Goal: Download file/media: Obtain a digital file from the website

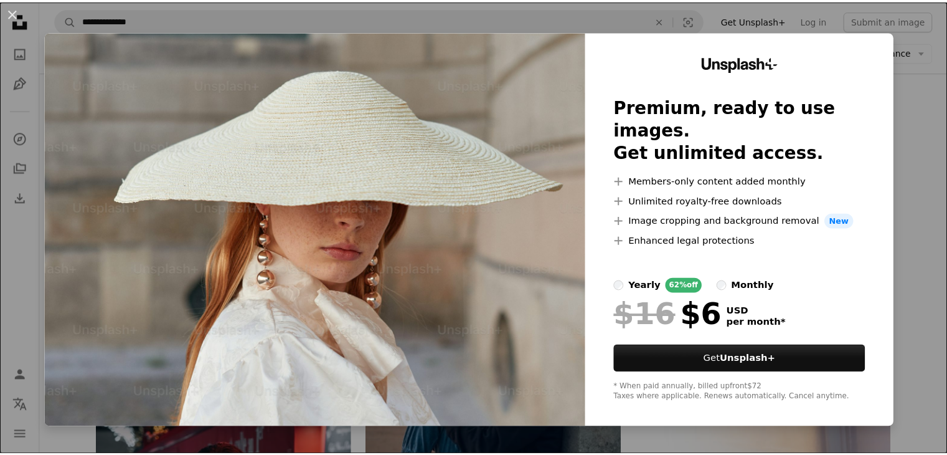
scroll to position [0, 241]
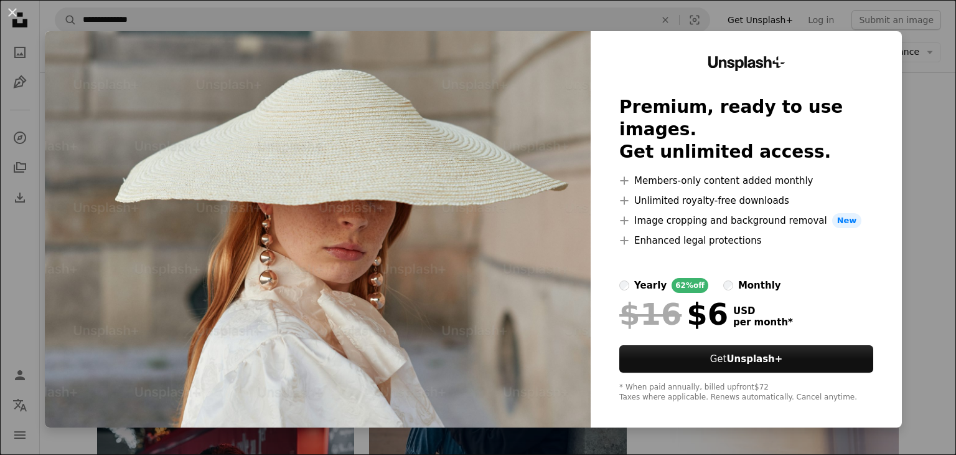
click at [946, 192] on div "An X shape Unsplash+ Premium, ready to use images. Get unlimited access. A plus…" at bounding box center [478, 227] width 956 height 455
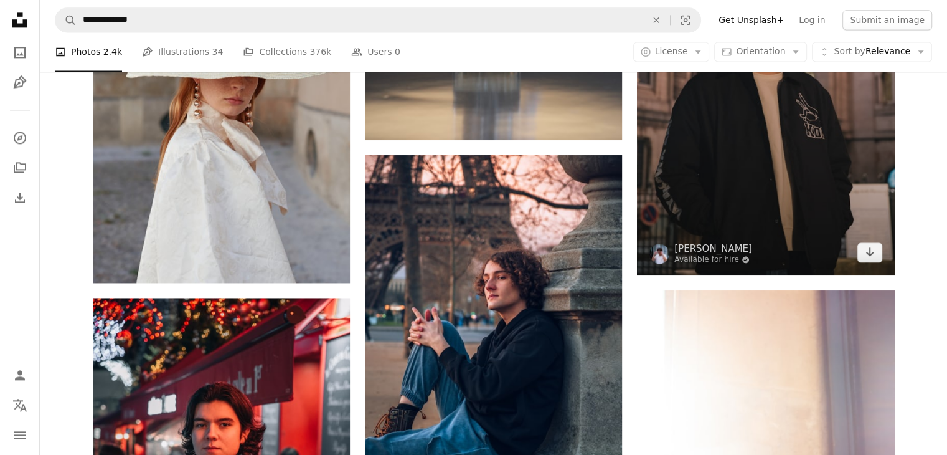
scroll to position [1750, 0]
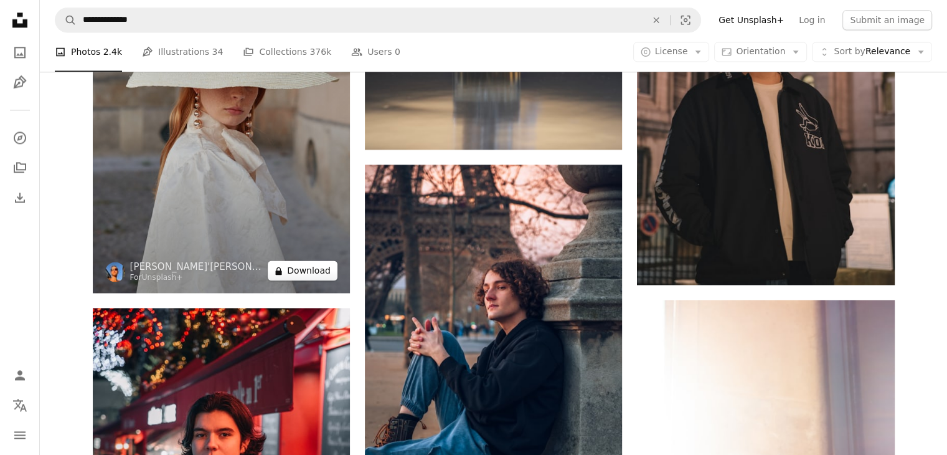
click at [304, 274] on button "A lock Download" at bounding box center [303, 270] width 70 height 20
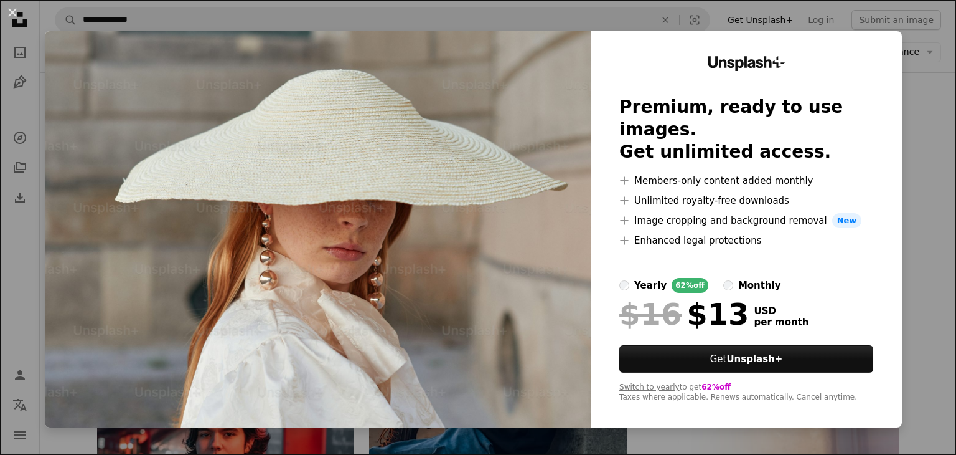
click at [940, 126] on div "An X shape Unsplash+ Premium, ready to use images. Get unlimited access. A plus…" at bounding box center [478, 227] width 956 height 455
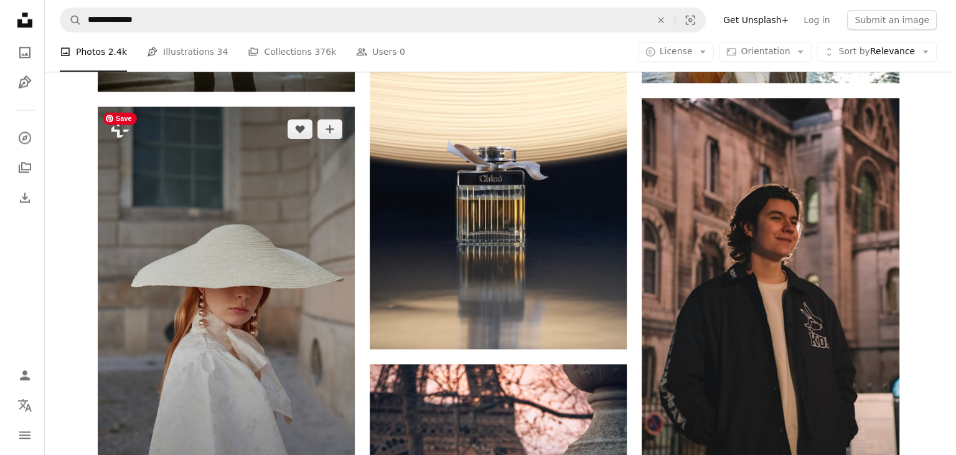
scroll to position [1551, 0]
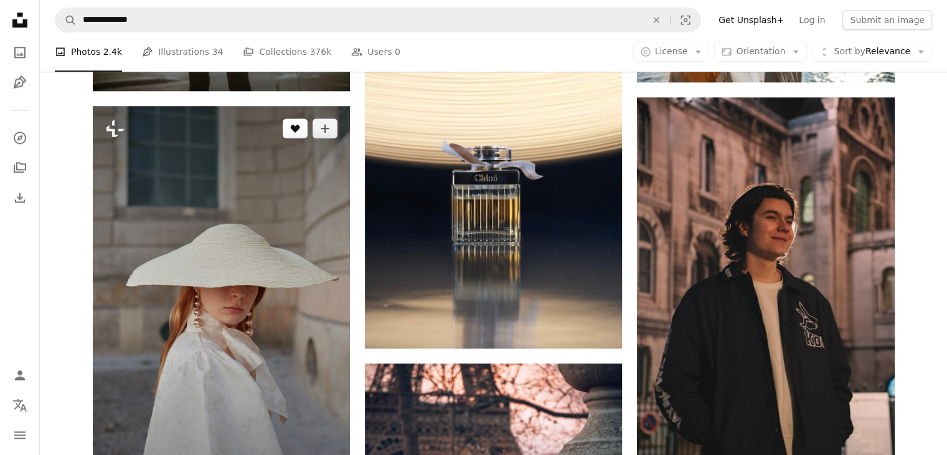
click at [289, 128] on button "A heart" at bounding box center [295, 128] width 25 height 20
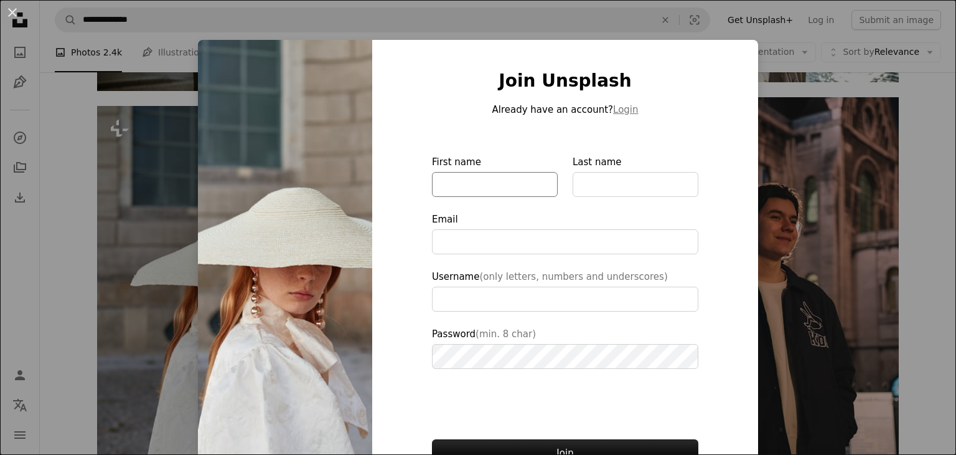
type input "**********"
click at [613, 108] on button "Login" at bounding box center [625, 109] width 25 height 15
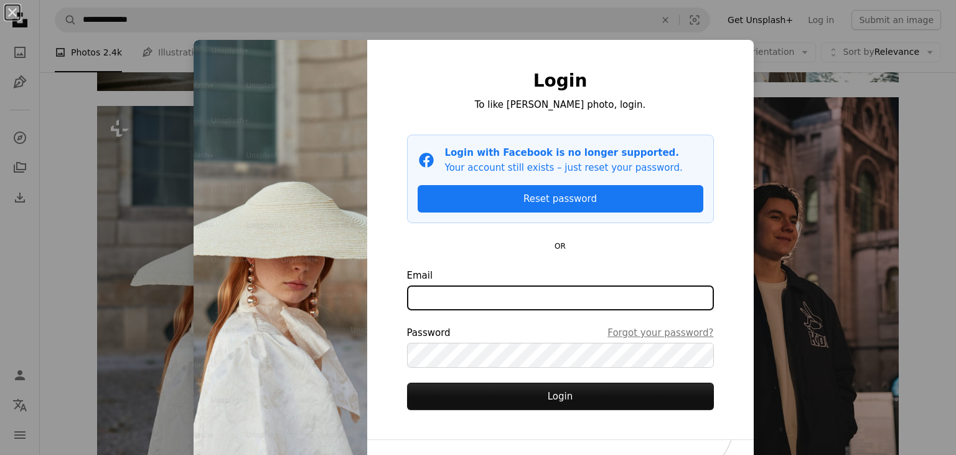
click at [471, 295] on input "Email" at bounding box center [560, 297] width 307 height 25
type input "**********"
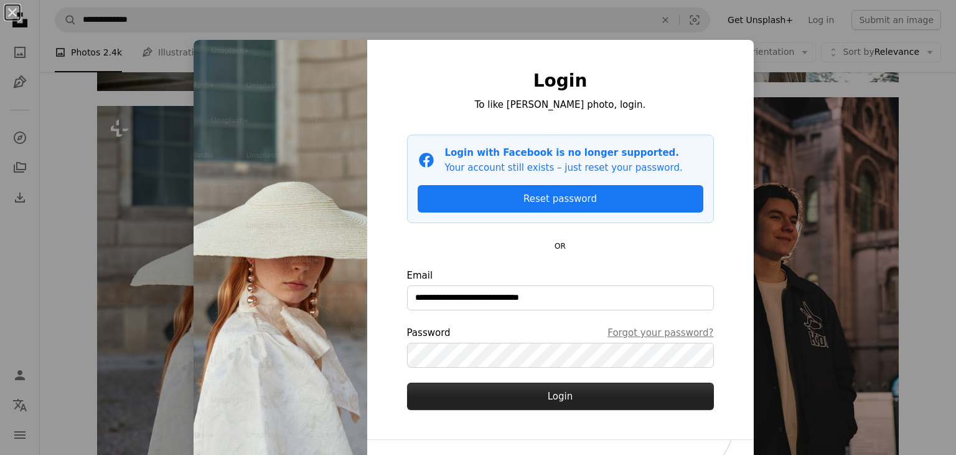
click at [580, 400] on button "Login" at bounding box center [560, 395] width 307 height 27
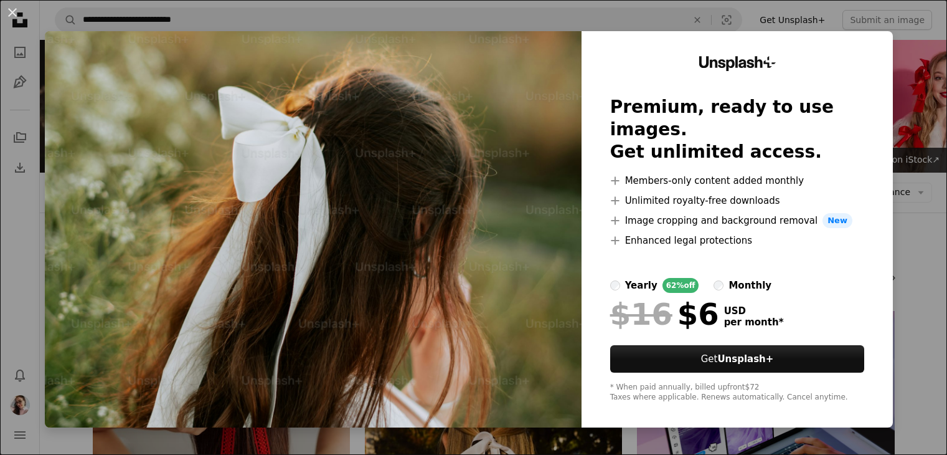
scroll to position [3621, 0]
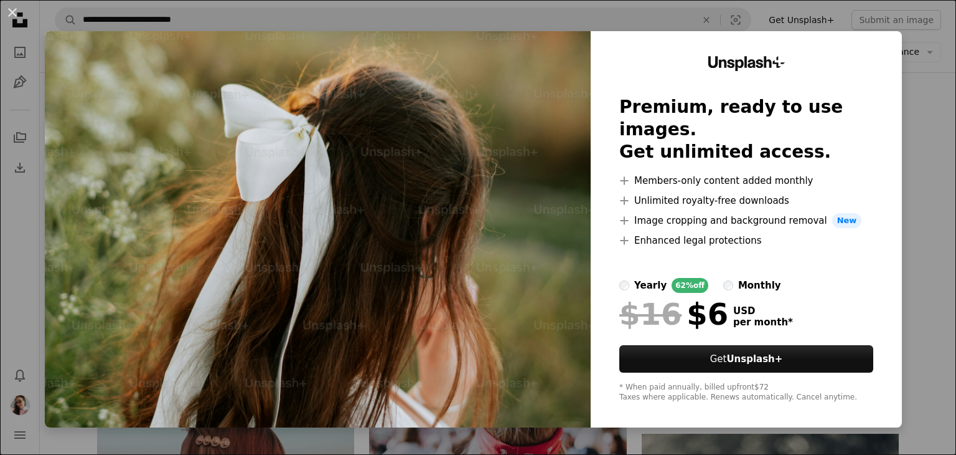
click at [940, 189] on div "An X shape Unsplash+ Premium, ready to use images. Get unlimited access. A plus…" at bounding box center [478, 227] width 956 height 455
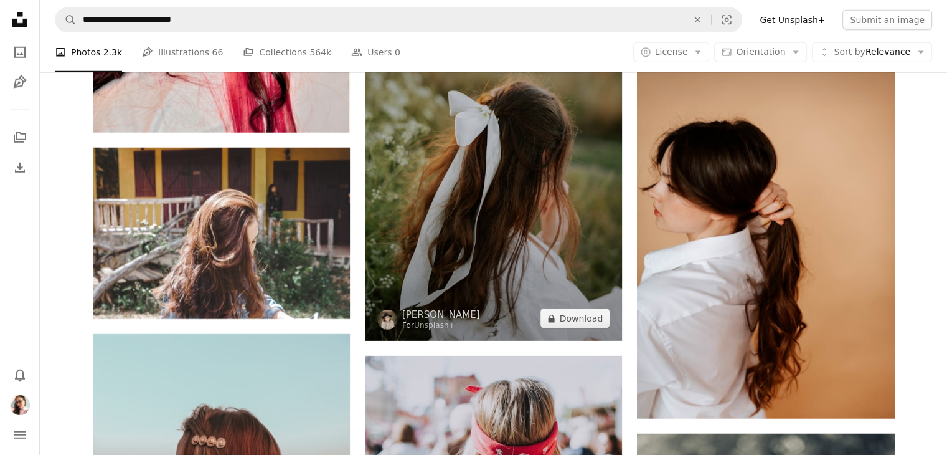
scroll to position [3544, 0]
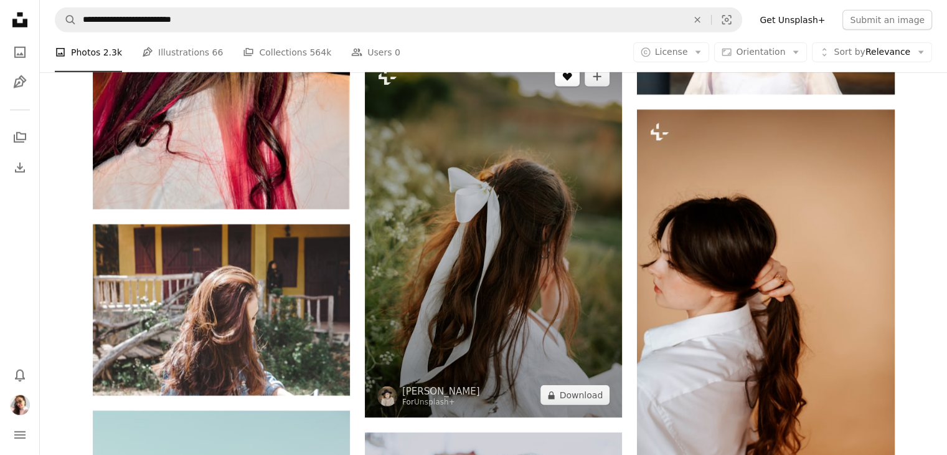
click at [560, 80] on button "A heart" at bounding box center [567, 77] width 25 height 20
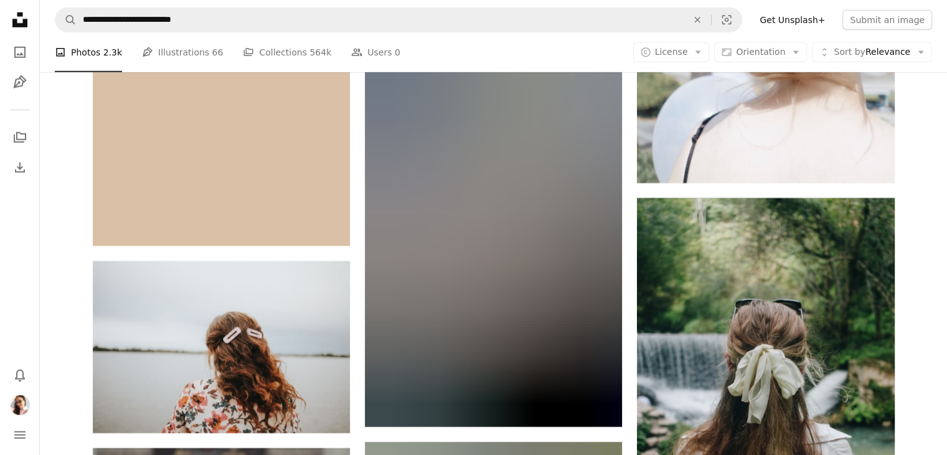
scroll to position [8325, 0]
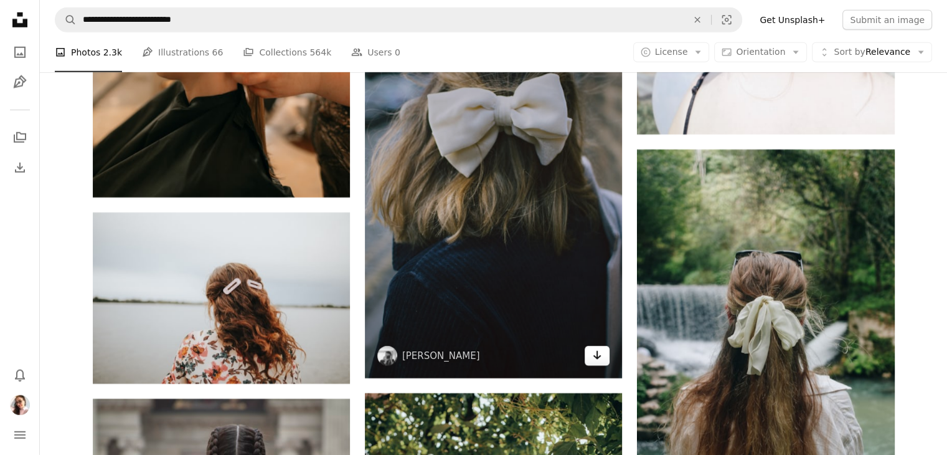
click at [599, 358] on icon "Arrow pointing down" at bounding box center [597, 354] width 10 height 15
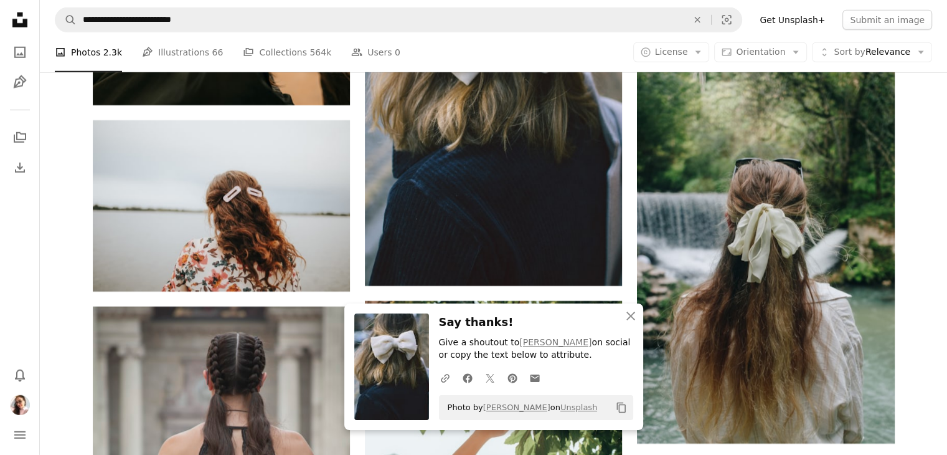
scroll to position [8422, 0]
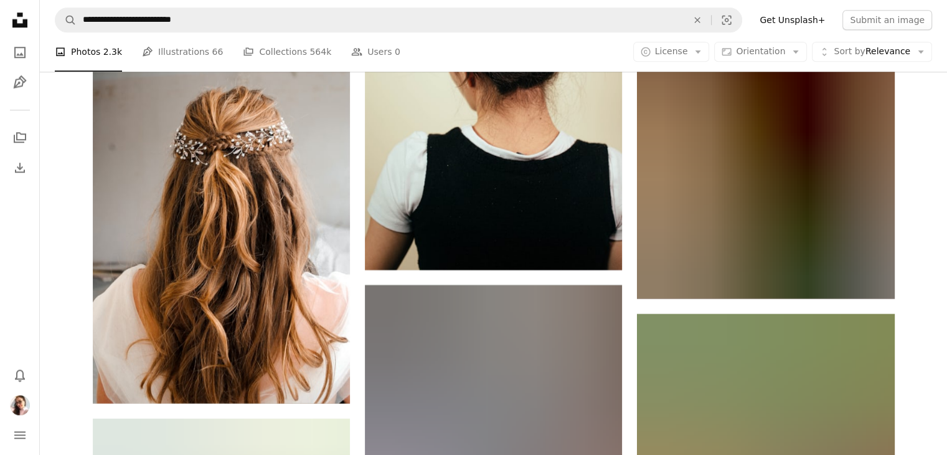
scroll to position [10768, 0]
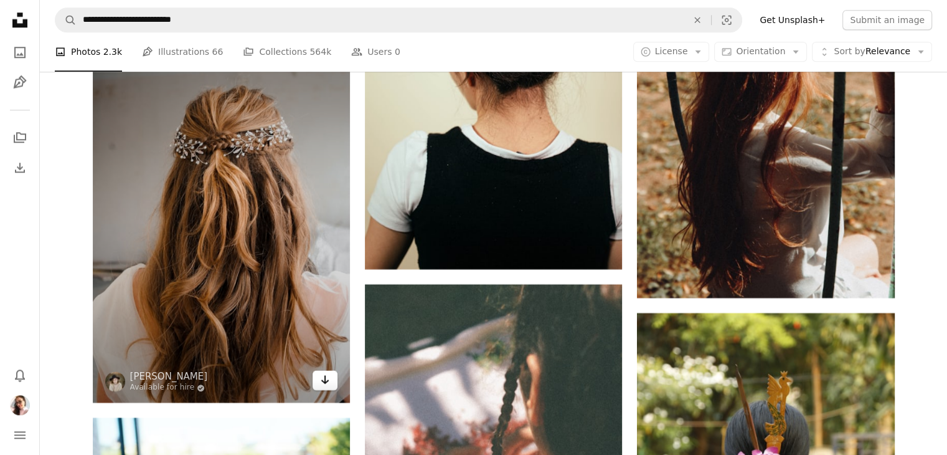
click at [323, 390] on link "Arrow pointing down" at bounding box center [325, 380] width 25 height 20
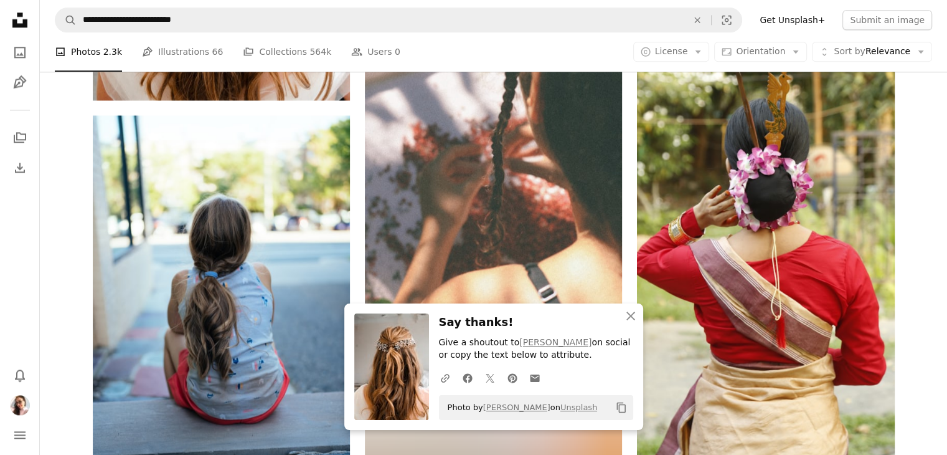
scroll to position [11071, 0]
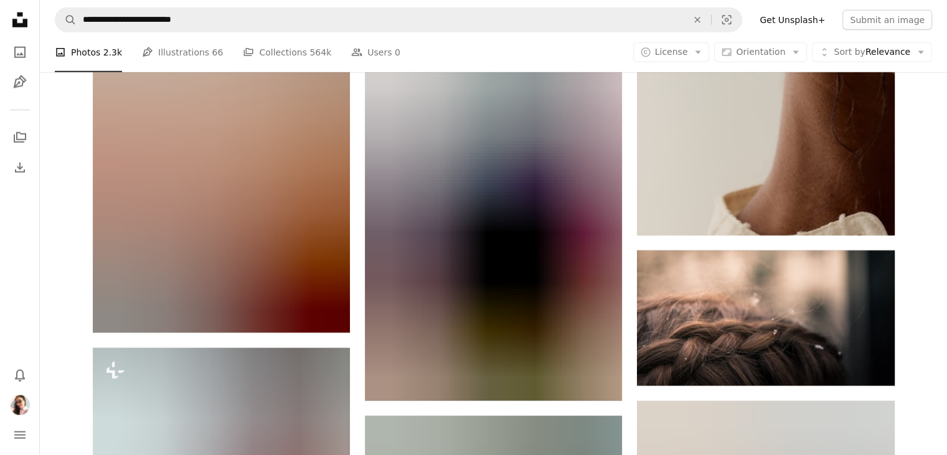
scroll to position [12818, 0]
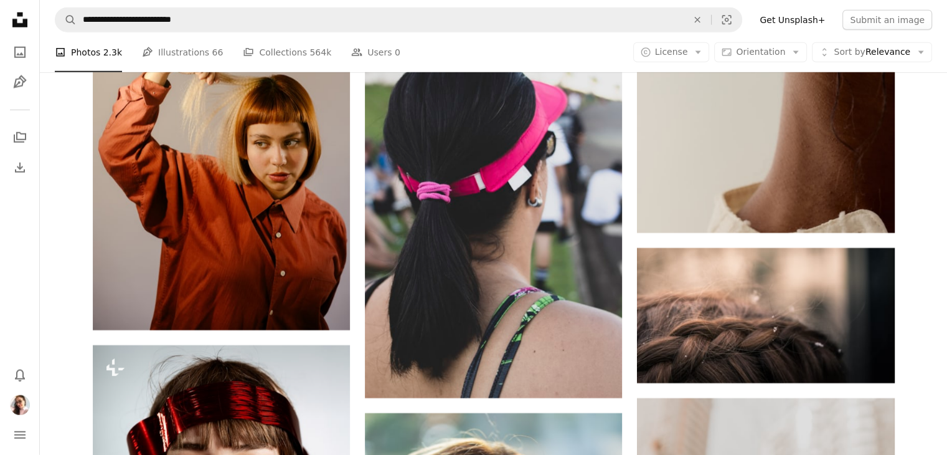
drag, startPoint x: 926, startPoint y: 248, endPoint x: 942, endPoint y: 329, distance: 82.4
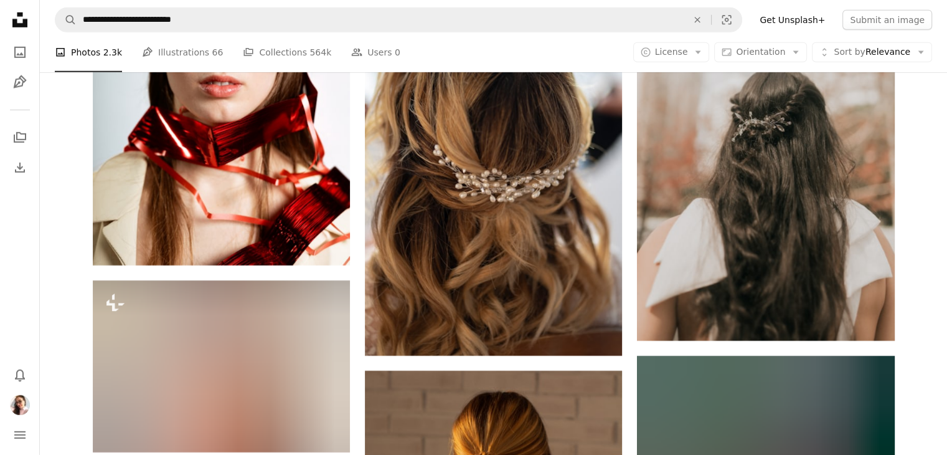
scroll to position [13261, 0]
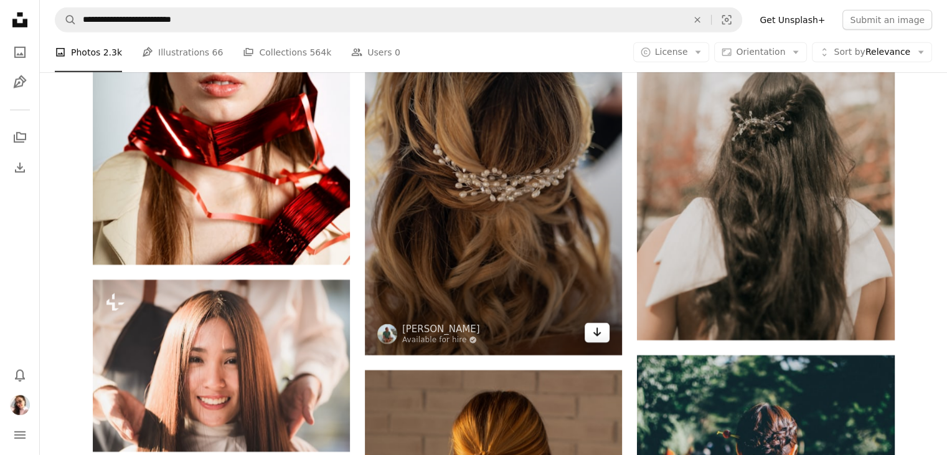
click at [597, 334] on icon "Download" at bounding box center [597, 332] width 8 height 9
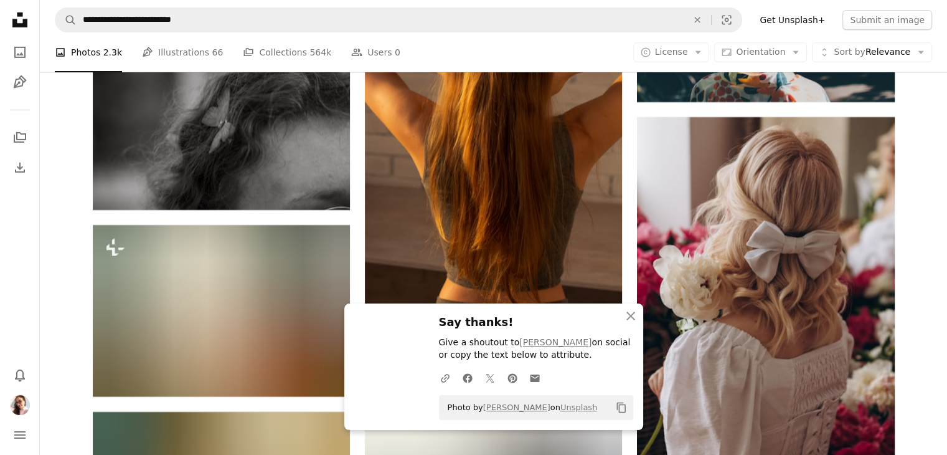
scroll to position [13820, 0]
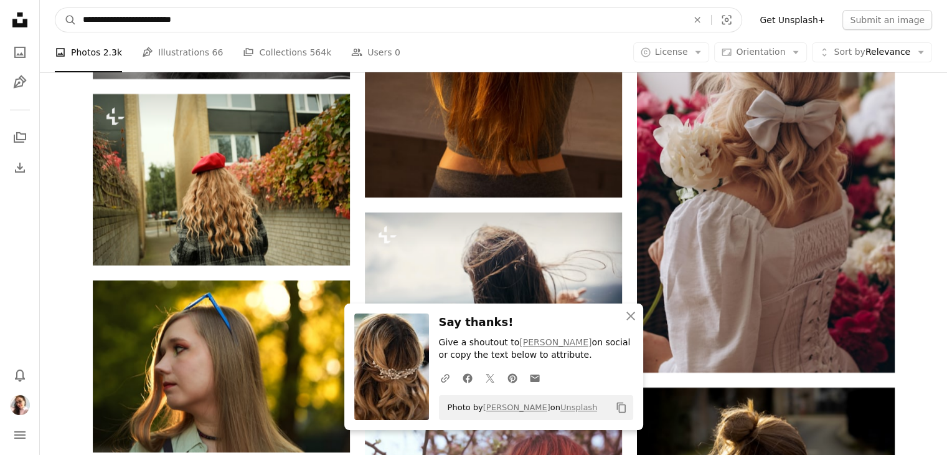
drag, startPoint x: 187, startPoint y: 23, endPoint x: 55, endPoint y: 32, distance: 132.3
click at [55, 32] on nav "**********" at bounding box center [493, 20] width 907 height 40
type input "**********"
click at [55, 8] on button "A magnifying glass" at bounding box center [65, 20] width 21 height 24
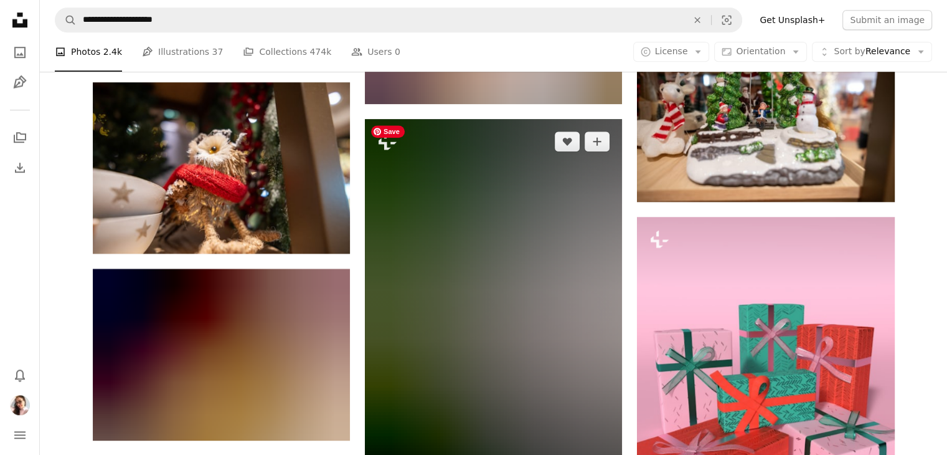
scroll to position [1025, 0]
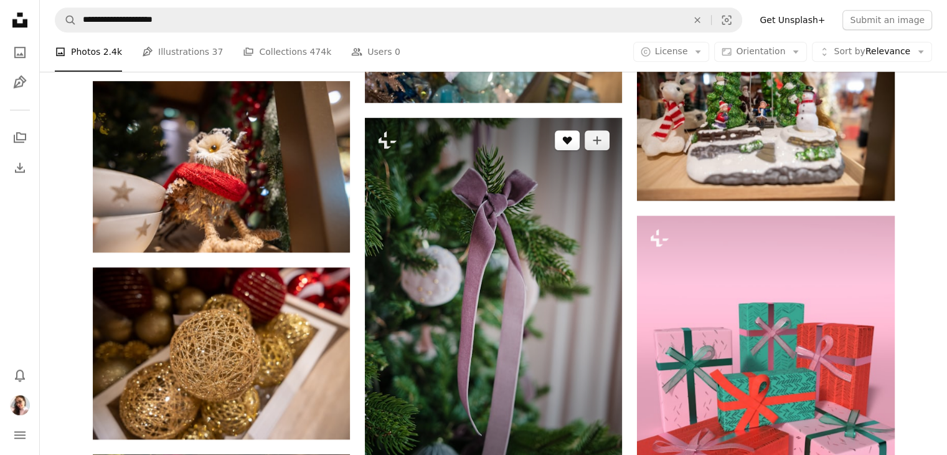
click at [570, 141] on icon "A heart" at bounding box center [567, 140] width 10 height 10
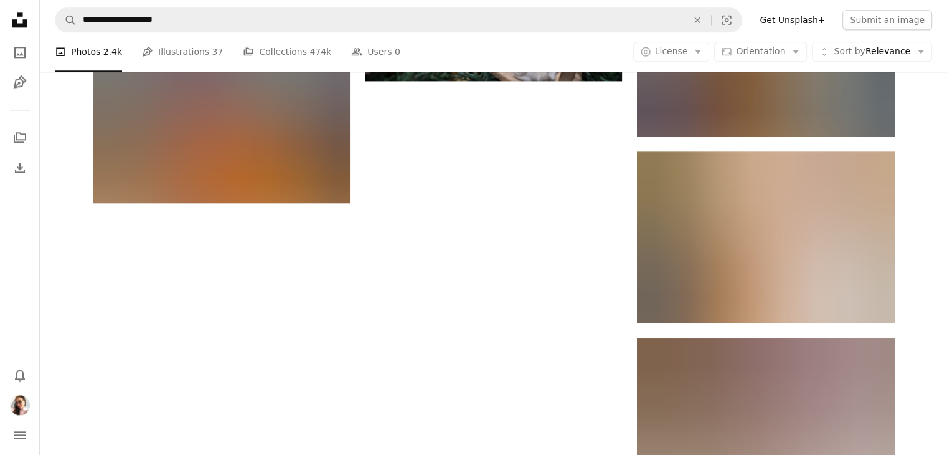
scroll to position [1634, 0]
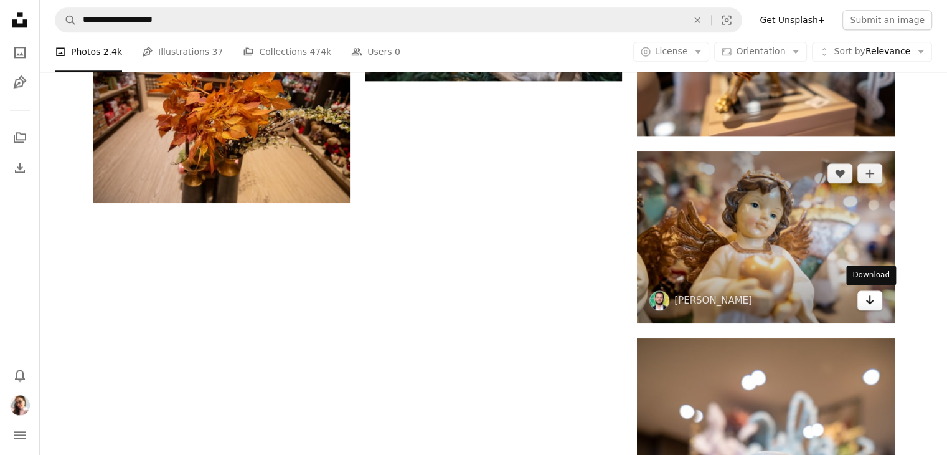
click at [865, 304] on icon "Arrow pointing down" at bounding box center [870, 299] width 10 height 15
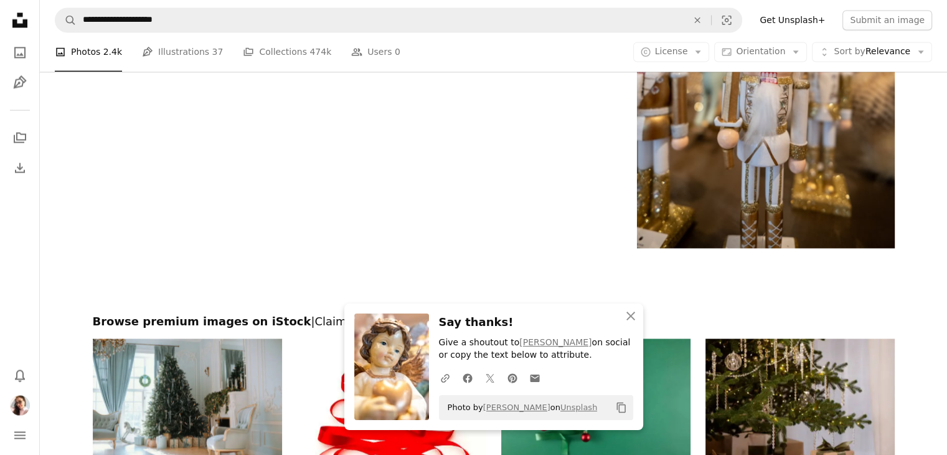
scroll to position [2109, 0]
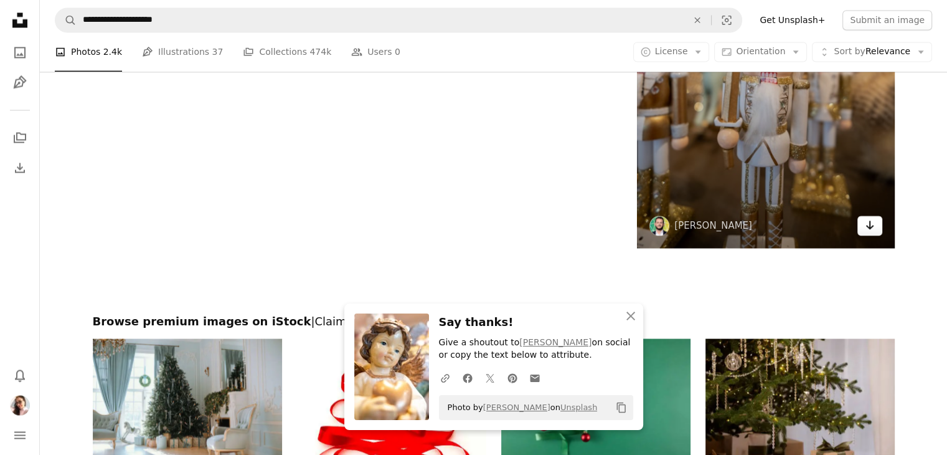
click at [870, 230] on icon "Arrow pointing down" at bounding box center [870, 224] width 10 height 15
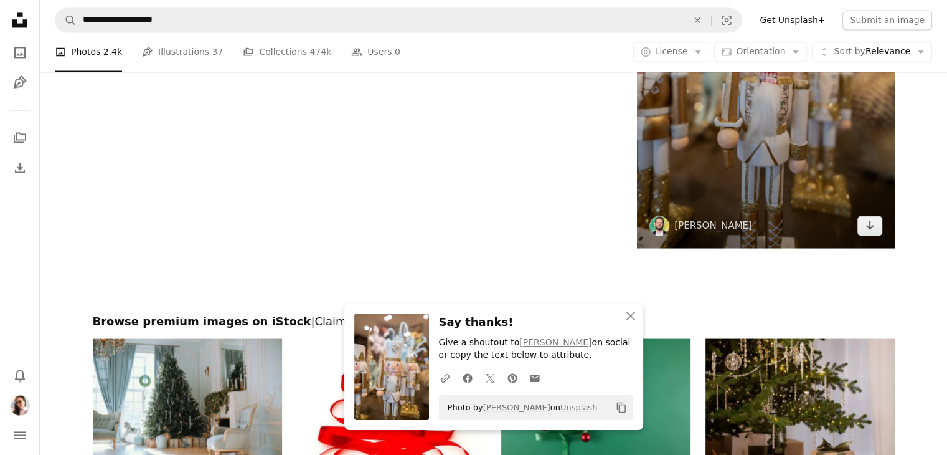
scroll to position [2401, 0]
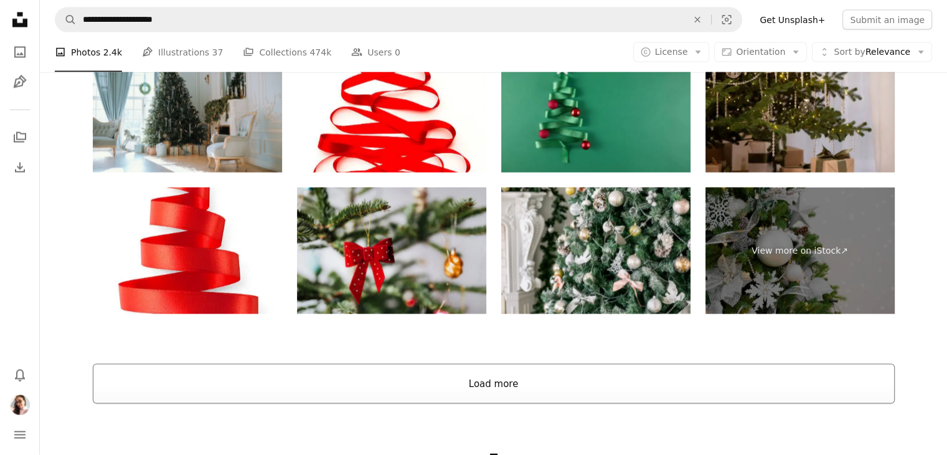
click at [628, 382] on button "Load more" at bounding box center [494, 384] width 802 height 40
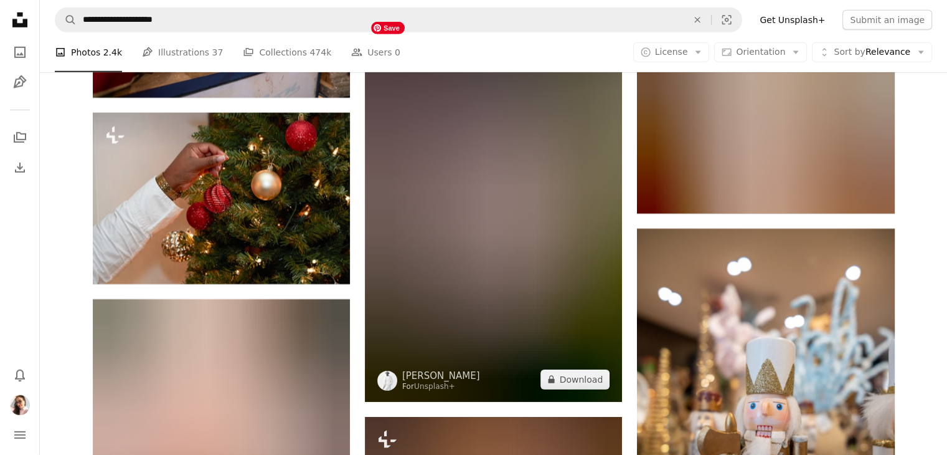
scroll to position [3727, 0]
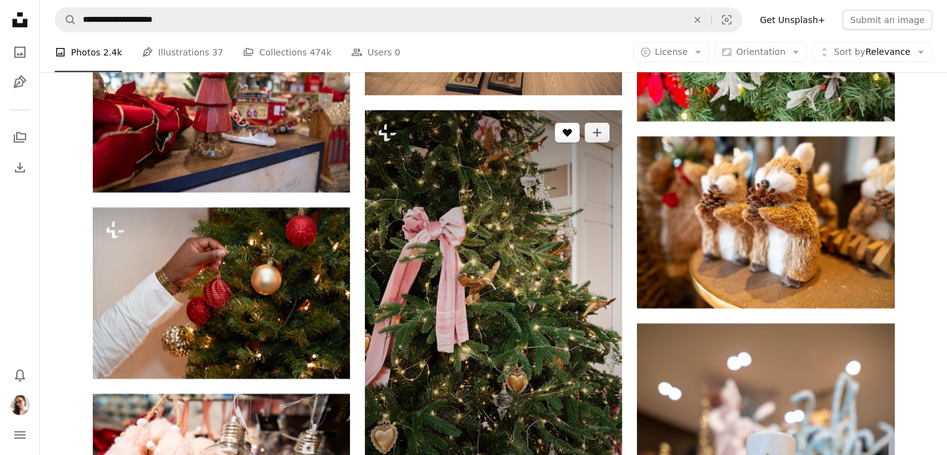
click at [558, 131] on button "A heart" at bounding box center [567, 133] width 25 height 20
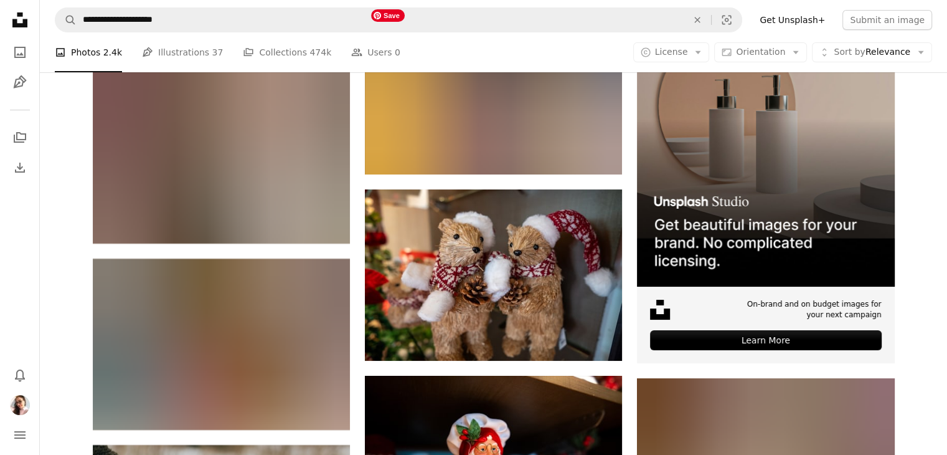
scroll to position [4613, 0]
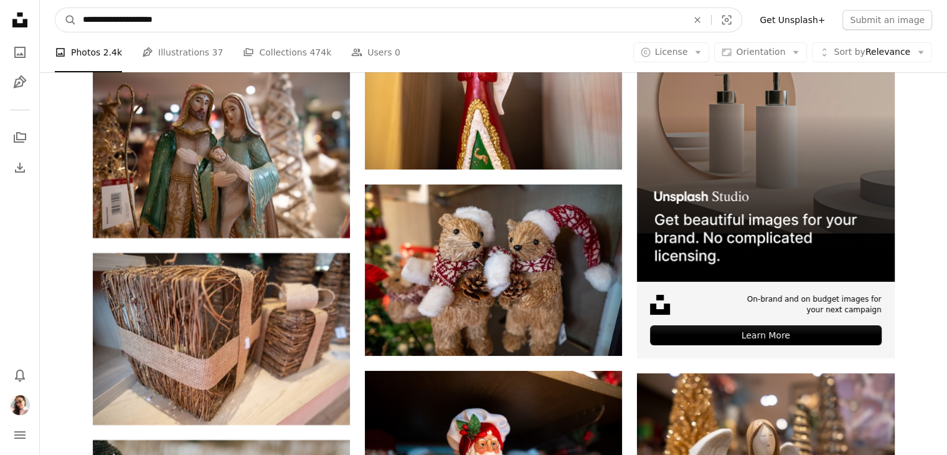
drag, startPoint x: 111, startPoint y: 35, endPoint x: 2, endPoint y: 32, distance: 109.0
type input "**********"
click button "A magnifying glass" at bounding box center [65, 20] width 21 height 24
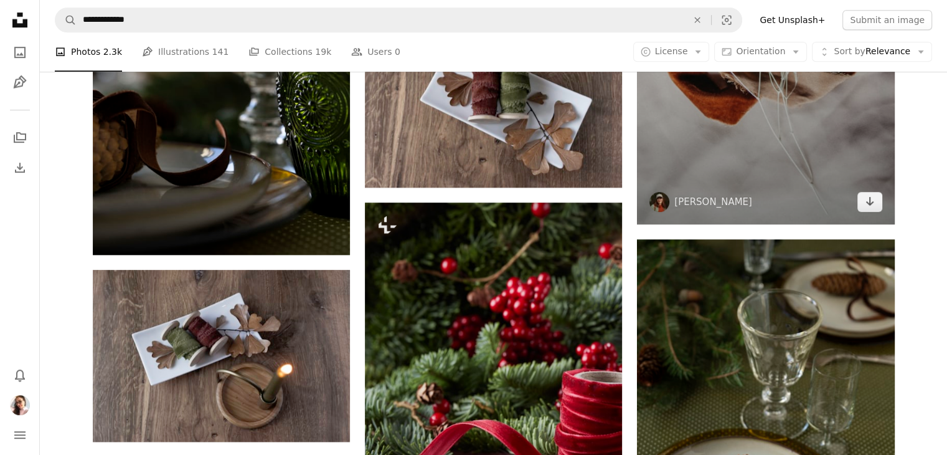
scroll to position [677, 0]
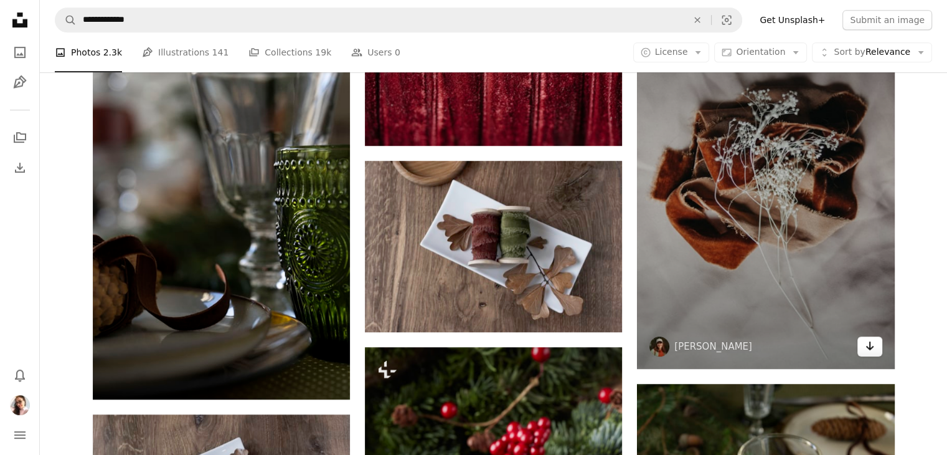
click at [870, 344] on icon "Arrow pointing down" at bounding box center [870, 345] width 10 height 15
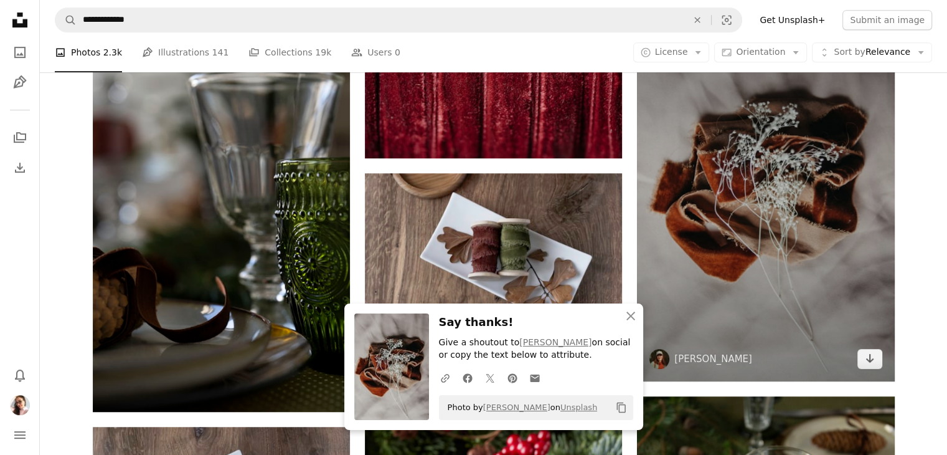
scroll to position [665, 0]
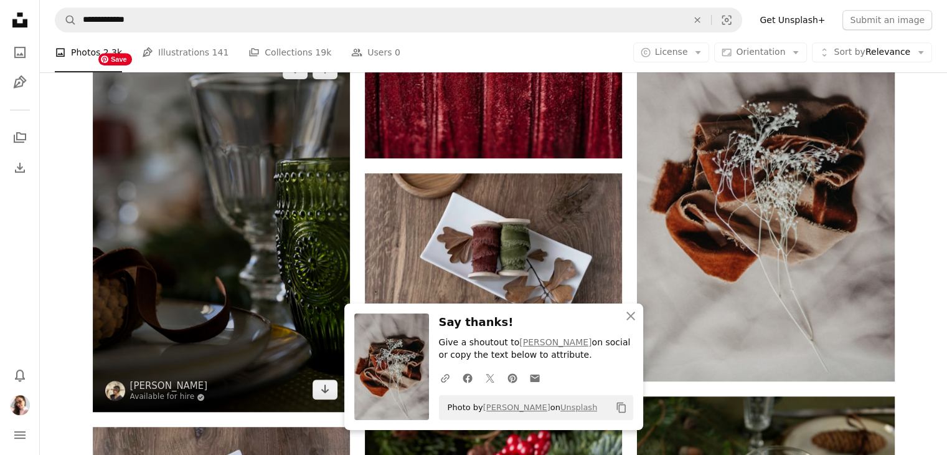
click at [222, 370] on img at bounding box center [221, 229] width 257 height 365
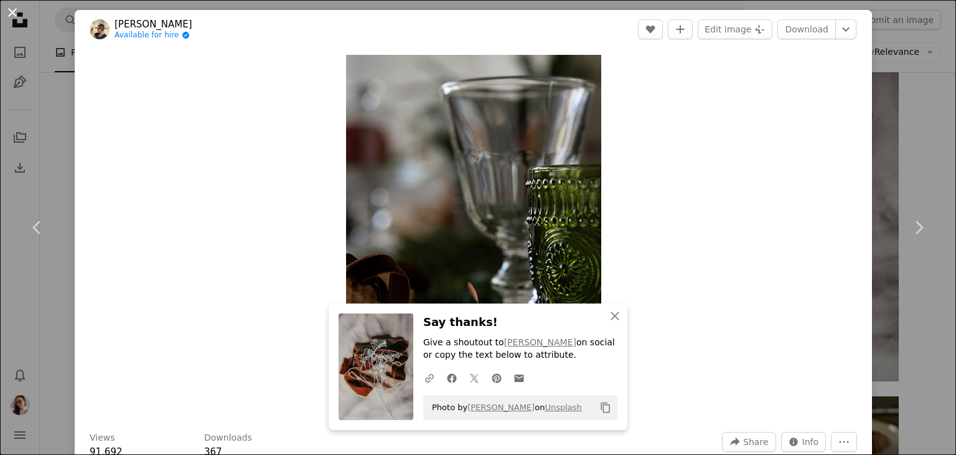
click at [12, 8] on button "An X shape" at bounding box center [12, 12] width 15 height 15
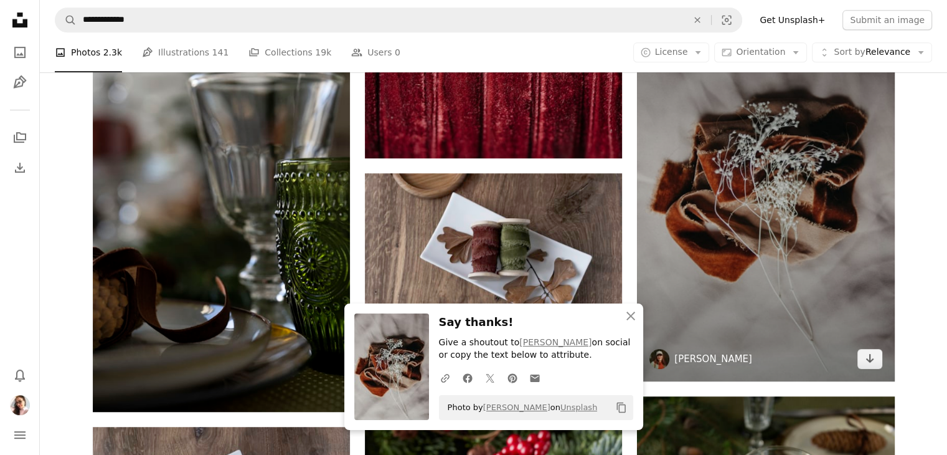
click at [697, 357] on link "[PERSON_NAME]" at bounding box center [713, 358] width 78 height 12
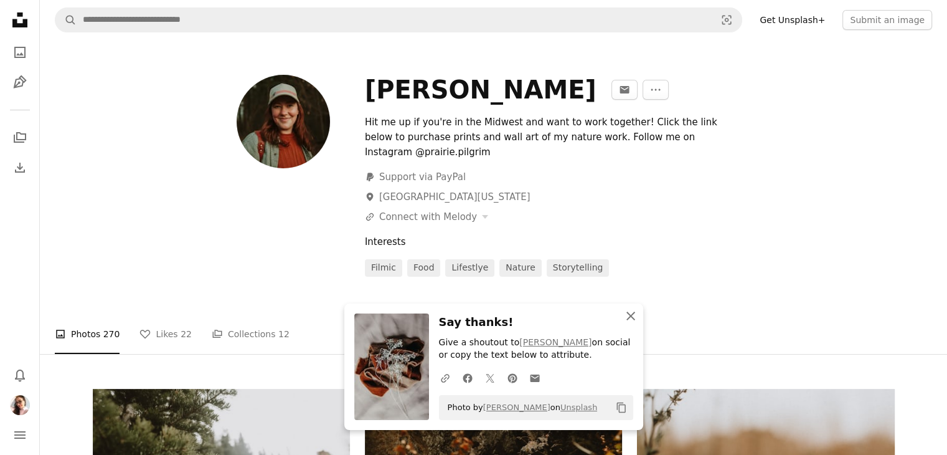
click at [636, 311] on icon "An X shape" at bounding box center [630, 315] width 15 height 15
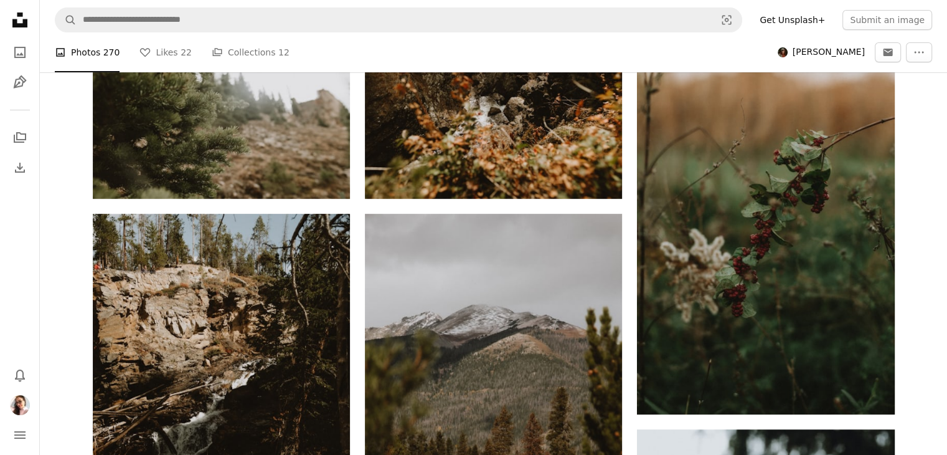
scroll to position [361, 0]
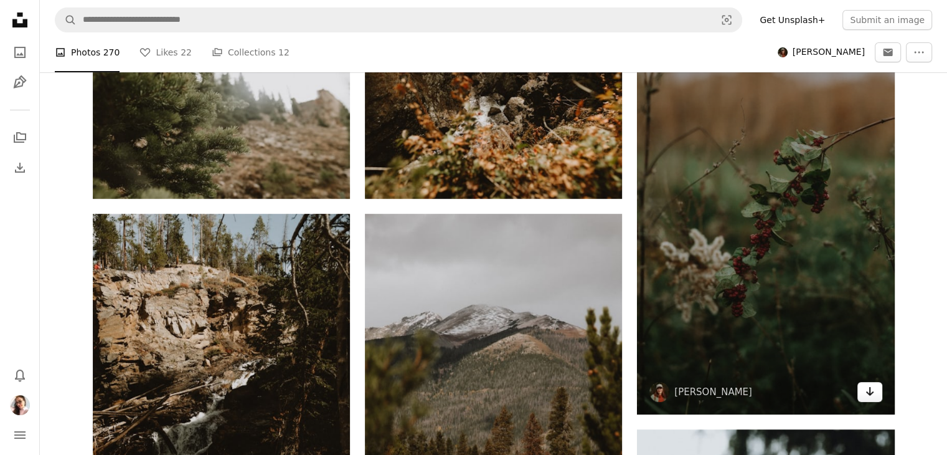
click at [872, 384] on icon "Arrow pointing down" at bounding box center [870, 391] width 10 height 15
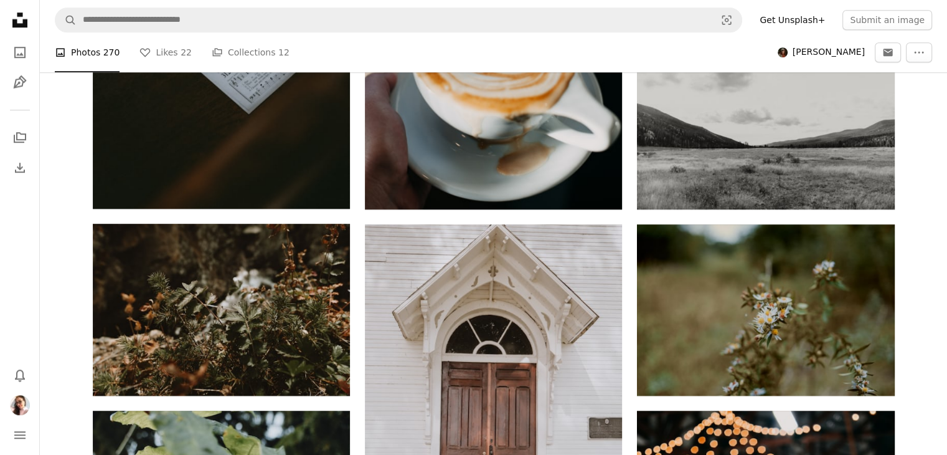
scroll to position [1289, 0]
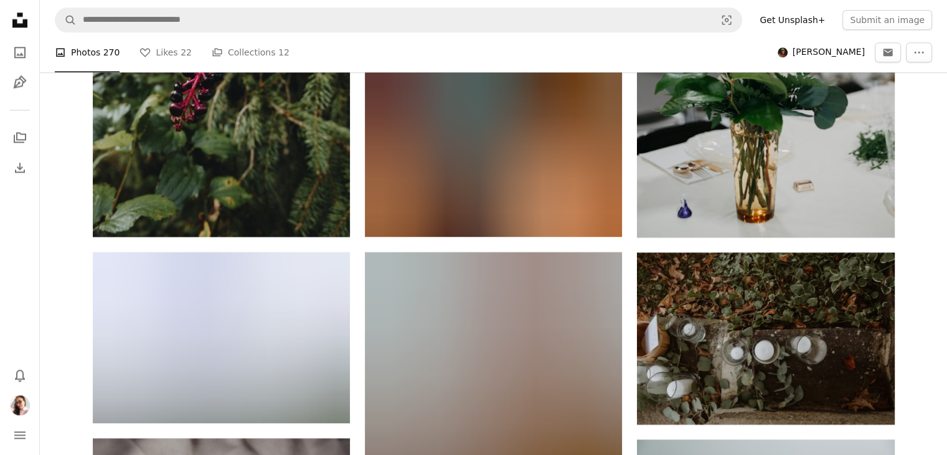
scroll to position [1730, 0]
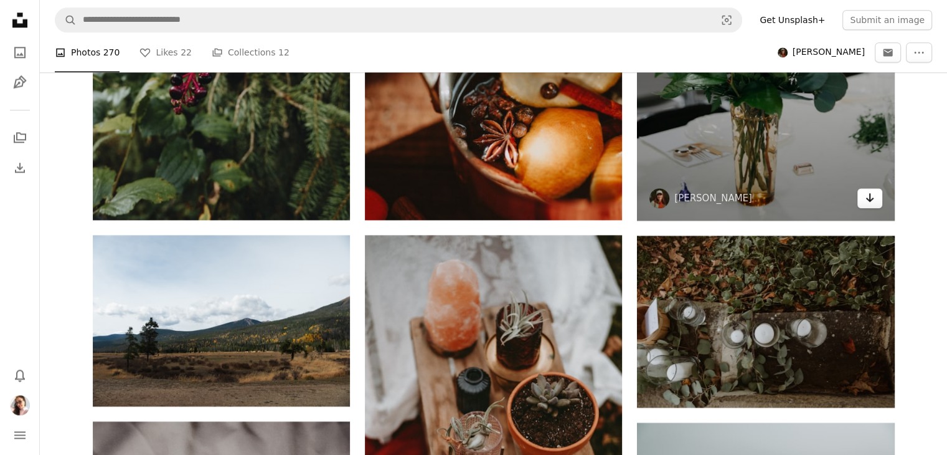
click at [873, 190] on icon "Arrow pointing down" at bounding box center [870, 197] width 10 height 15
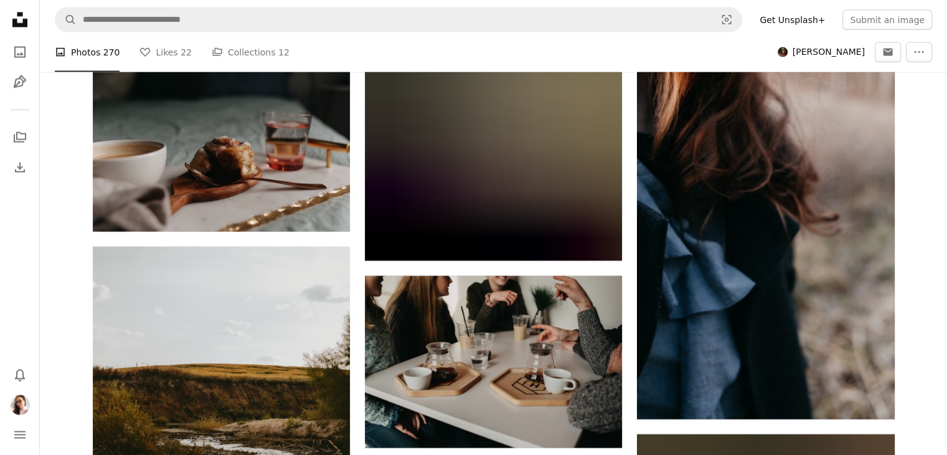
scroll to position [2492, 0]
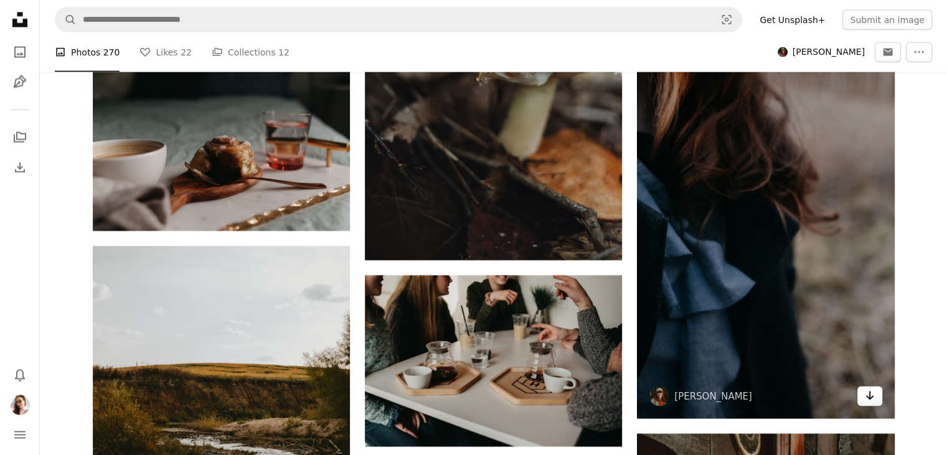
click at [875, 386] on link "Arrow pointing down" at bounding box center [869, 396] width 25 height 20
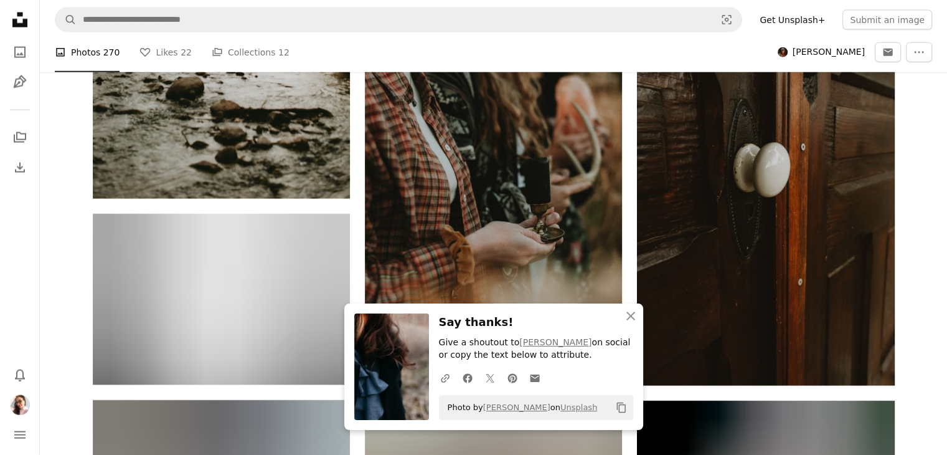
scroll to position [2928, 0]
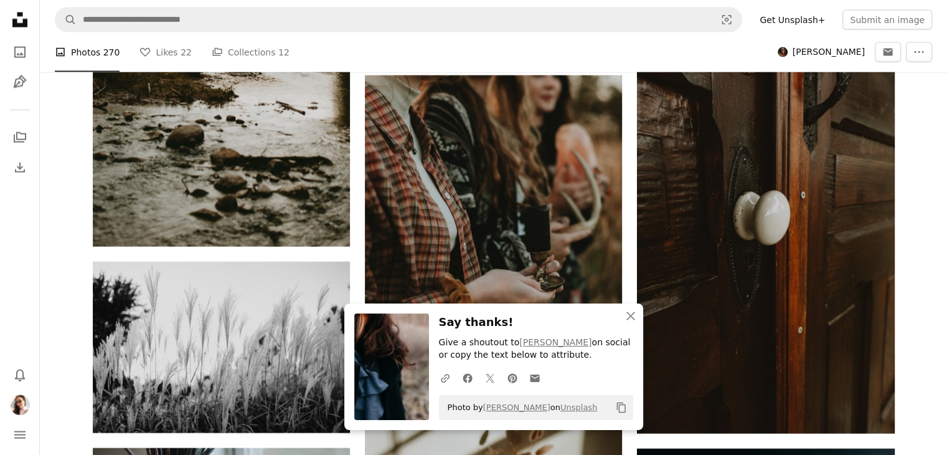
scroll to position [2878, 0]
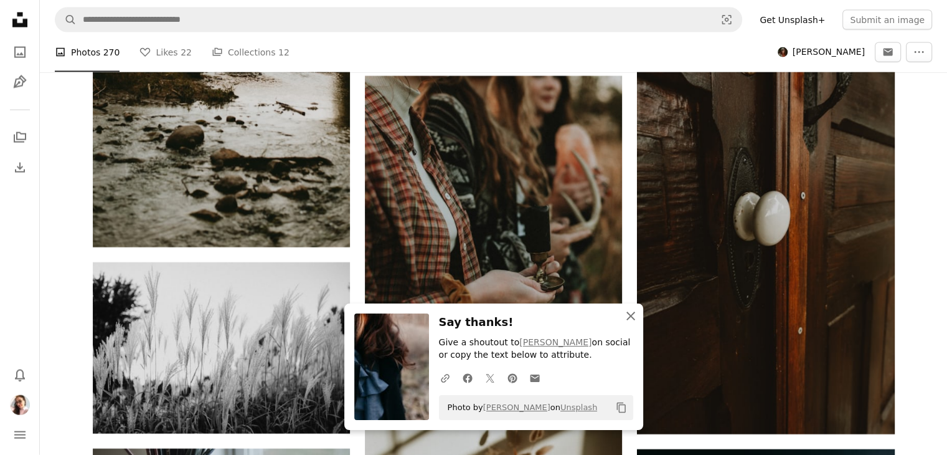
click at [635, 311] on icon "An X shape" at bounding box center [630, 315] width 15 height 15
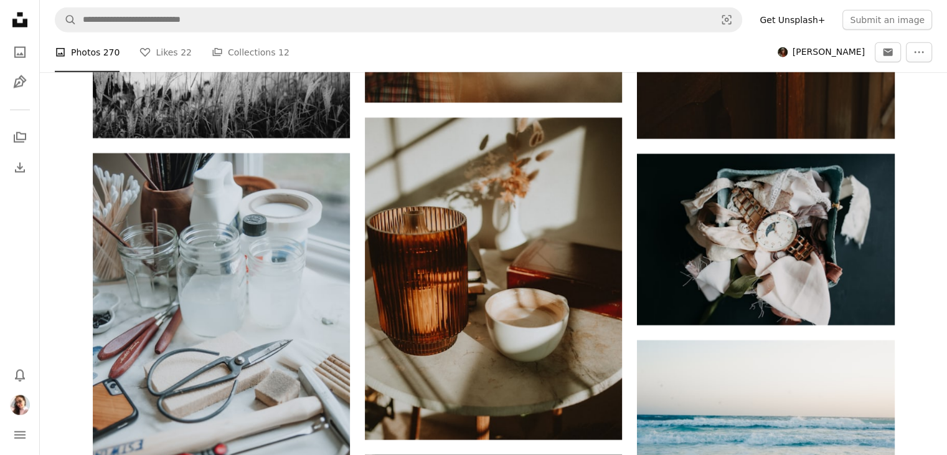
scroll to position [3174, 0]
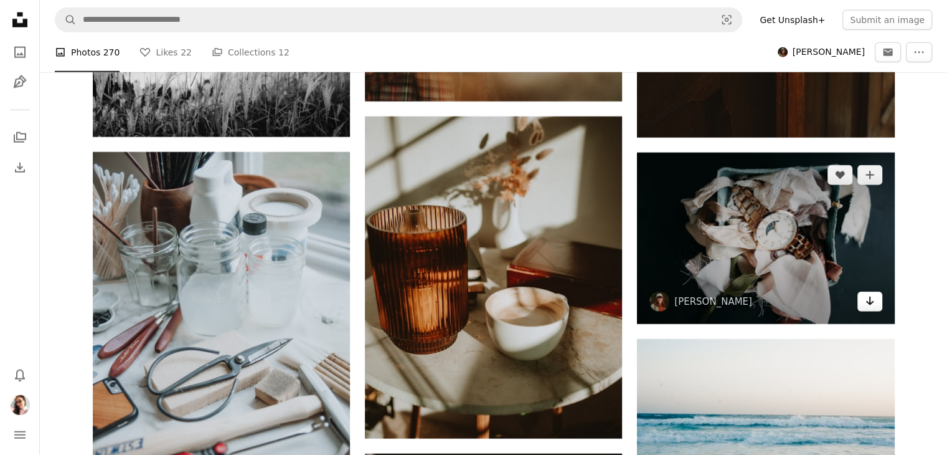
click at [867, 296] on icon "Download" at bounding box center [869, 300] width 8 height 9
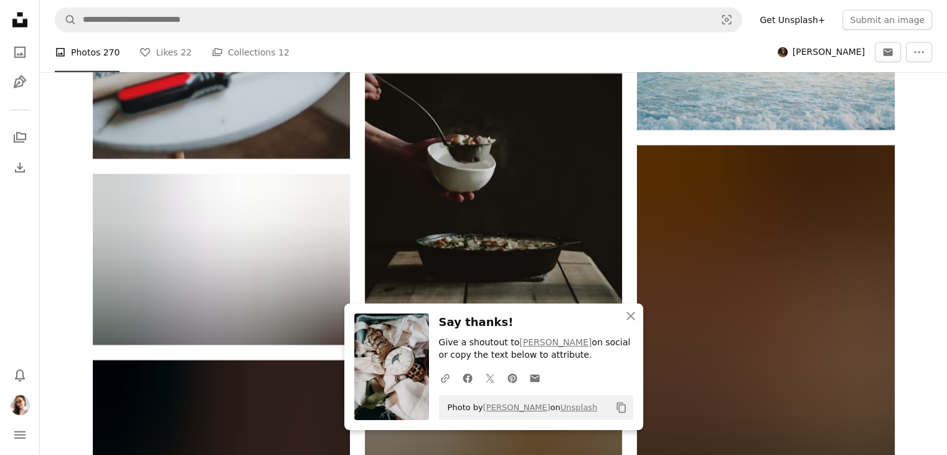
scroll to position [3554, 0]
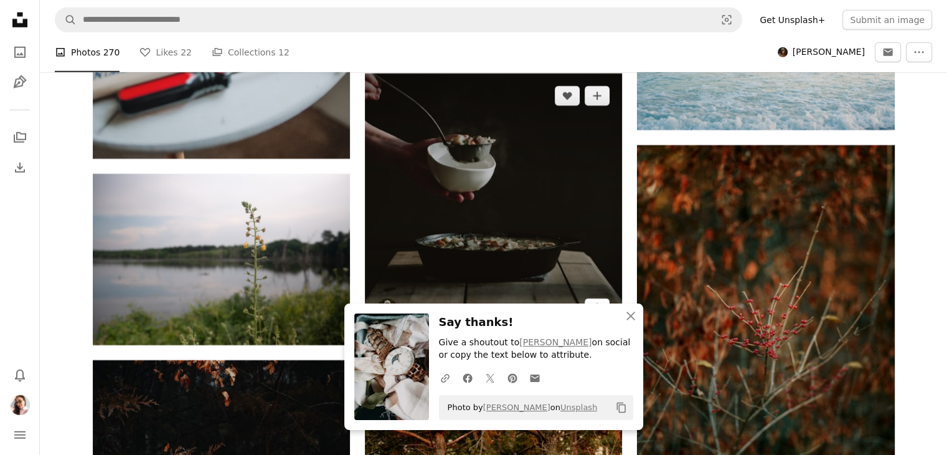
click at [596, 303] on icon "Download" at bounding box center [597, 307] width 8 height 9
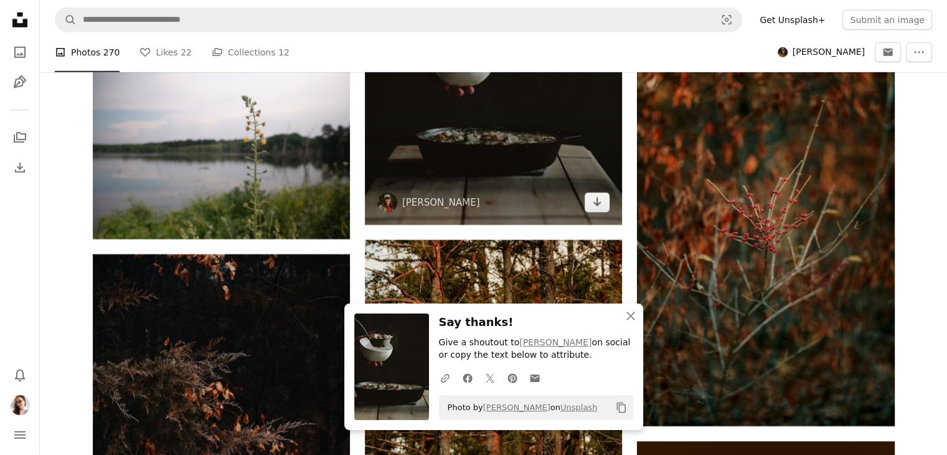
scroll to position [3660, 0]
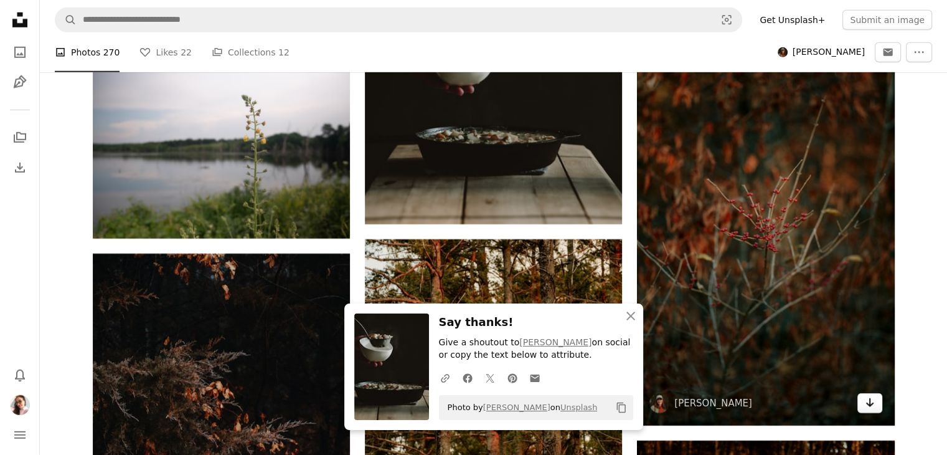
click at [869, 398] on icon "Download" at bounding box center [869, 402] width 8 height 9
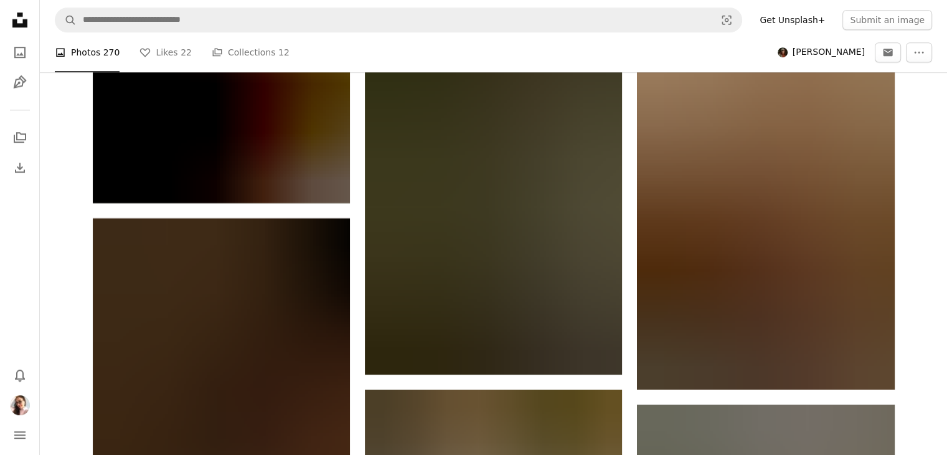
scroll to position [5977, 0]
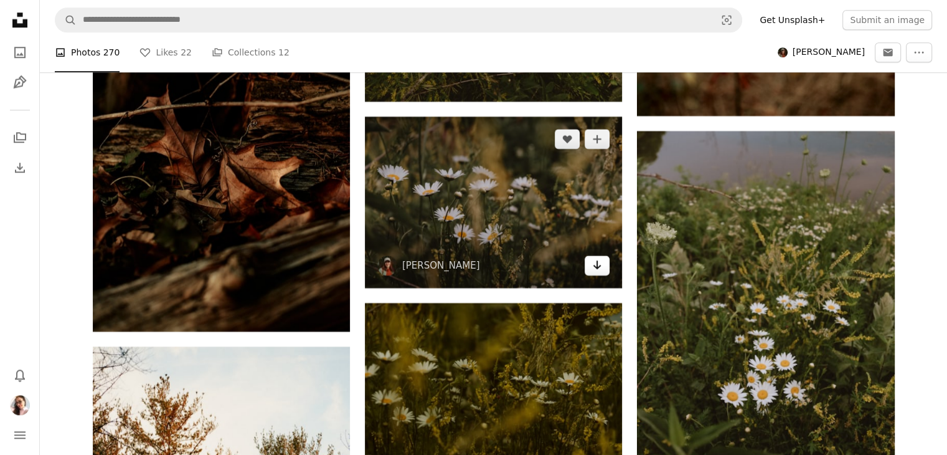
click at [596, 260] on icon "Download" at bounding box center [597, 264] width 8 height 9
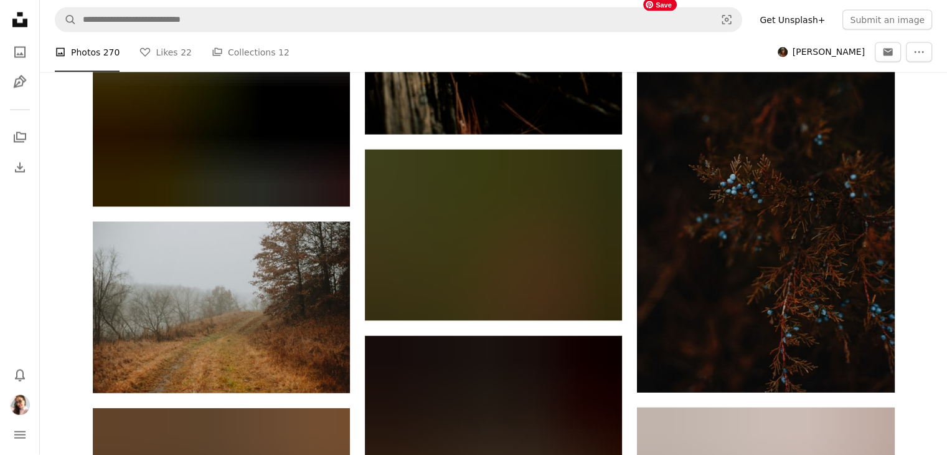
scroll to position [7307, 0]
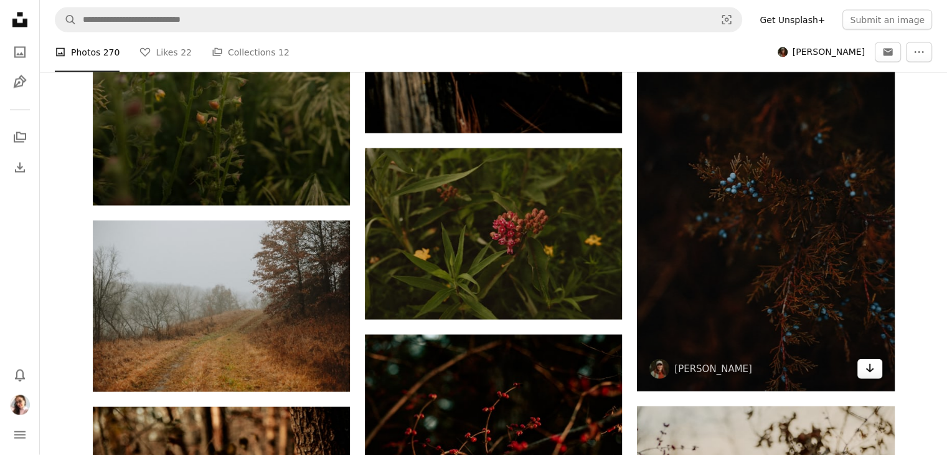
click at [870, 362] on icon "Arrow pointing down" at bounding box center [870, 368] width 10 height 15
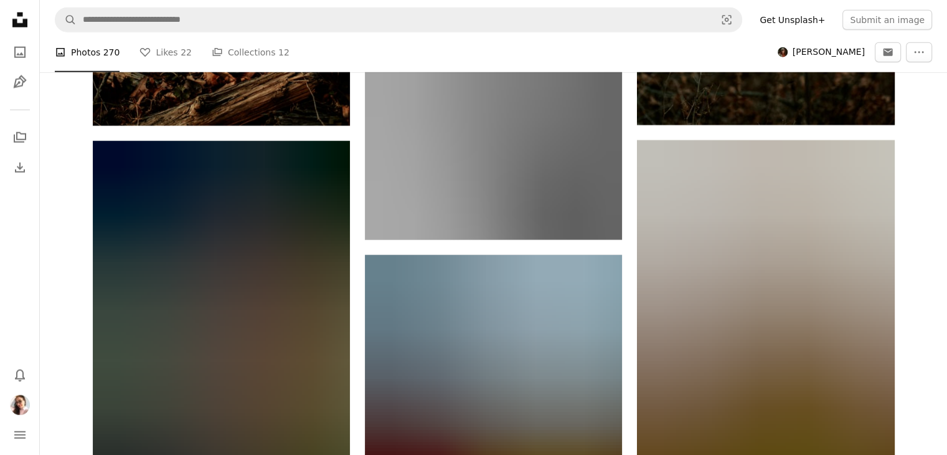
scroll to position [7990, 0]
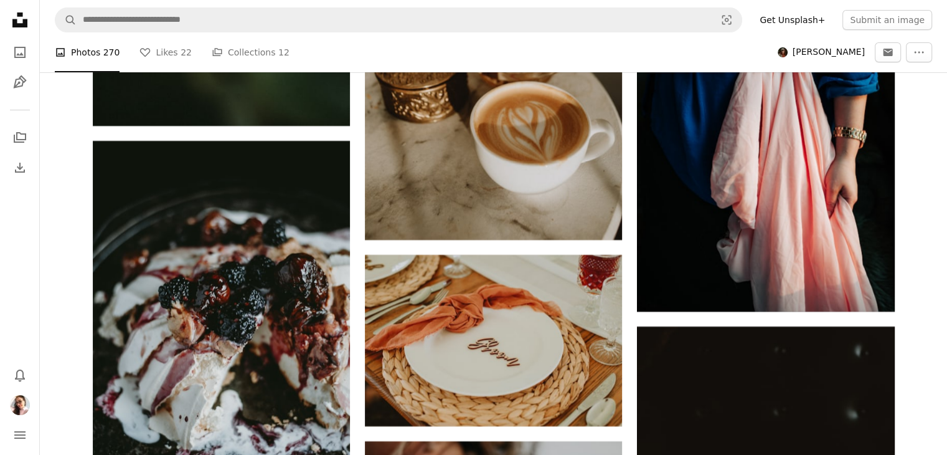
scroll to position [9600, 0]
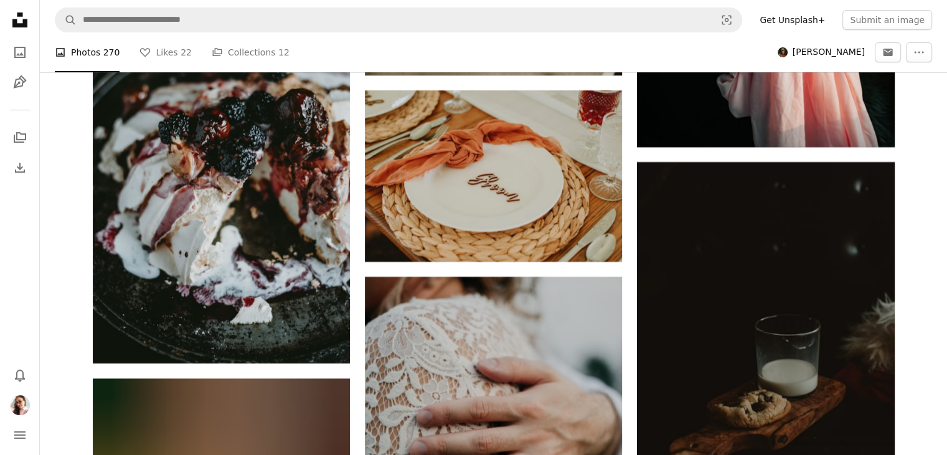
scroll to position [9746, 0]
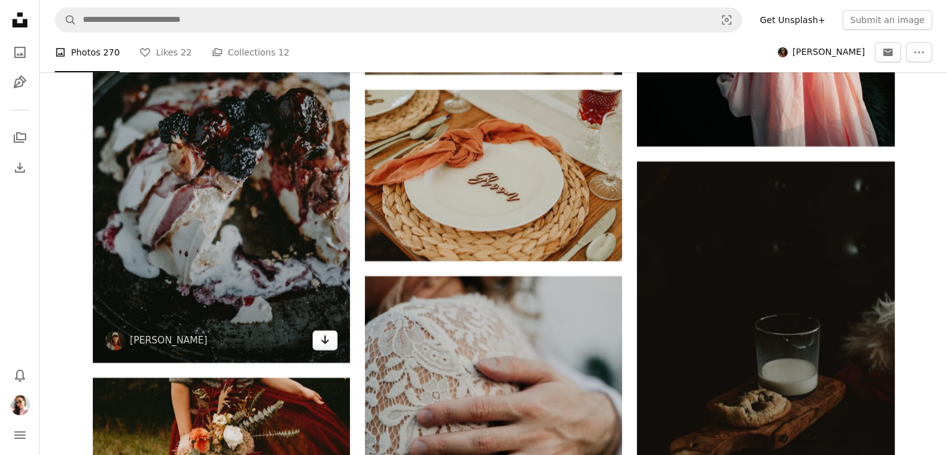
click at [319, 334] on link "Arrow pointing down" at bounding box center [325, 340] width 25 height 20
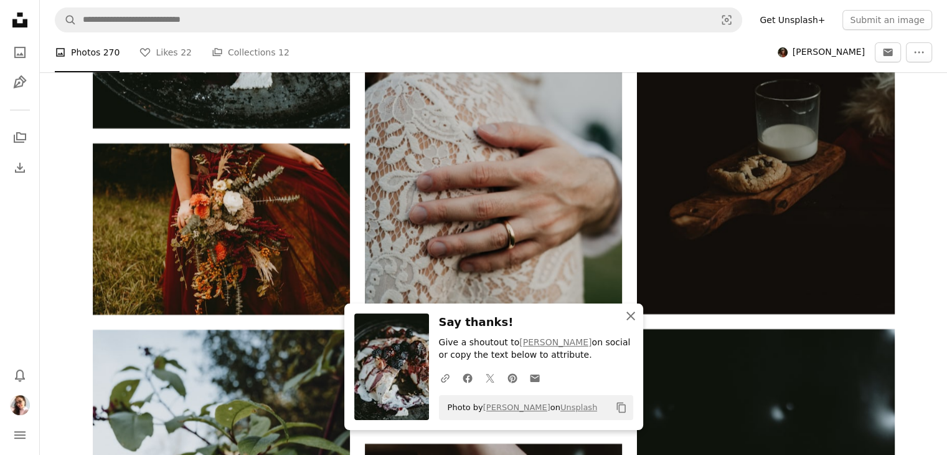
click at [627, 317] on icon "An X shape" at bounding box center [630, 315] width 15 height 15
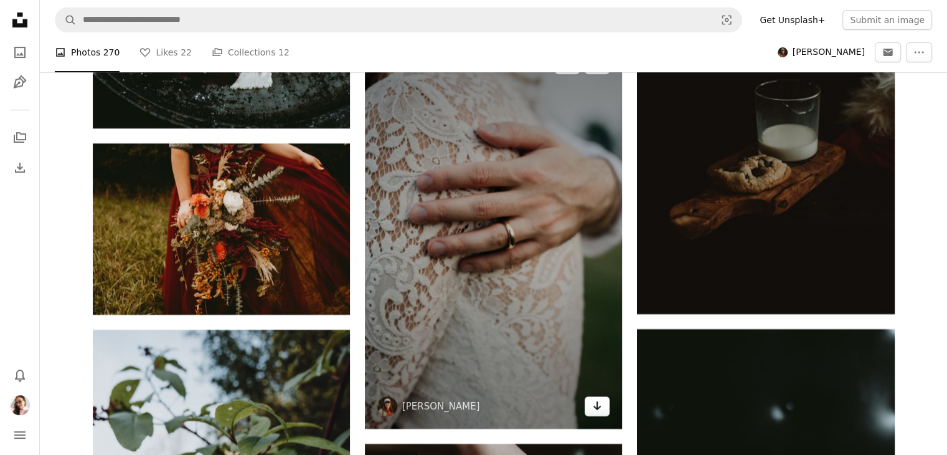
click at [596, 402] on link "Arrow pointing down" at bounding box center [597, 406] width 25 height 20
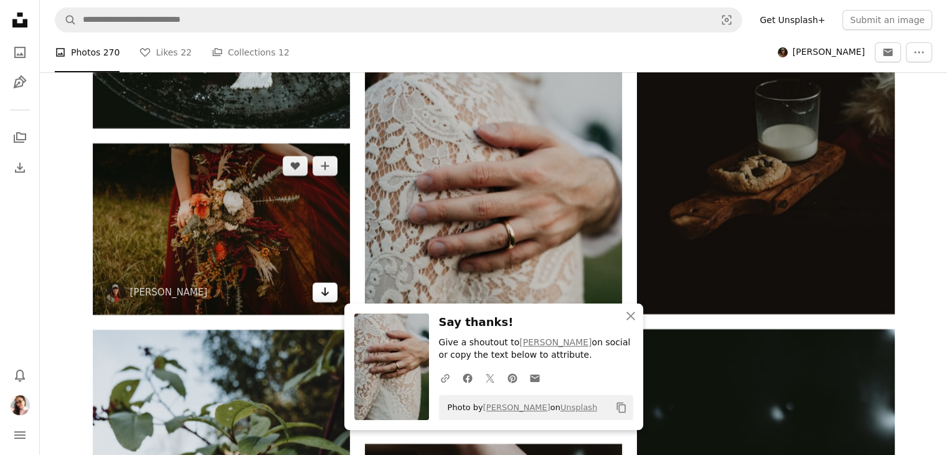
click at [326, 284] on icon "Arrow pointing down" at bounding box center [325, 291] width 10 height 15
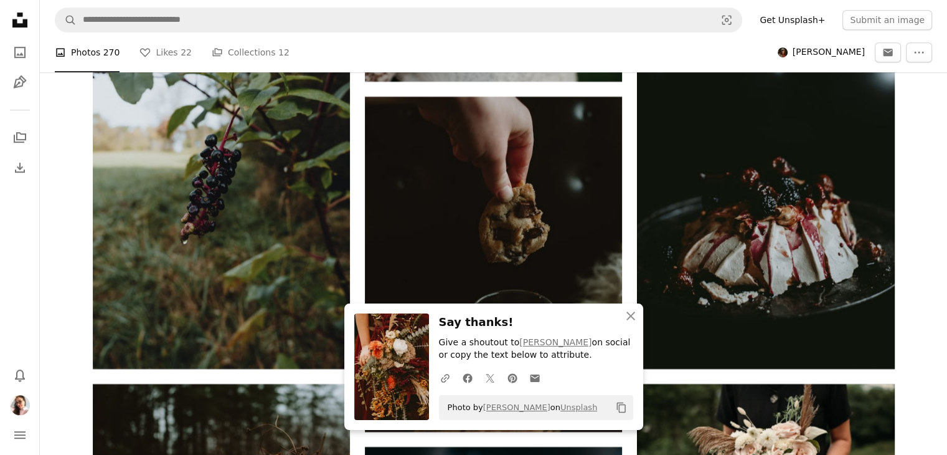
scroll to position [10412, 0]
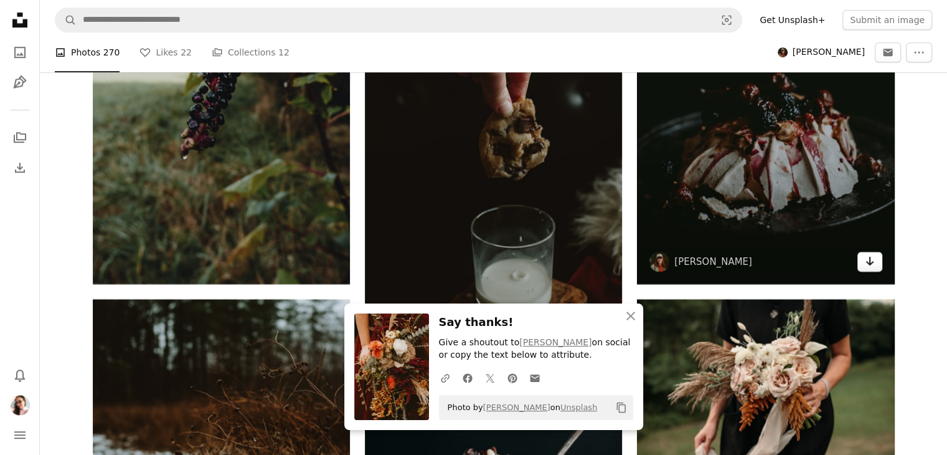
click at [874, 253] on icon "Arrow pointing down" at bounding box center [870, 260] width 10 height 15
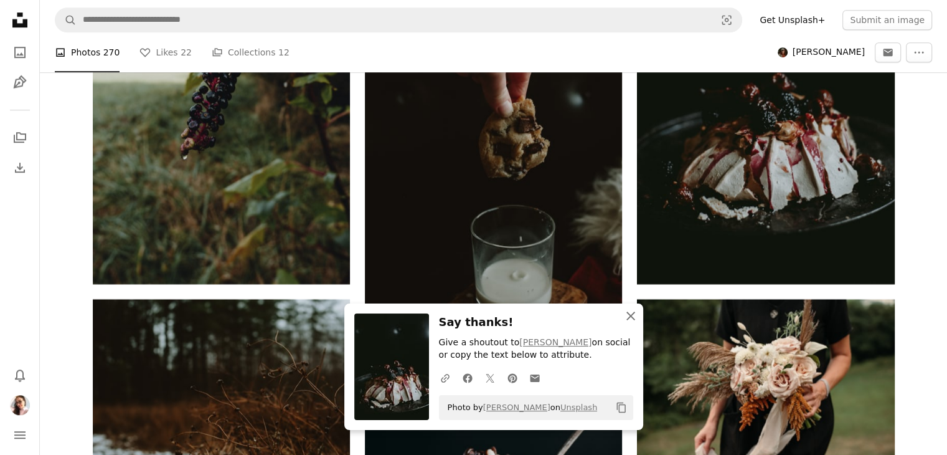
click at [626, 320] on icon "An X shape" at bounding box center [630, 315] width 15 height 15
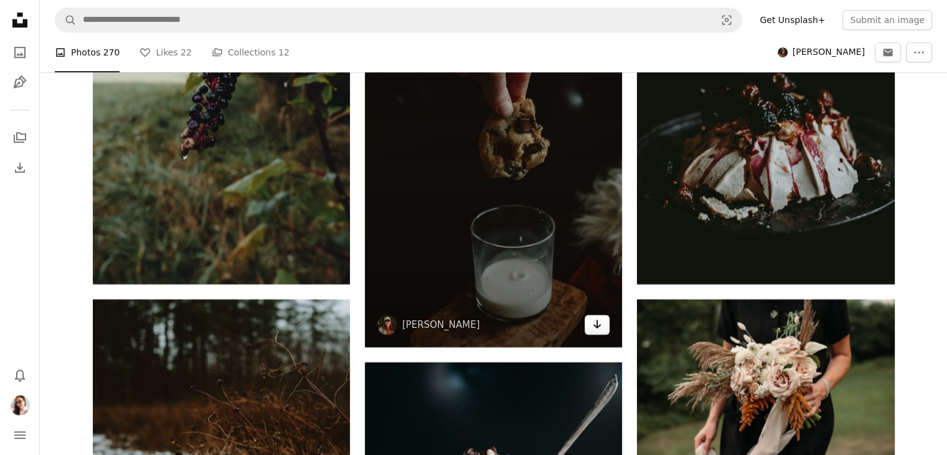
click at [598, 319] on icon "Download" at bounding box center [597, 323] width 8 height 9
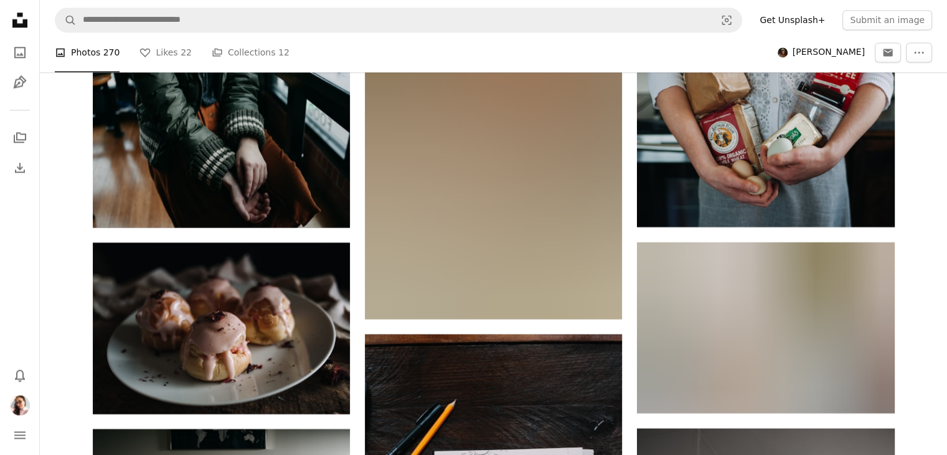
scroll to position [11243, 0]
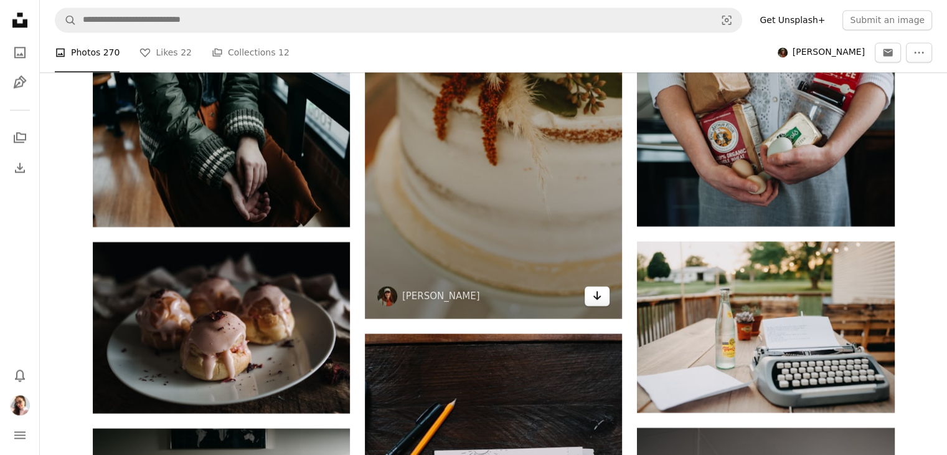
click at [602, 286] on link "Arrow pointing down" at bounding box center [597, 296] width 25 height 20
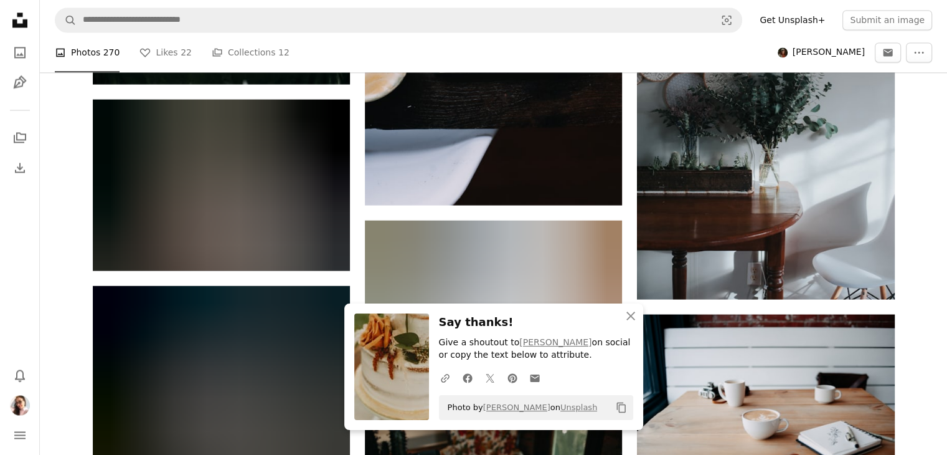
scroll to position [11759, 0]
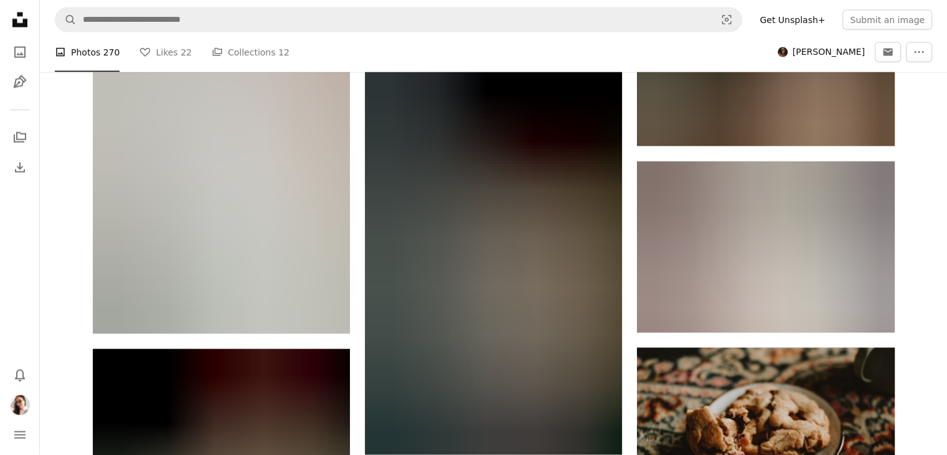
scroll to position [12283, 0]
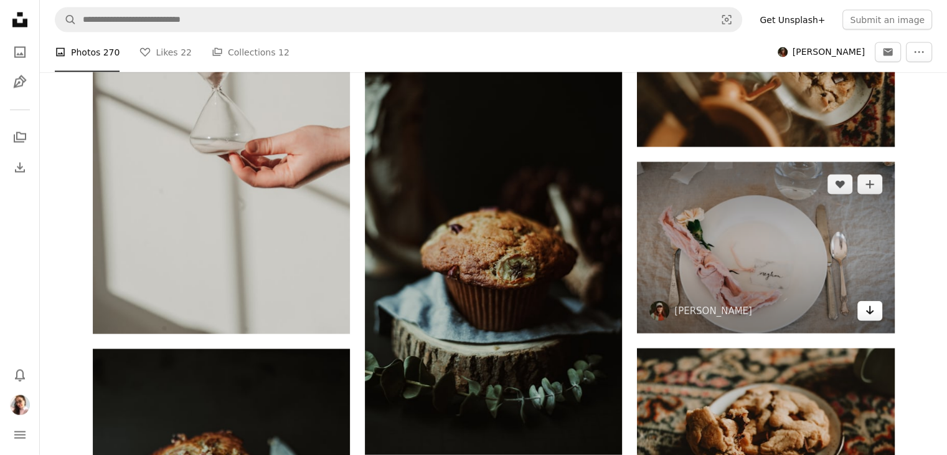
click at [877, 301] on link "Arrow pointing down" at bounding box center [869, 311] width 25 height 20
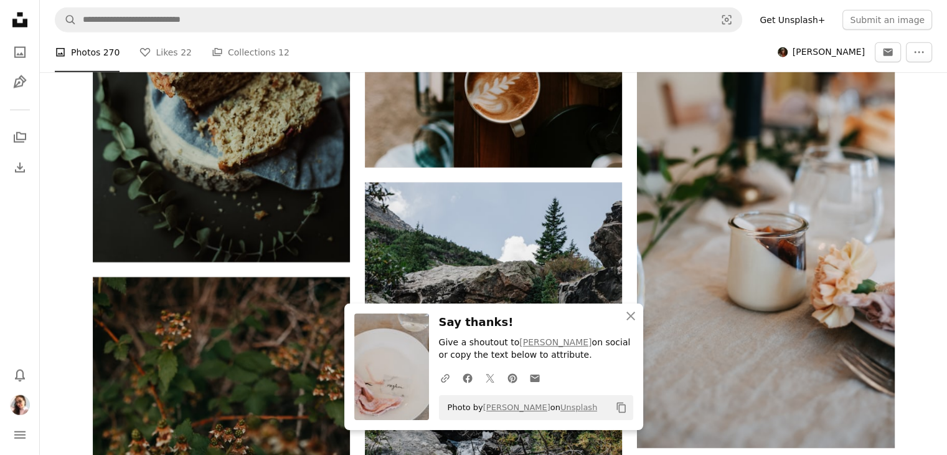
scroll to position [12754, 0]
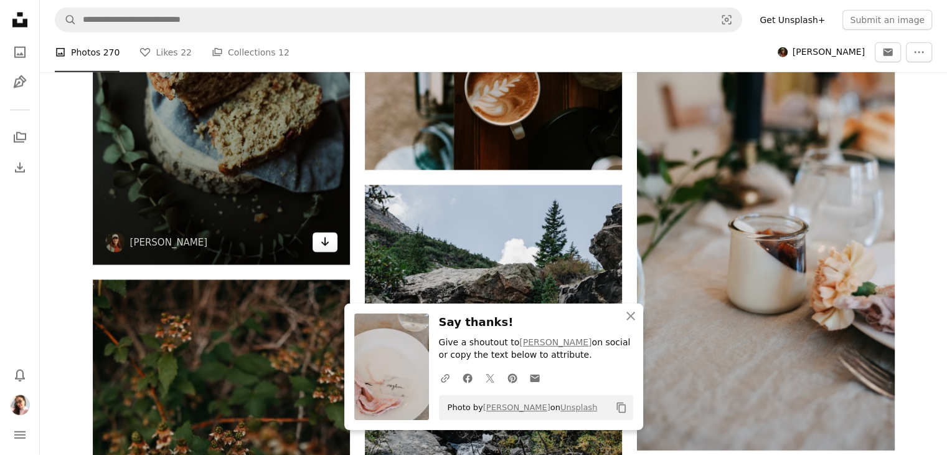
click at [325, 235] on icon "Arrow pointing down" at bounding box center [325, 241] width 10 height 15
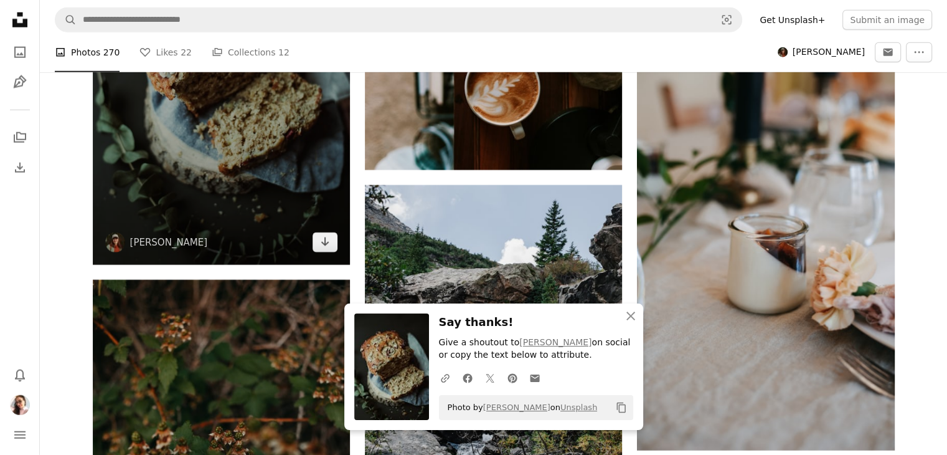
scroll to position [12934, 0]
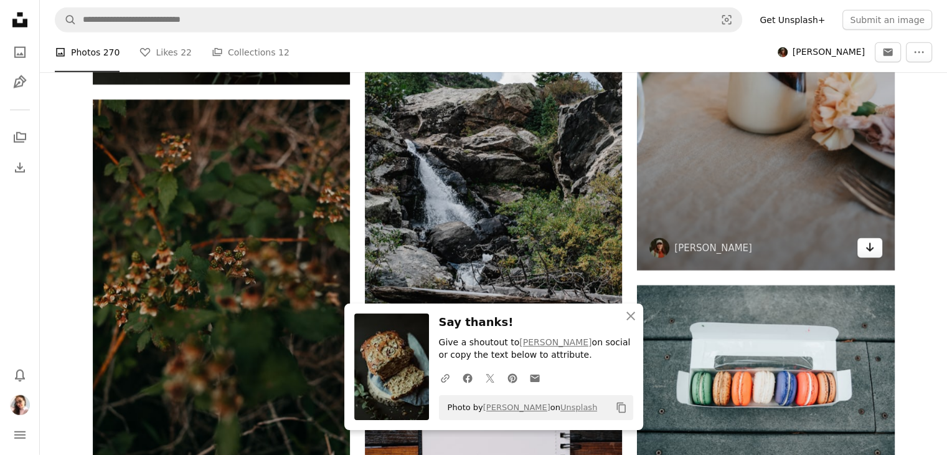
click at [874, 241] on link "Arrow pointing down" at bounding box center [869, 248] width 25 height 20
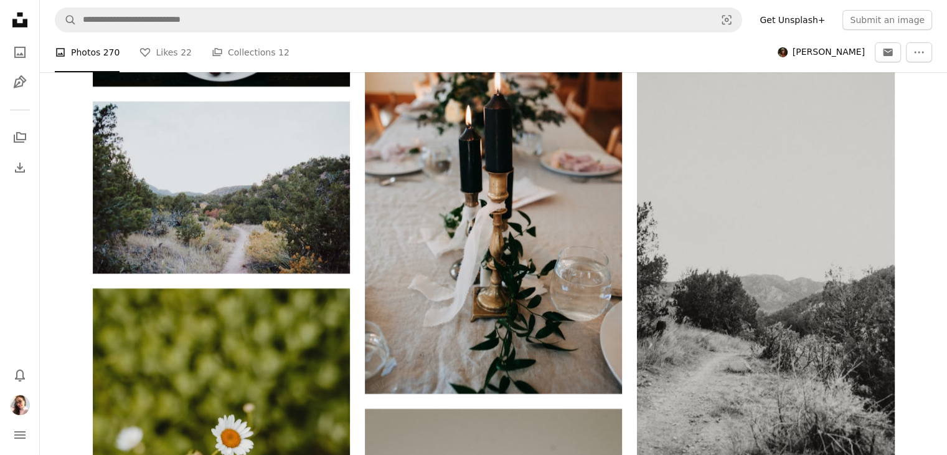
scroll to position [13711, 0]
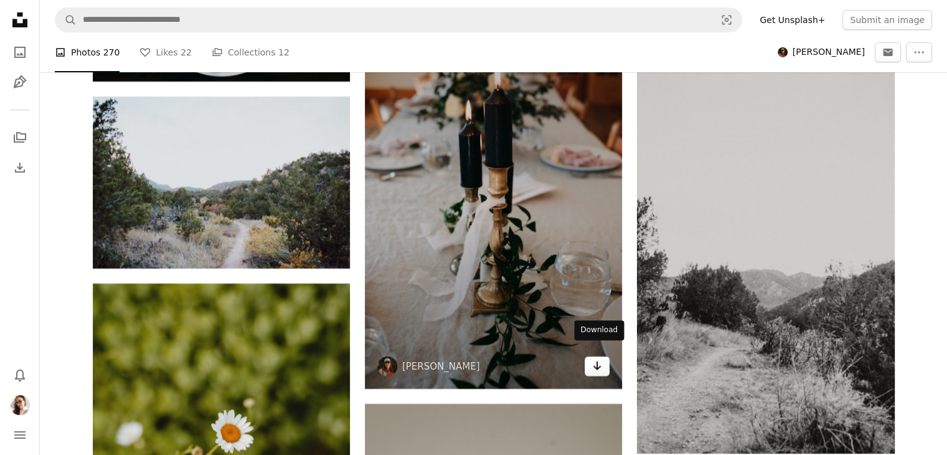
click at [600, 361] on icon "Download" at bounding box center [597, 365] width 8 height 9
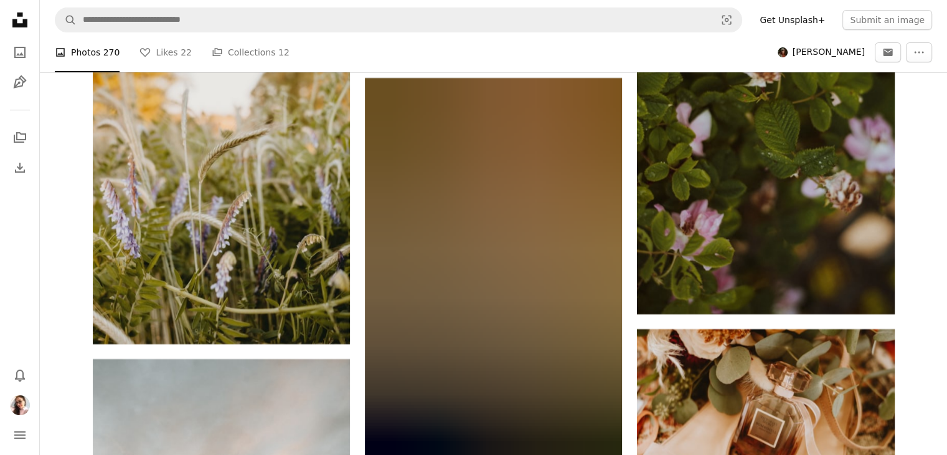
scroll to position [14440, 0]
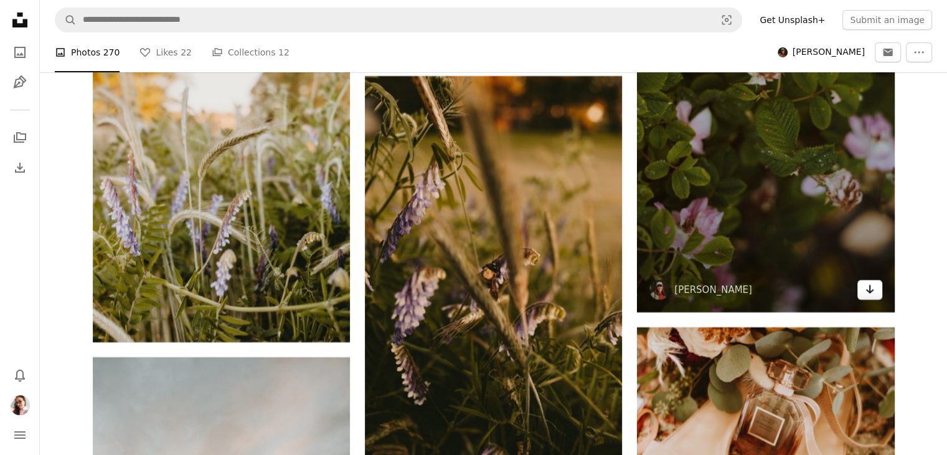
click at [870, 283] on icon "Arrow pointing down" at bounding box center [870, 288] width 10 height 15
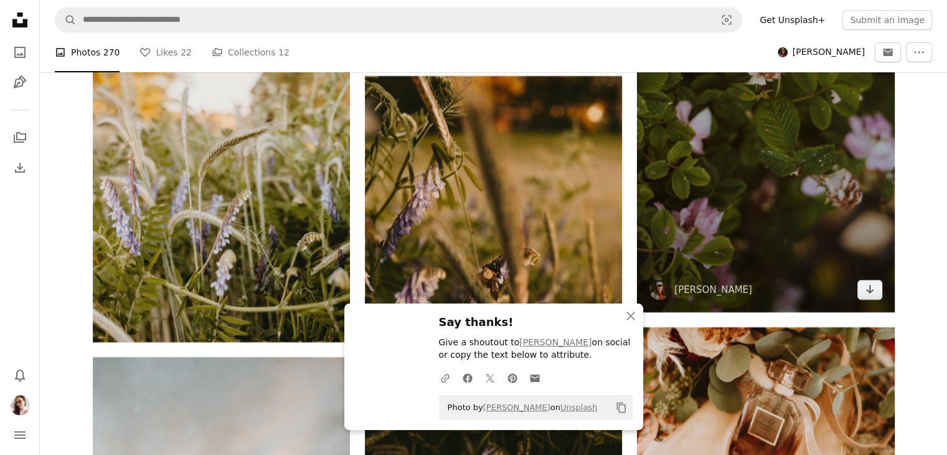
scroll to position [14694, 0]
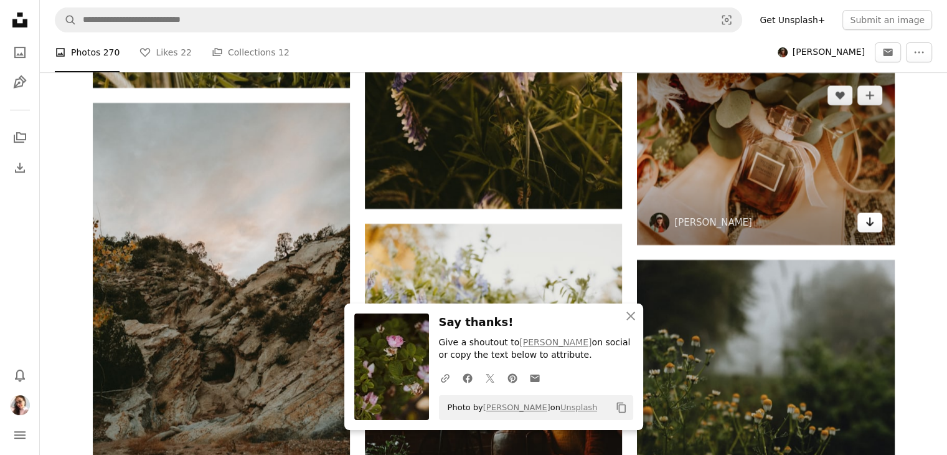
click at [867, 217] on icon "Download" at bounding box center [869, 221] width 8 height 9
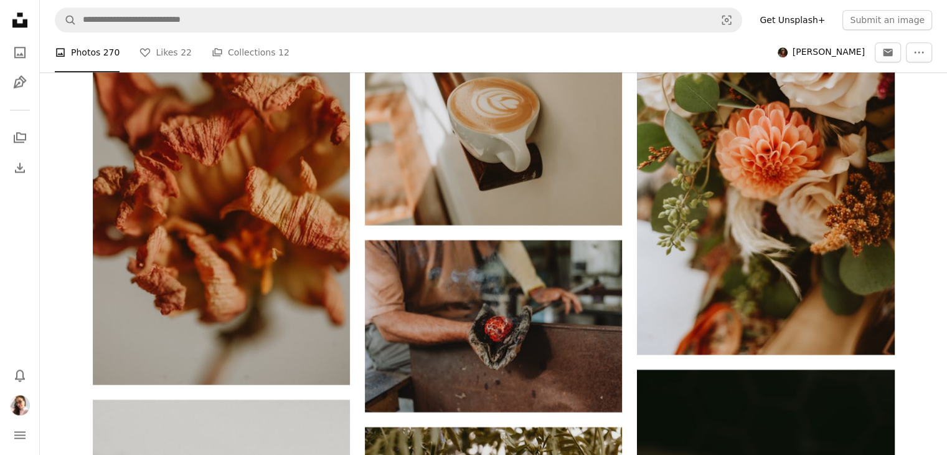
scroll to position [15790, 0]
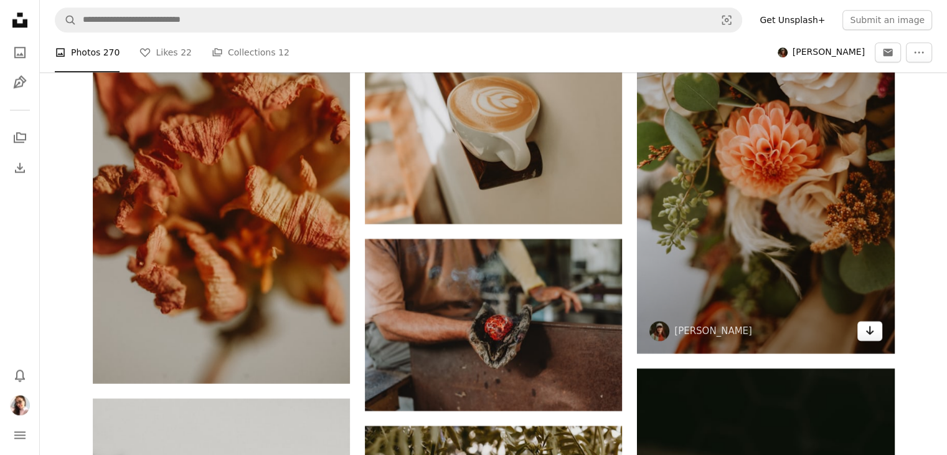
click at [870, 327] on link "Arrow pointing down" at bounding box center [869, 331] width 25 height 20
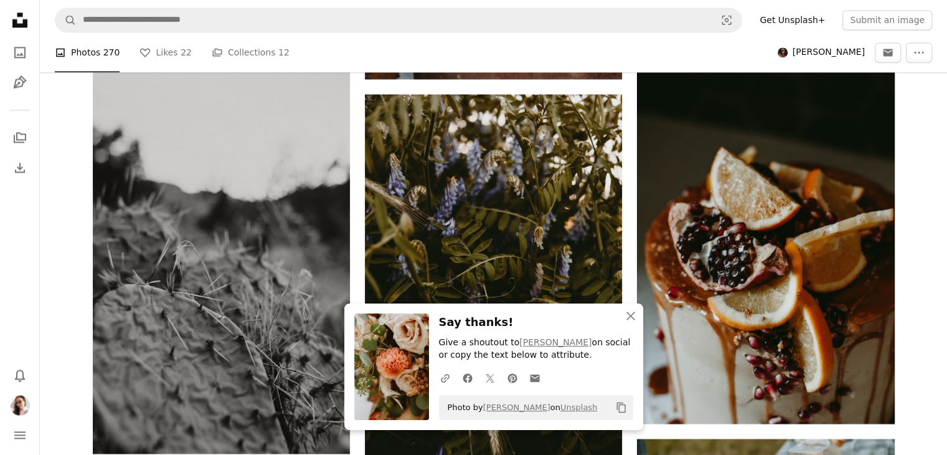
scroll to position [16150, 0]
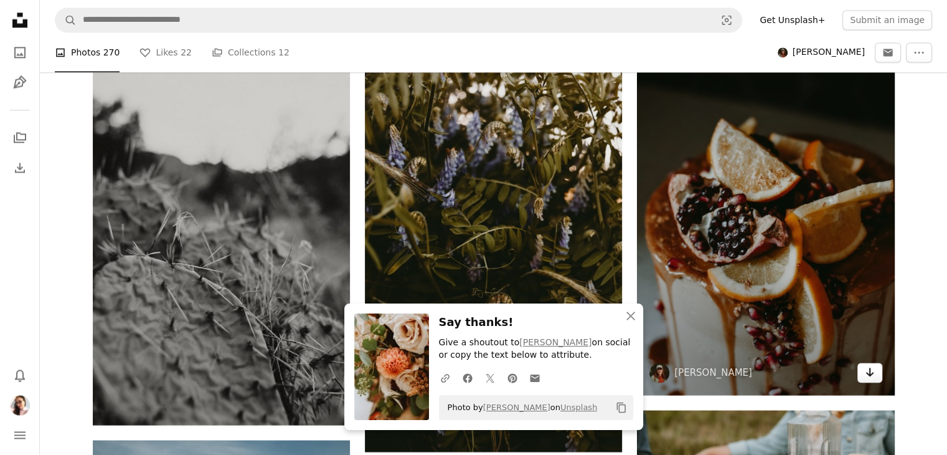
click at [870, 364] on icon "Arrow pointing down" at bounding box center [870, 371] width 10 height 15
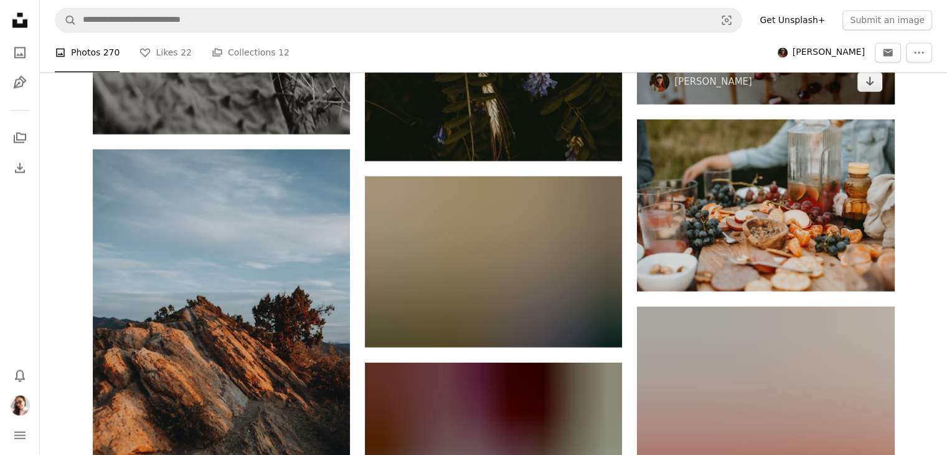
scroll to position [16441, 0]
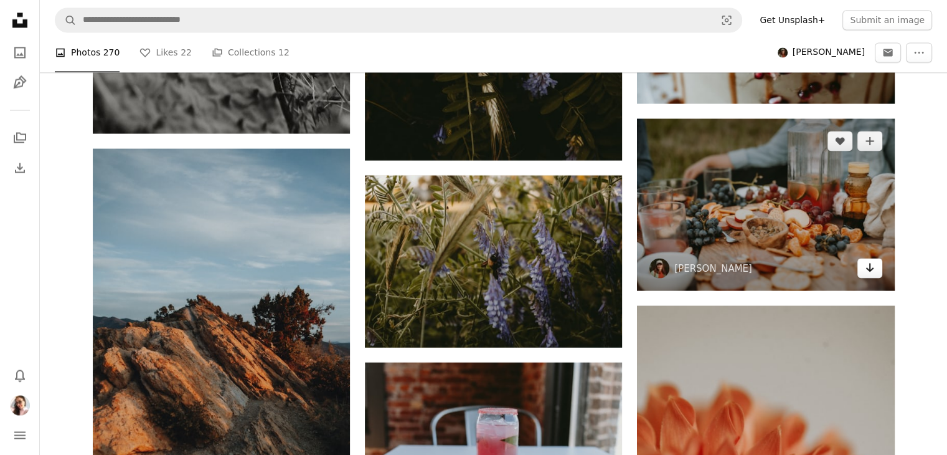
click at [867, 263] on link "Arrow pointing down" at bounding box center [869, 268] width 25 height 20
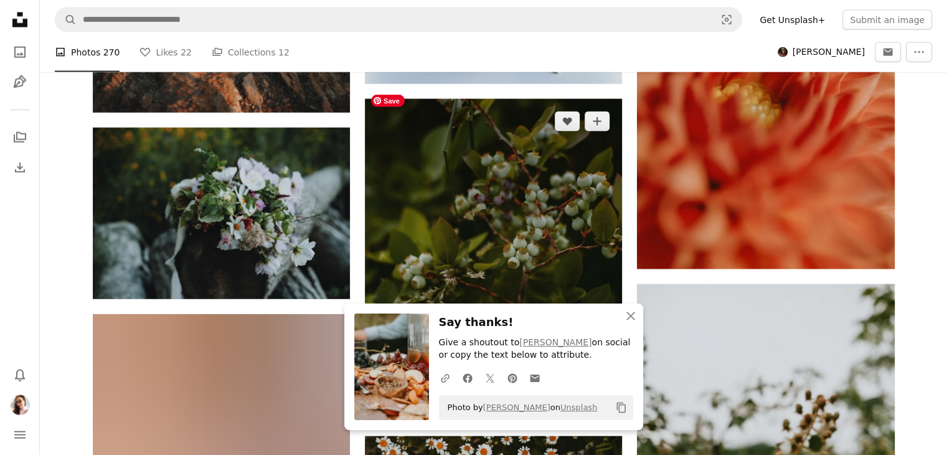
scroll to position [16973, 0]
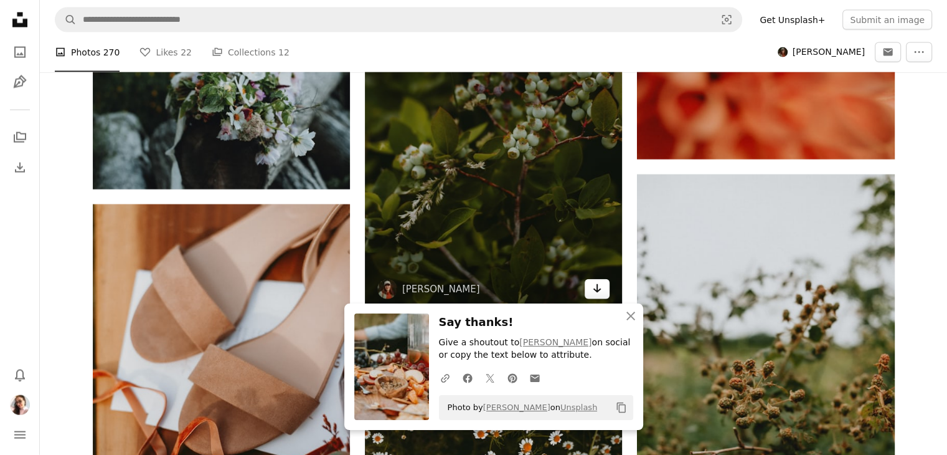
click at [598, 281] on icon "Arrow pointing down" at bounding box center [597, 288] width 10 height 15
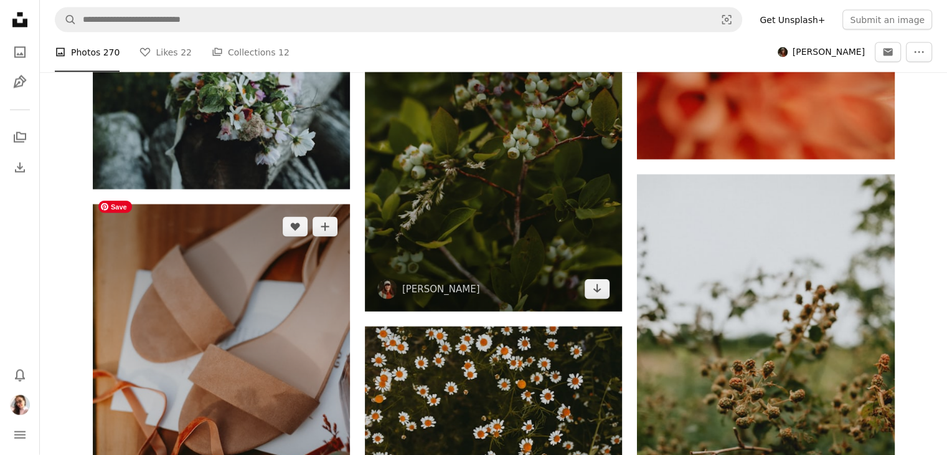
scroll to position [17137, 0]
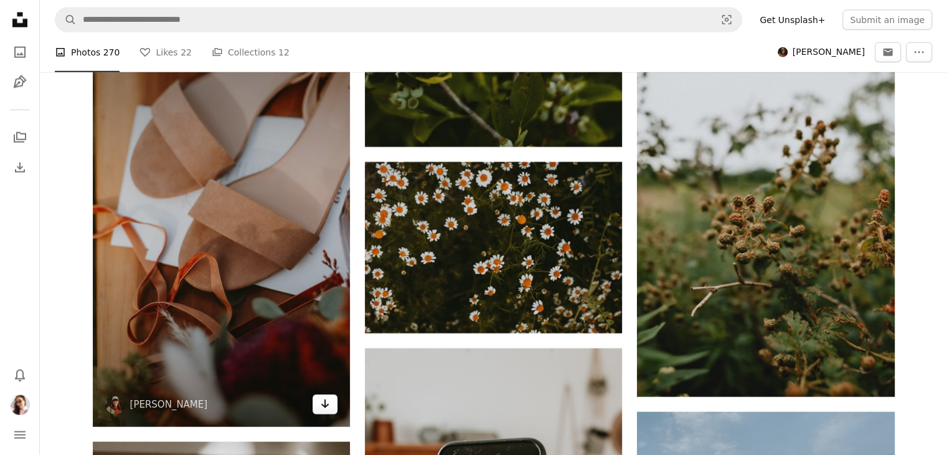
click at [319, 395] on link "Arrow pointing down" at bounding box center [325, 404] width 25 height 20
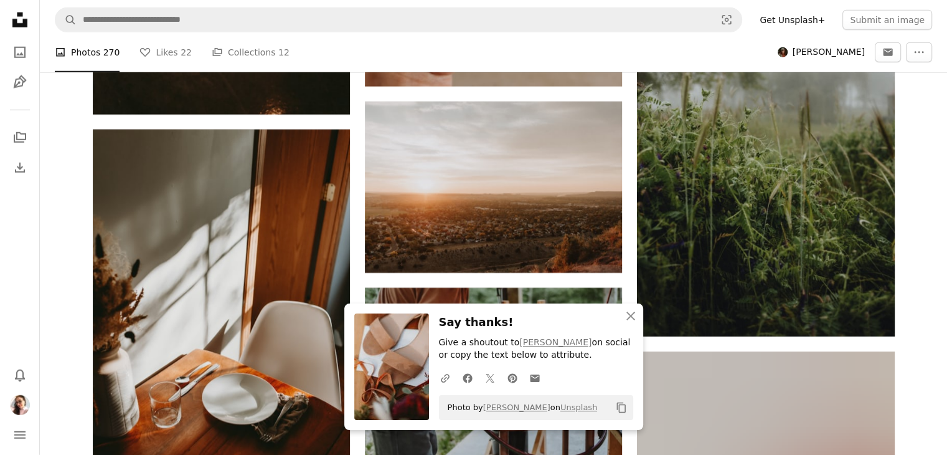
scroll to position [17786, 0]
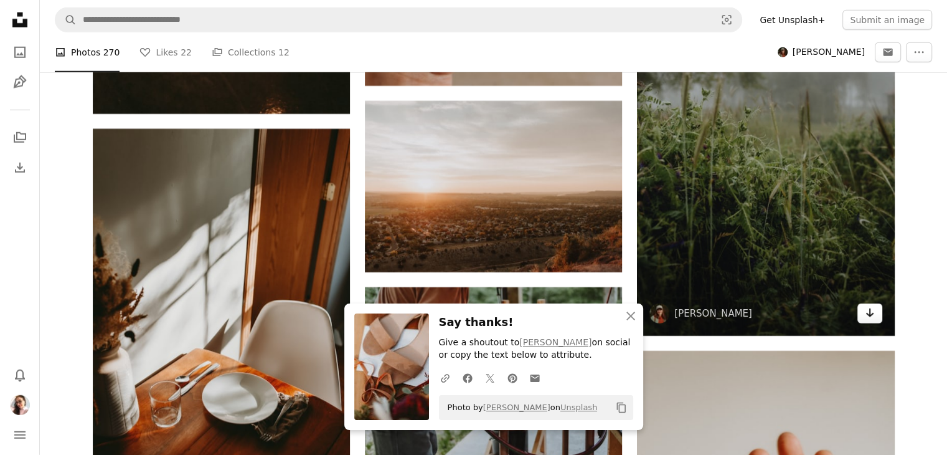
click at [876, 307] on link "Arrow pointing down" at bounding box center [869, 313] width 25 height 20
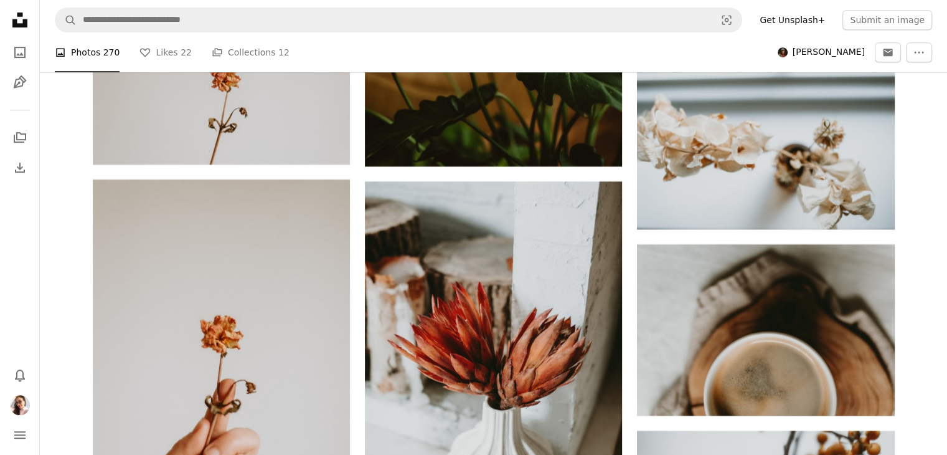
scroll to position [19619, 0]
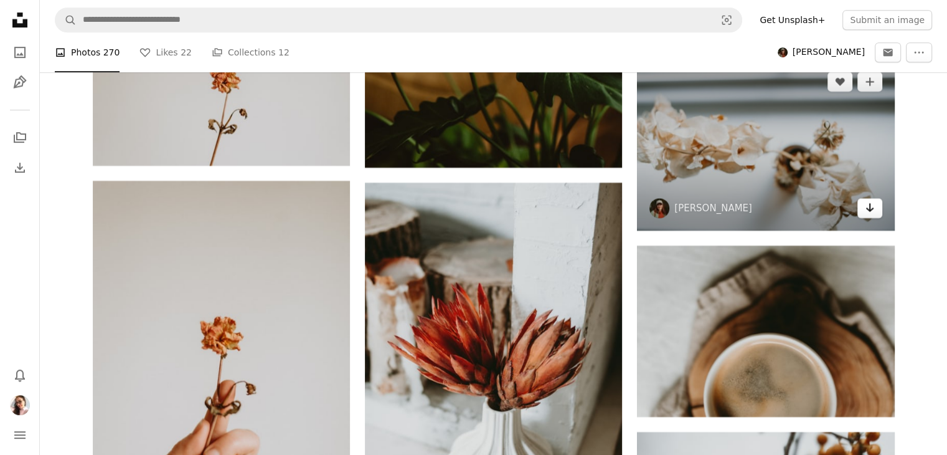
click at [869, 205] on icon "Arrow pointing down" at bounding box center [870, 207] width 10 height 15
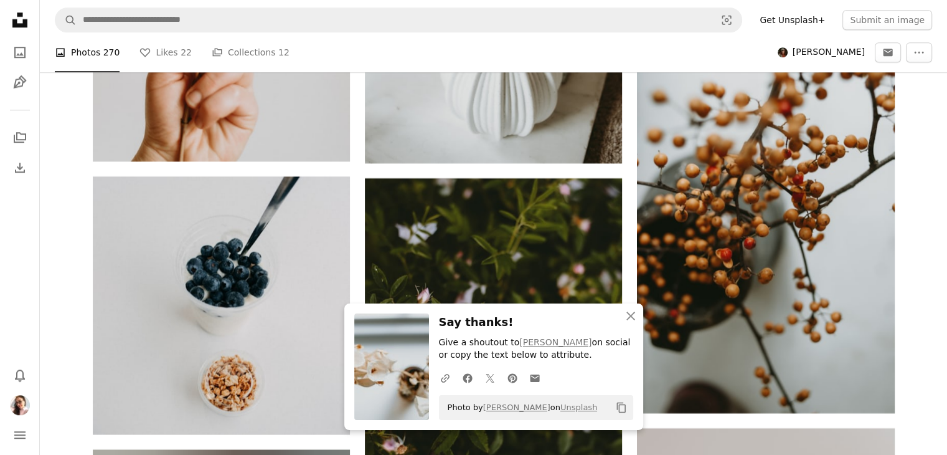
scroll to position [20059, 0]
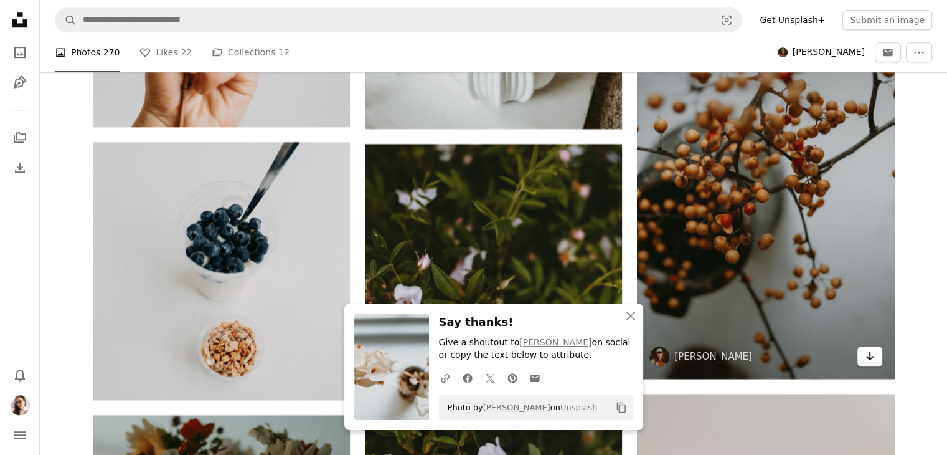
click at [871, 348] on icon "Arrow pointing down" at bounding box center [870, 355] width 10 height 15
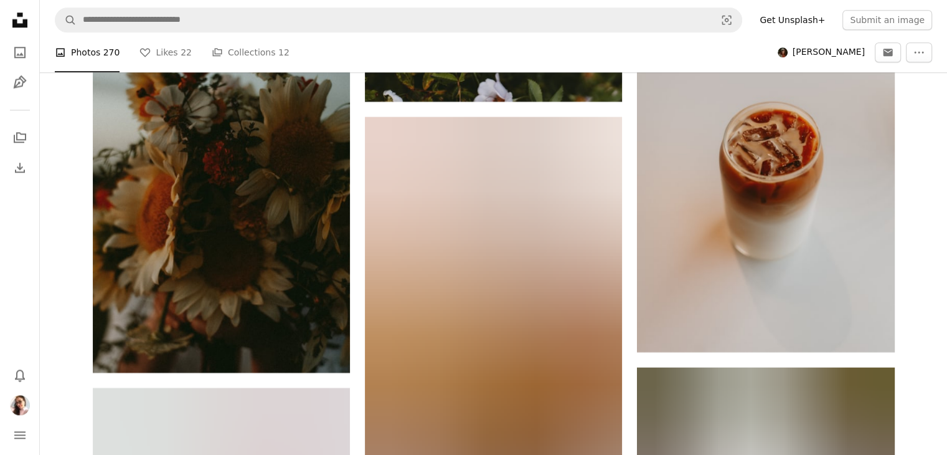
scroll to position [20592, 0]
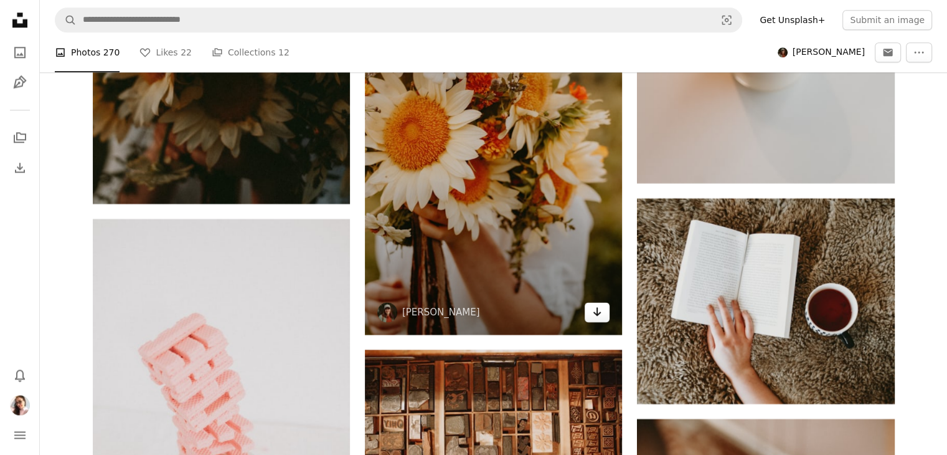
click at [593, 306] on icon "Arrow pointing down" at bounding box center [597, 311] width 10 height 15
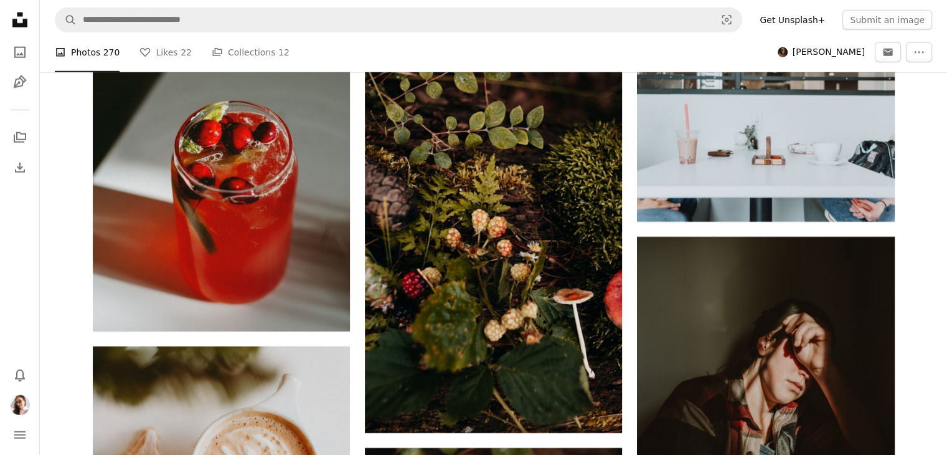
scroll to position [22407, 0]
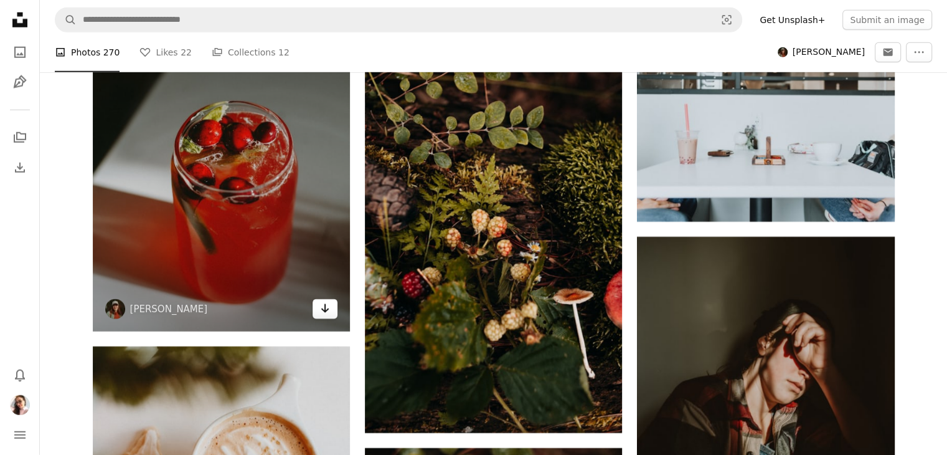
click at [318, 308] on link "Arrow pointing down" at bounding box center [325, 309] width 25 height 20
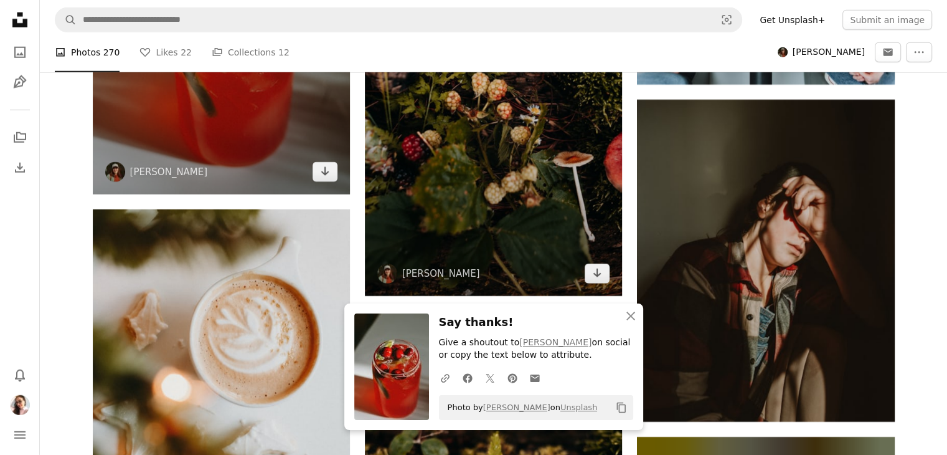
scroll to position [22636, 0]
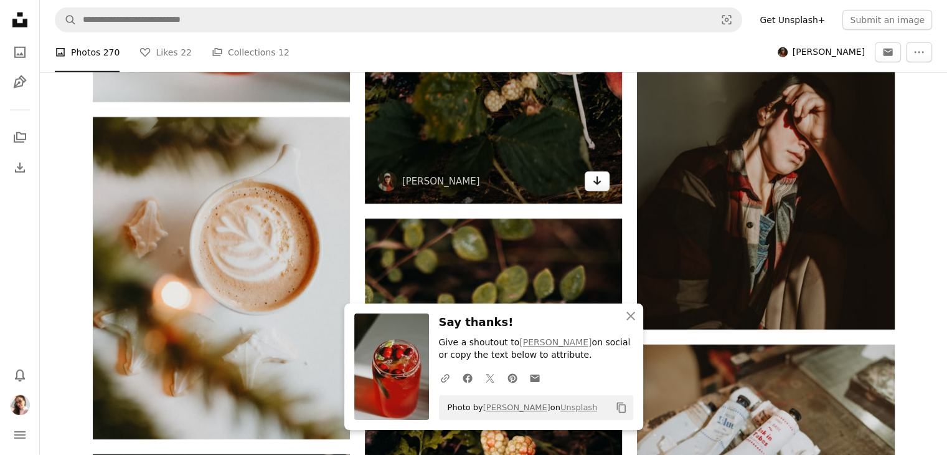
click at [593, 175] on icon "Arrow pointing down" at bounding box center [597, 180] width 10 height 15
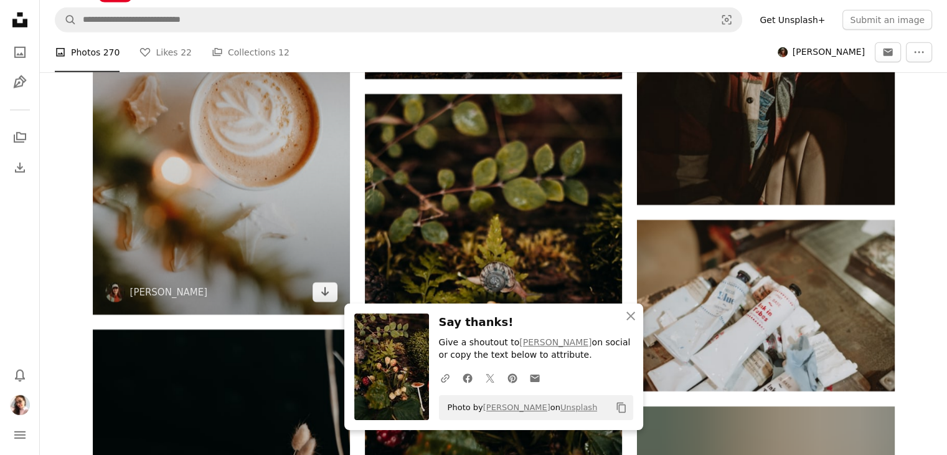
scroll to position [22761, 0]
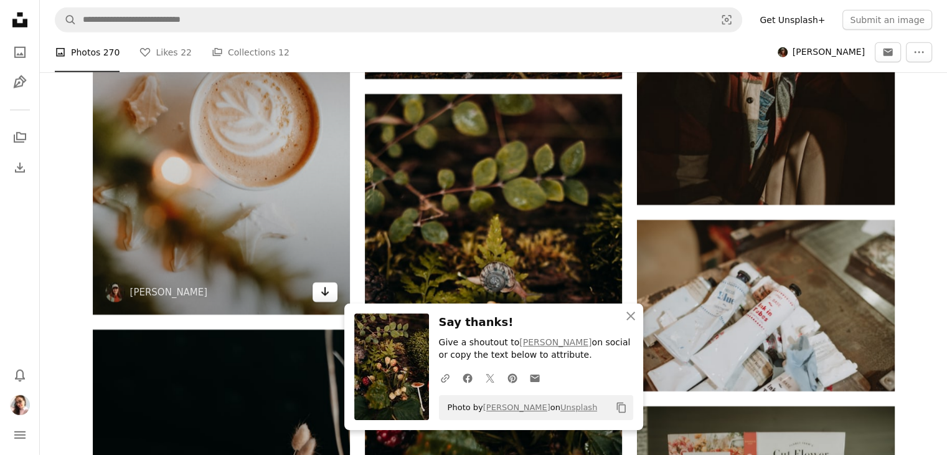
click at [324, 287] on icon "Download" at bounding box center [325, 291] width 8 height 9
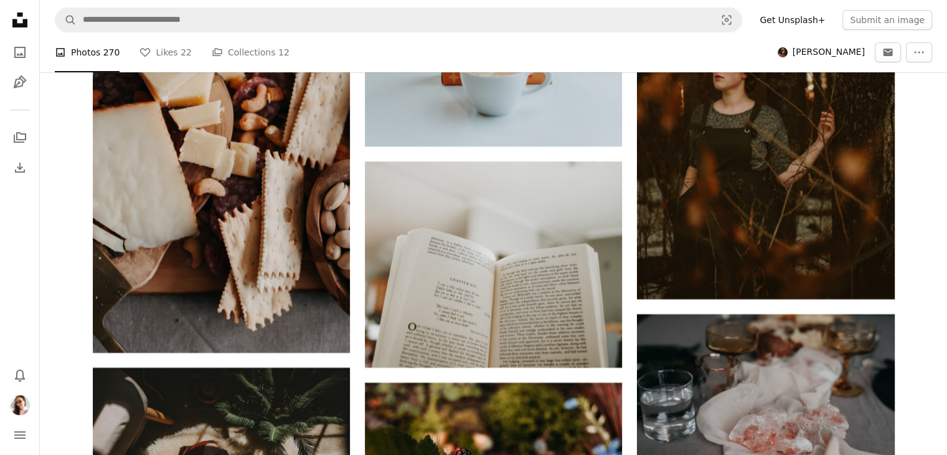
scroll to position [23929, 0]
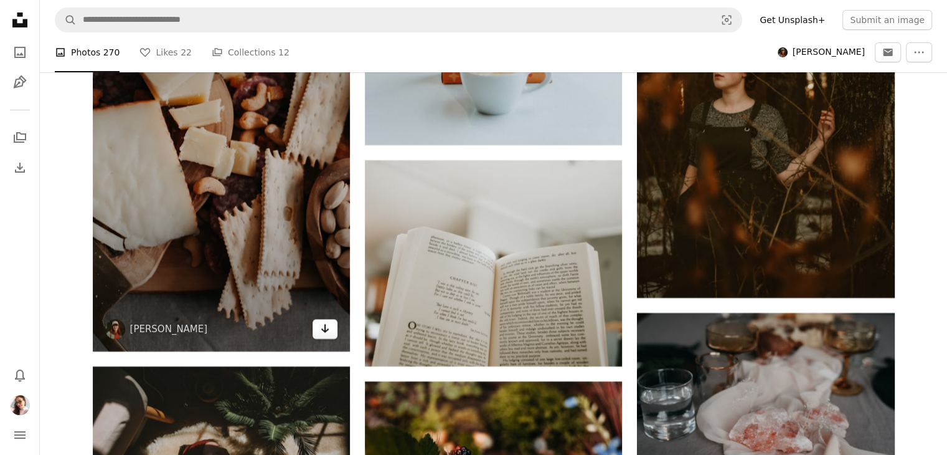
click at [319, 321] on link "Arrow pointing down" at bounding box center [325, 329] width 25 height 20
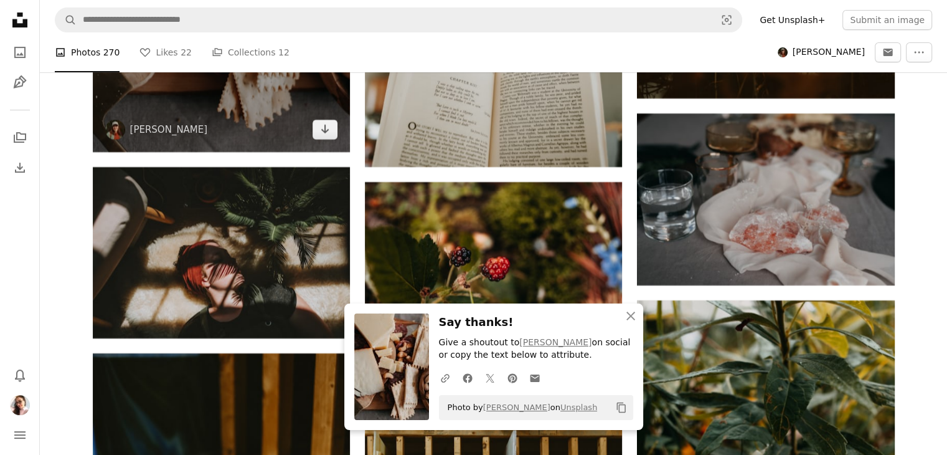
scroll to position [24129, 0]
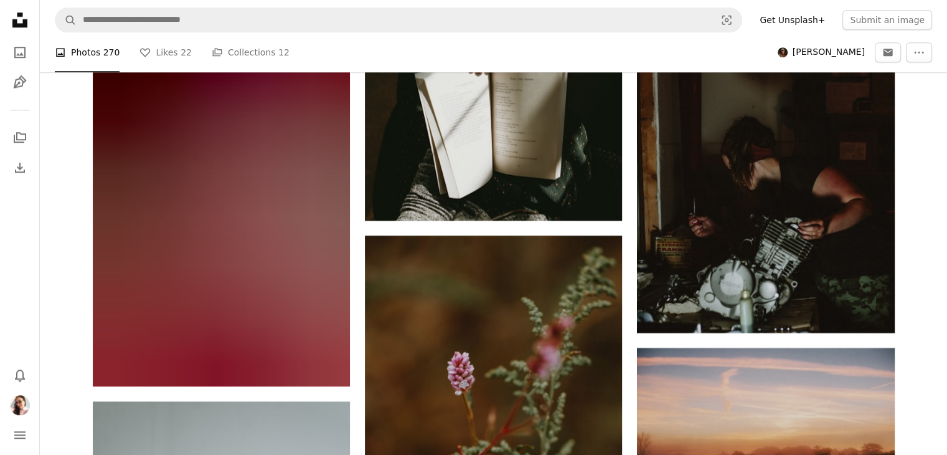
scroll to position [24819, 0]
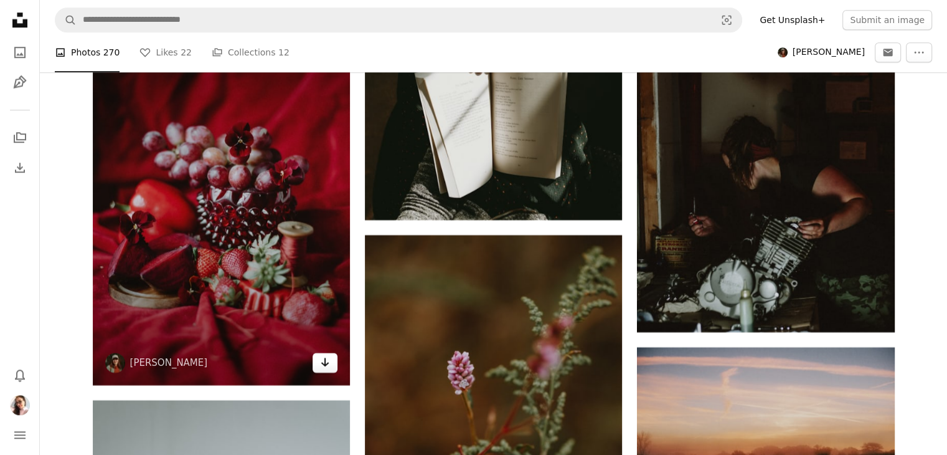
click at [324, 354] on icon "Arrow pointing down" at bounding box center [325, 361] width 10 height 15
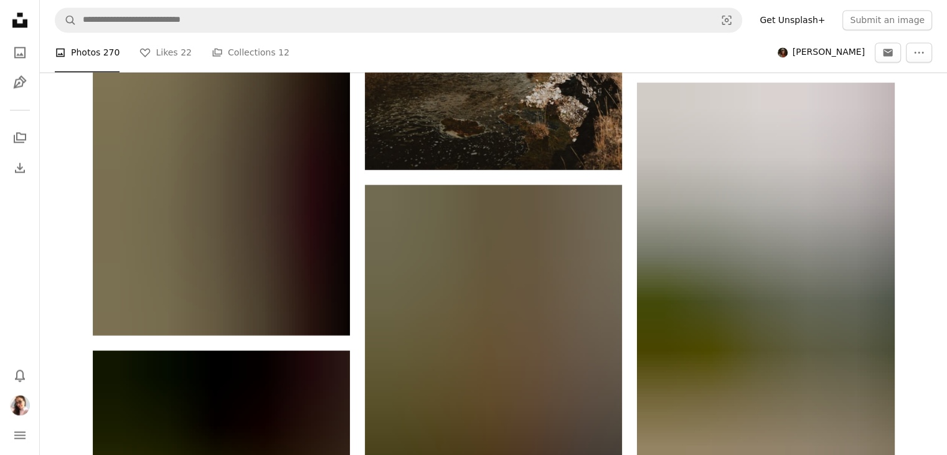
scroll to position [25707, 0]
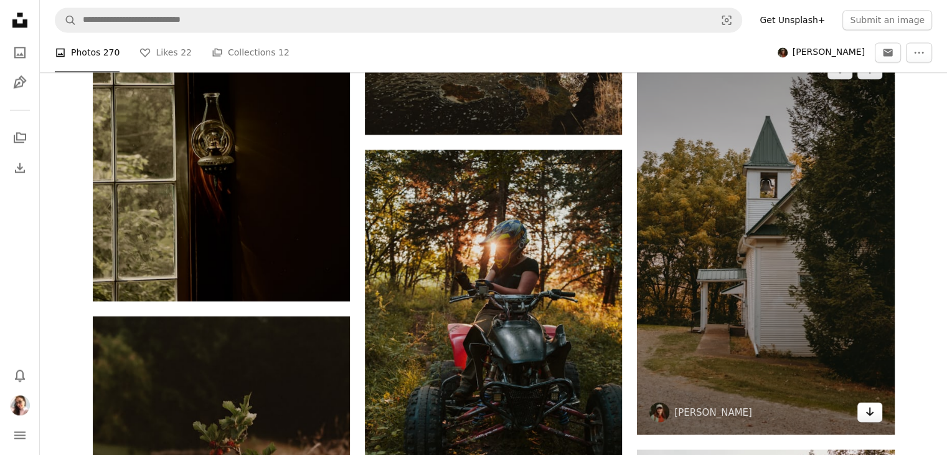
click at [871, 403] on icon "Arrow pointing down" at bounding box center [870, 410] width 10 height 15
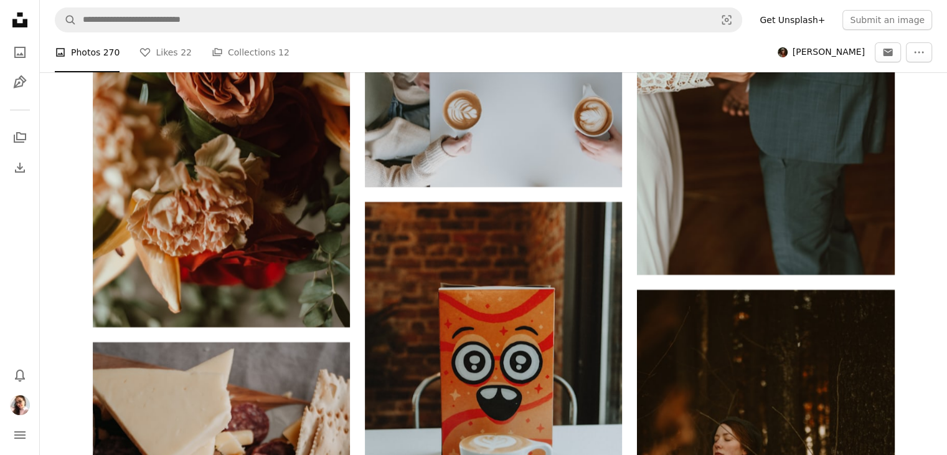
scroll to position [23319, 0]
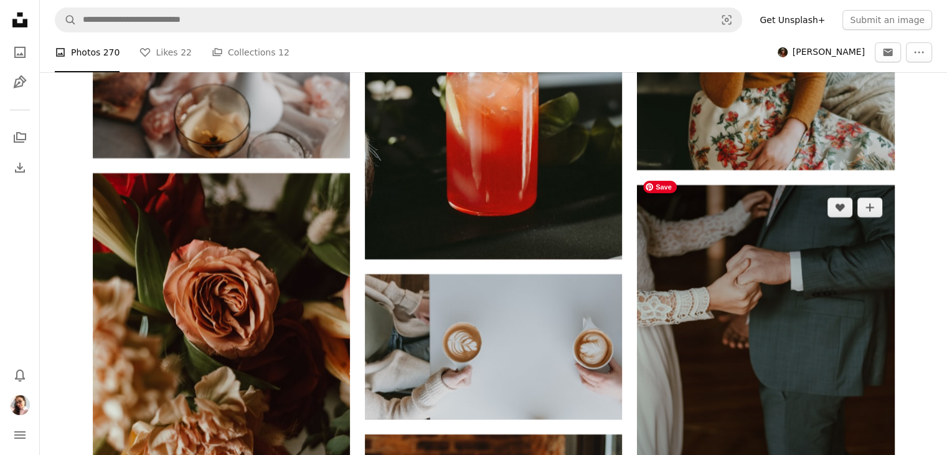
click at [887, 201] on img at bounding box center [765, 346] width 257 height 322
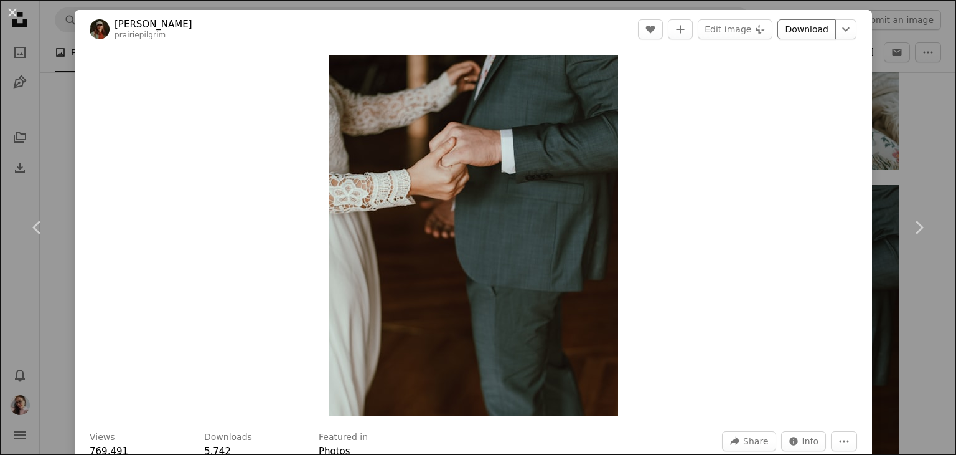
click at [807, 26] on link "Download" at bounding box center [807, 29] width 59 height 20
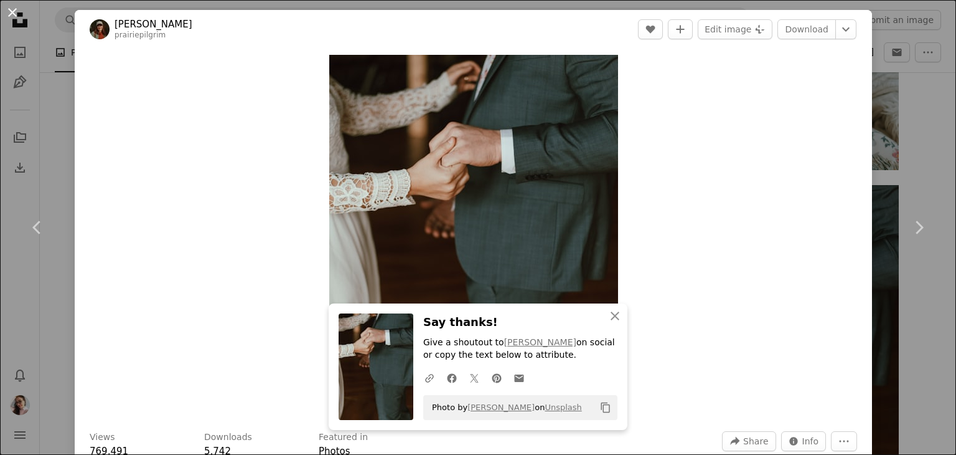
click at [13, 11] on button "An X shape" at bounding box center [12, 12] width 15 height 15
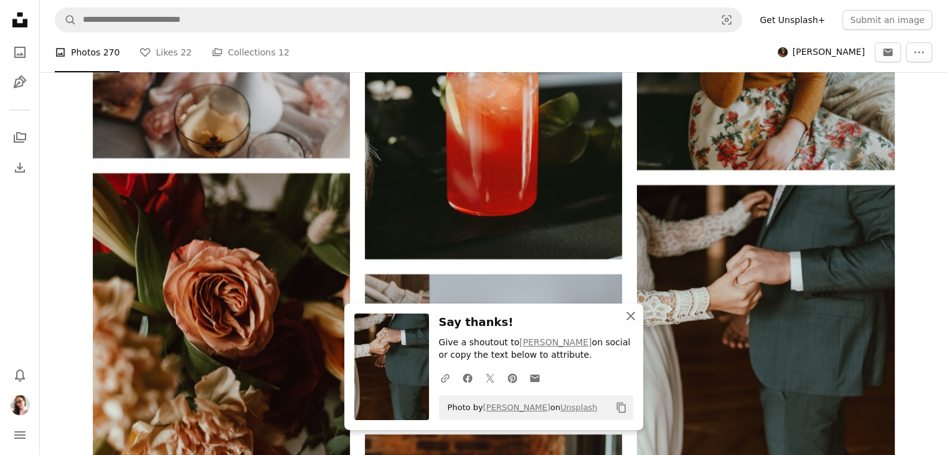
click at [629, 317] on icon "button" at bounding box center [630, 315] width 9 height 9
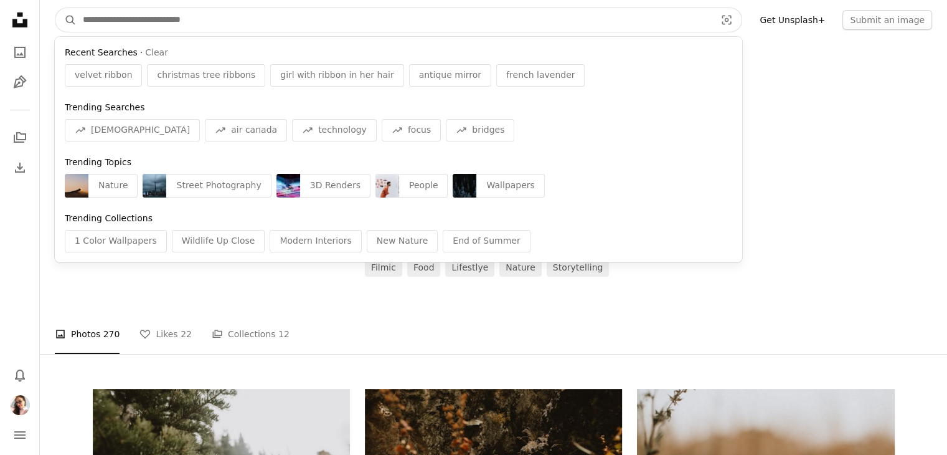
click at [115, 19] on input "Find visuals sitewide" at bounding box center [394, 20] width 635 height 24
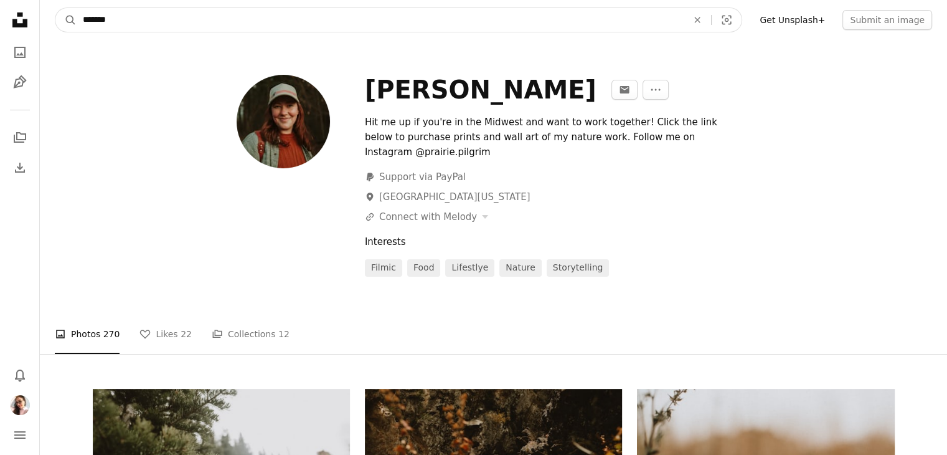
type input "********"
click button "A magnifying glass" at bounding box center [65, 20] width 21 height 24
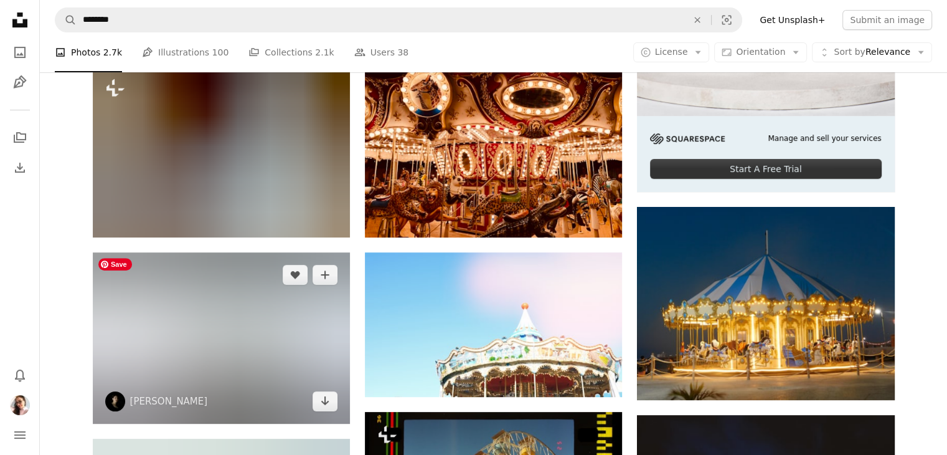
scroll to position [452, 0]
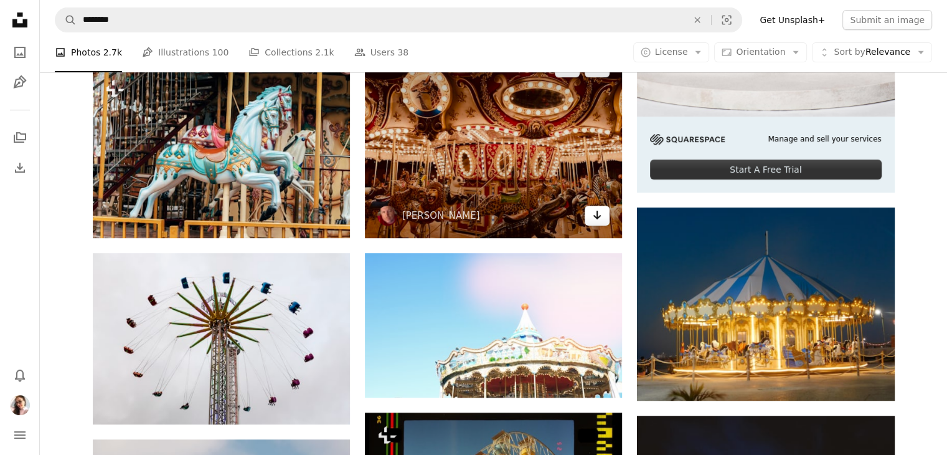
click at [600, 211] on icon "Arrow pointing down" at bounding box center [597, 214] width 10 height 15
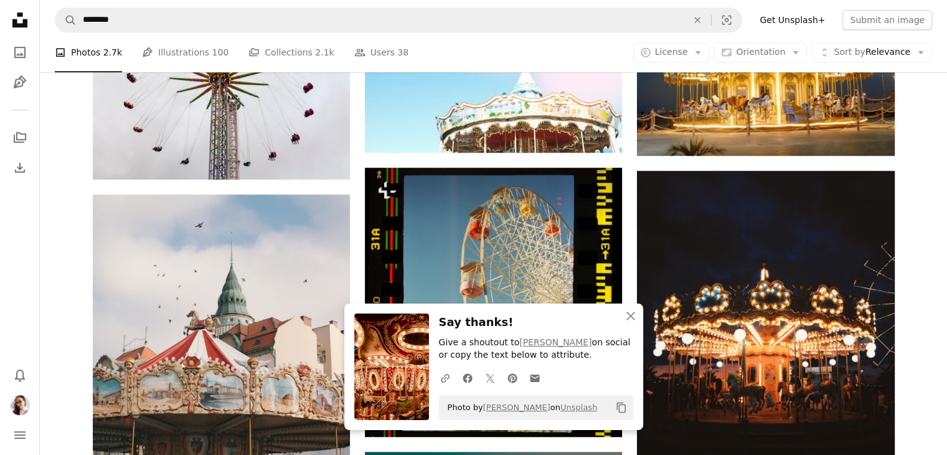
scroll to position [709, 0]
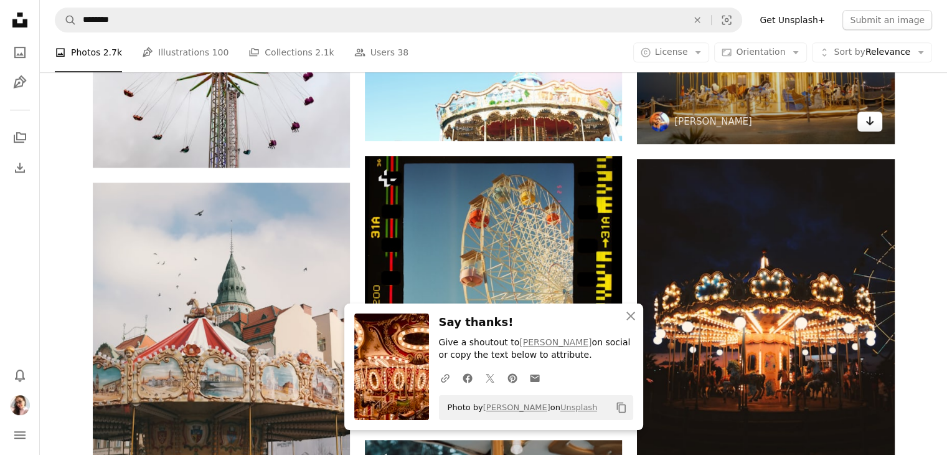
click at [865, 118] on icon "Arrow pointing down" at bounding box center [870, 120] width 10 height 15
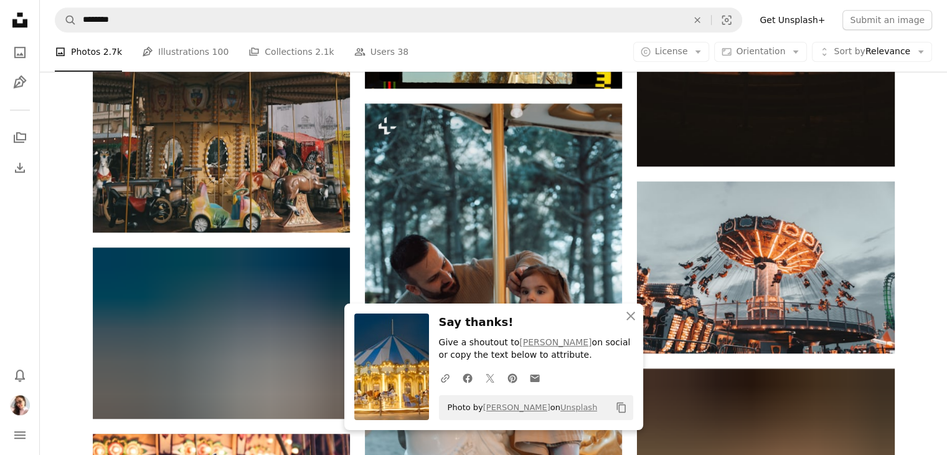
scroll to position [1093, 0]
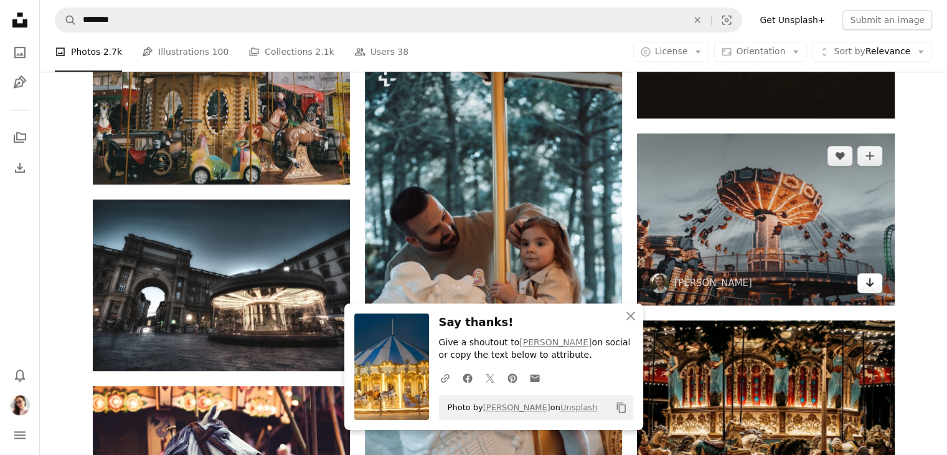
click at [865, 284] on icon "Arrow pointing down" at bounding box center [870, 282] width 10 height 15
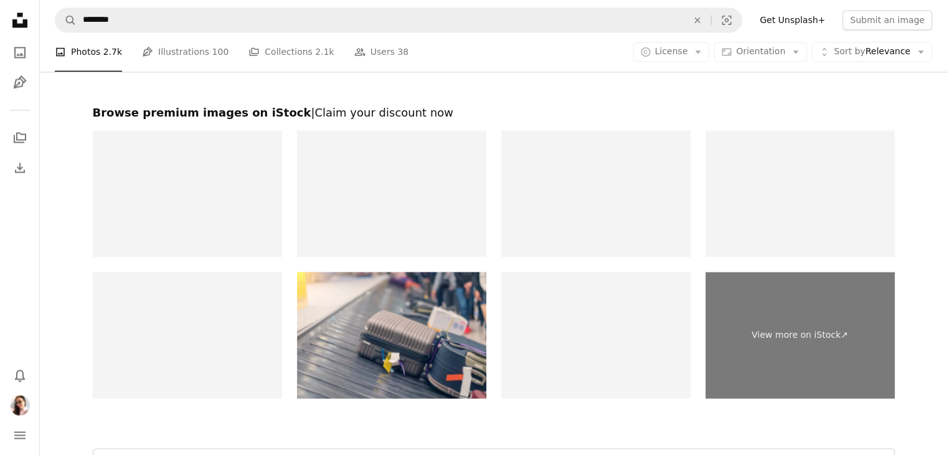
scroll to position [2329, 0]
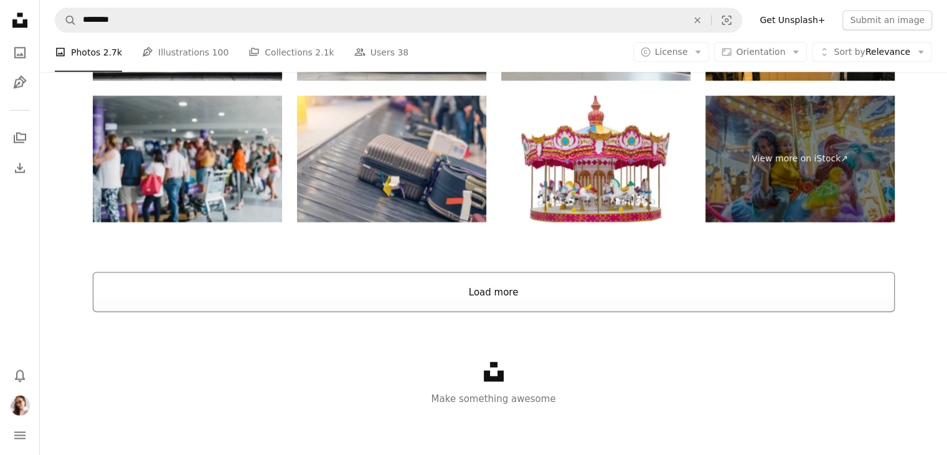
click at [570, 285] on button "Load more" at bounding box center [494, 291] width 802 height 40
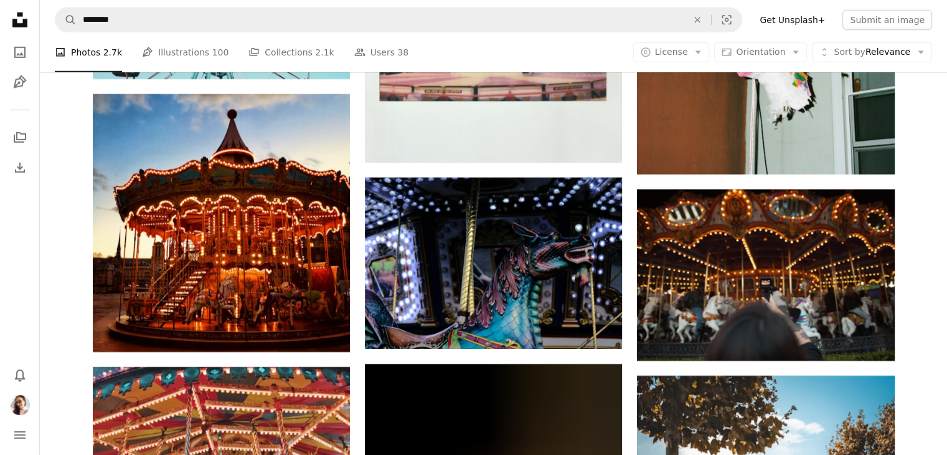
scroll to position [3963, 0]
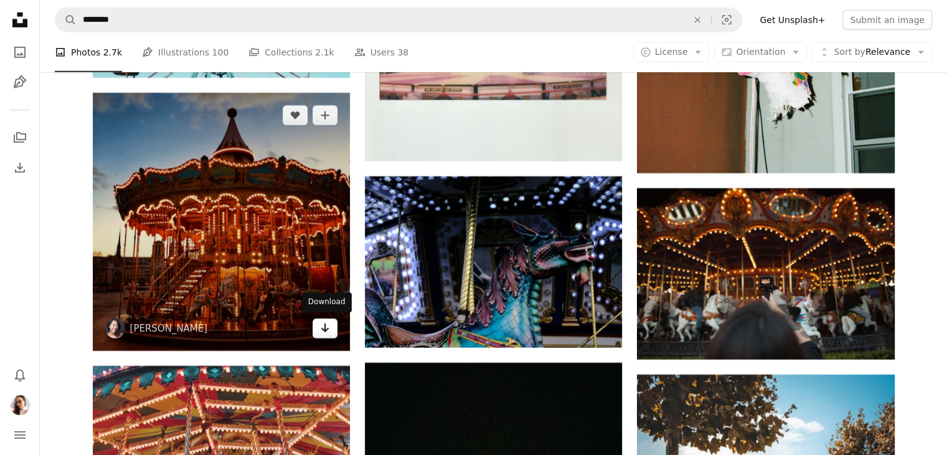
click at [322, 331] on icon "Arrow pointing down" at bounding box center [325, 327] width 10 height 15
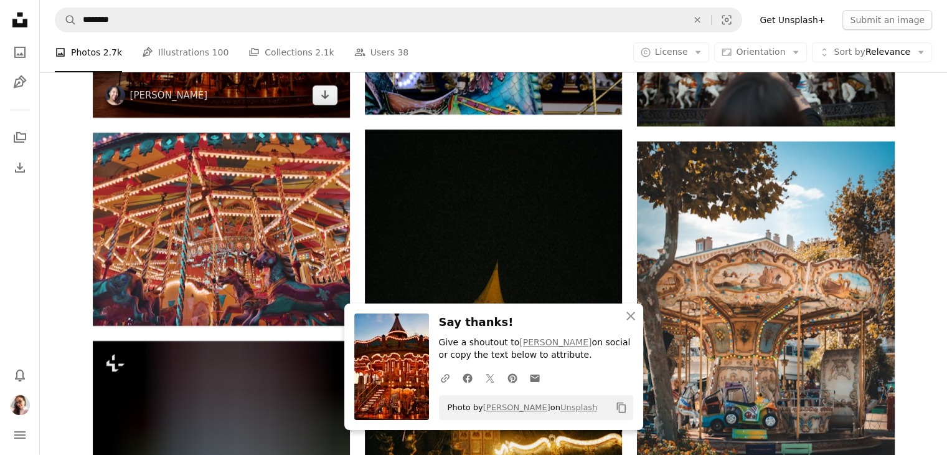
scroll to position [4399, 0]
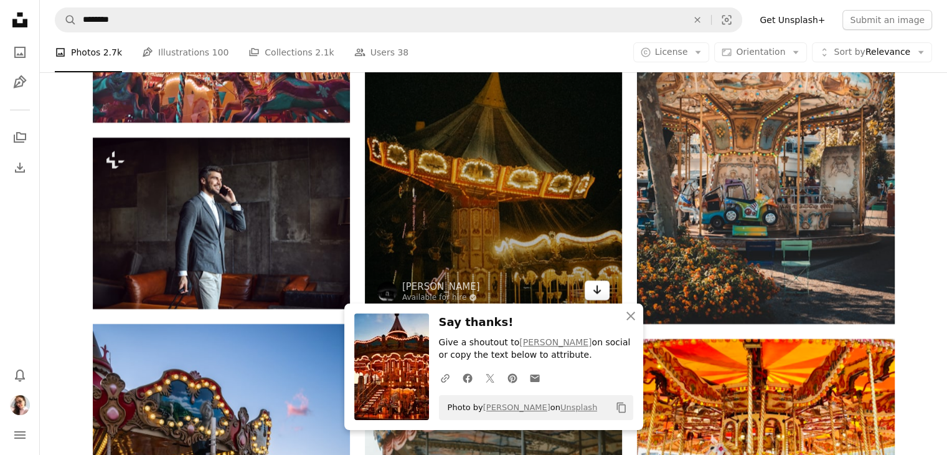
click at [601, 289] on icon "Arrow pointing down" at bounding box center [597, 289] width 10 height 15
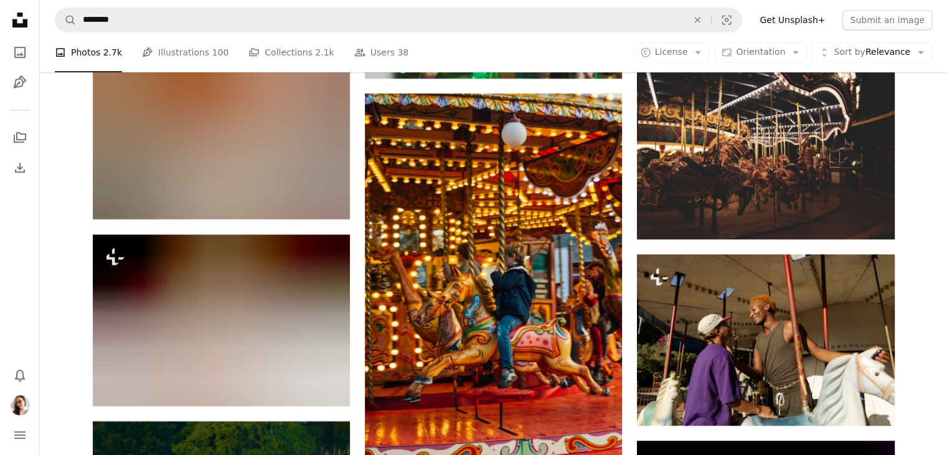
scroll to position [5434, 0]
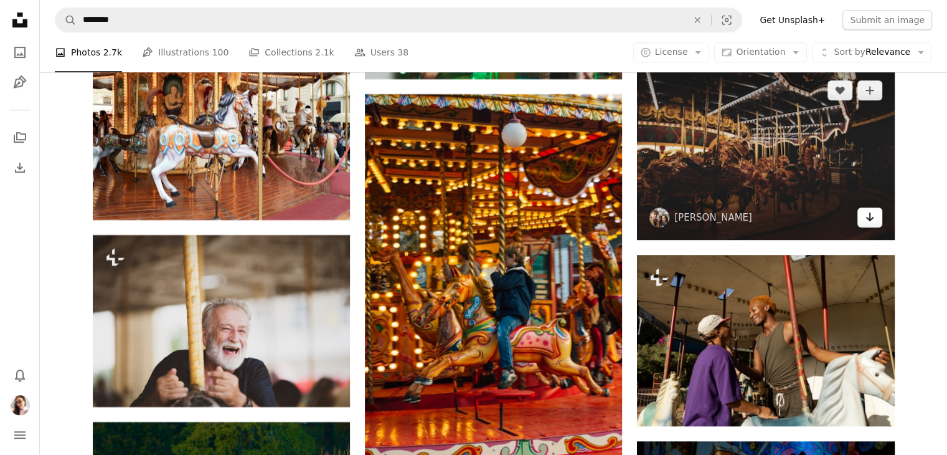
click at [869, 219] on icon "Download" at bounding box center [869, 216] width 8 height 9
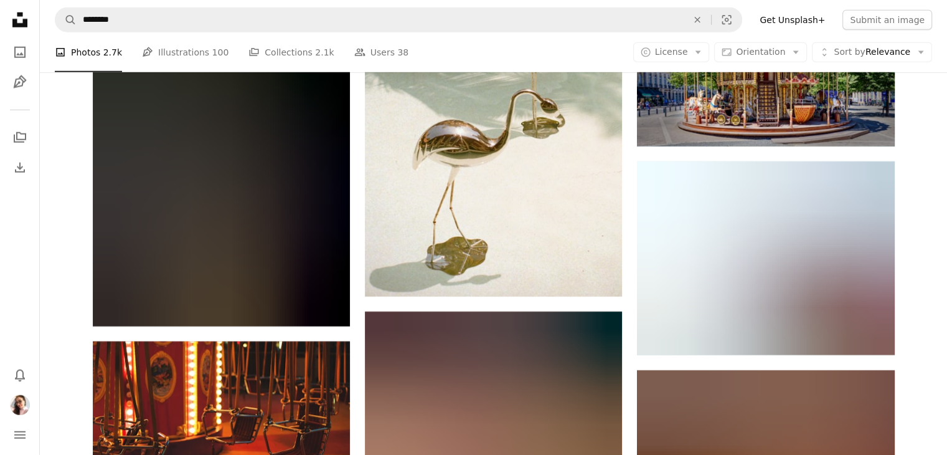
scroll to position [8160, 0]
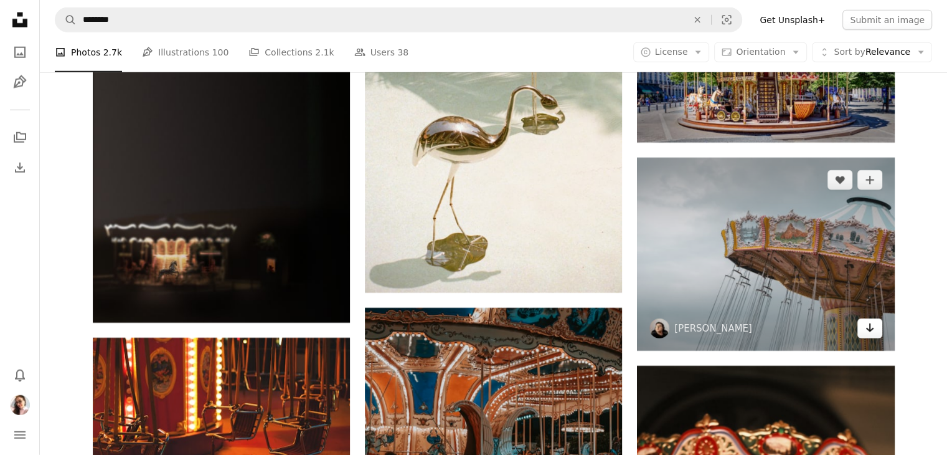
click at [872, 327] on icon "Arrow pointing down" at bounding box center [870, 327] width 10 height 15
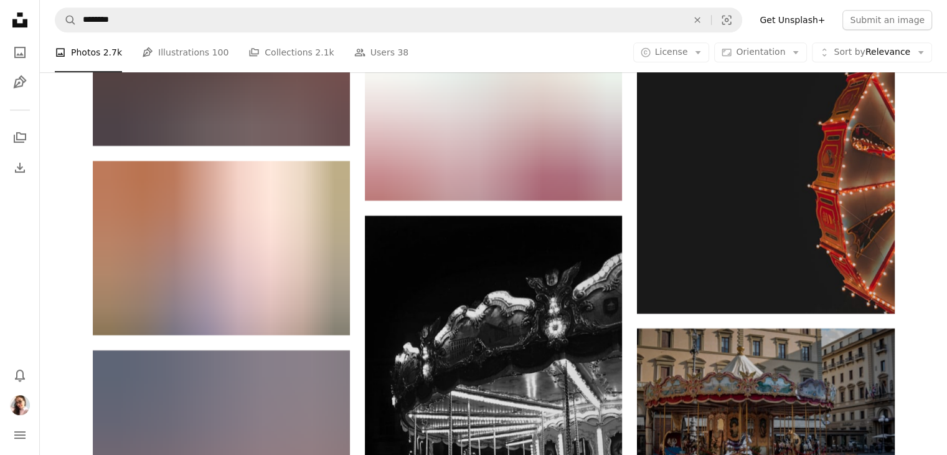
scroll to position [10070, 0]
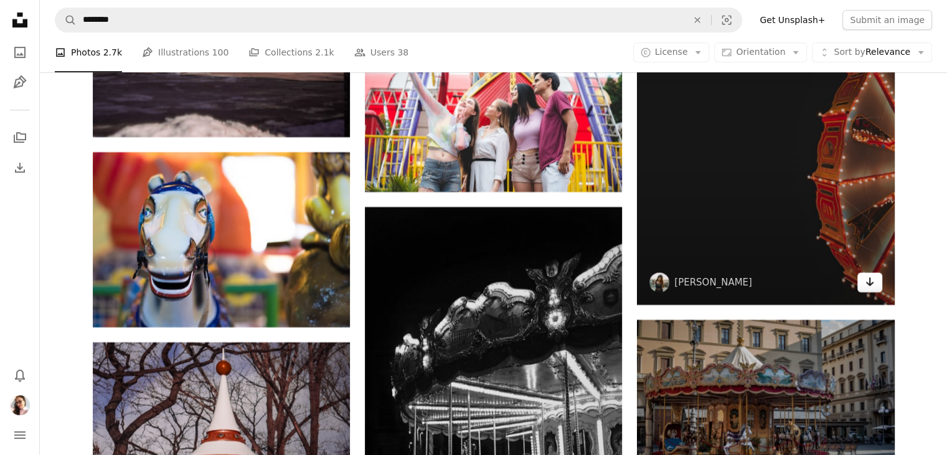
click at [870, 279] on icon "Arrow pointing down" at bounding box center [870, 281] width 10 height 15
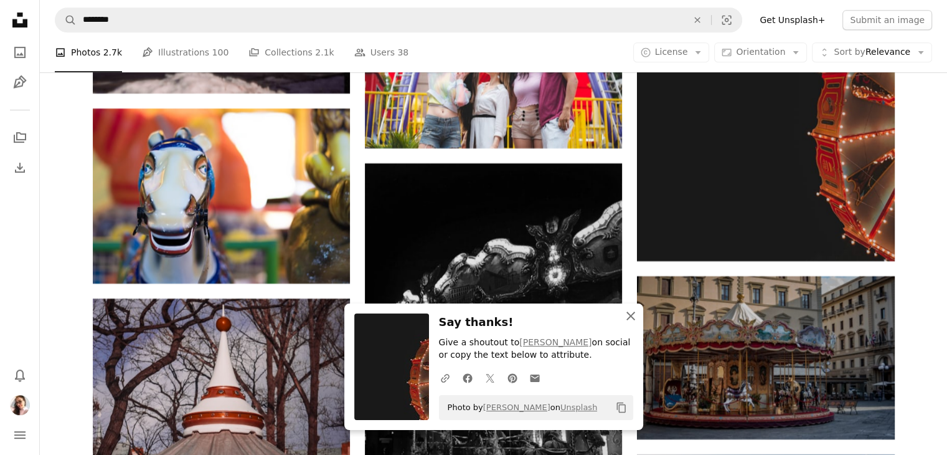
click at [626, 319] on icon "An X shape" at bounding box center [630, 315] width 15 height 15
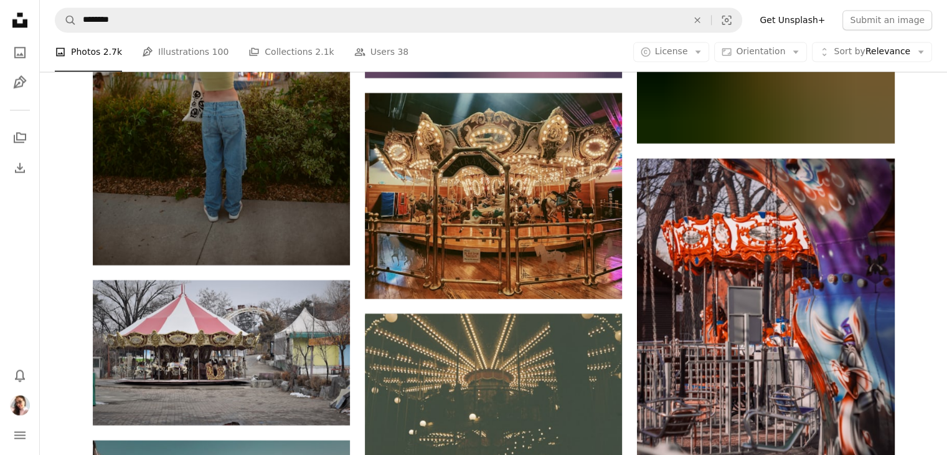
scroll to position [11346, 0]
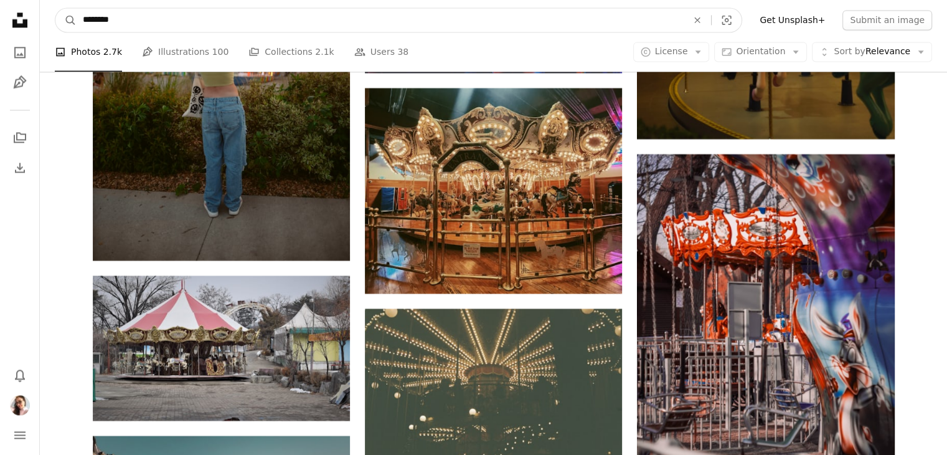
click at [95, 28] on input "********" at bounding box center [380, 20] width 607 height 24
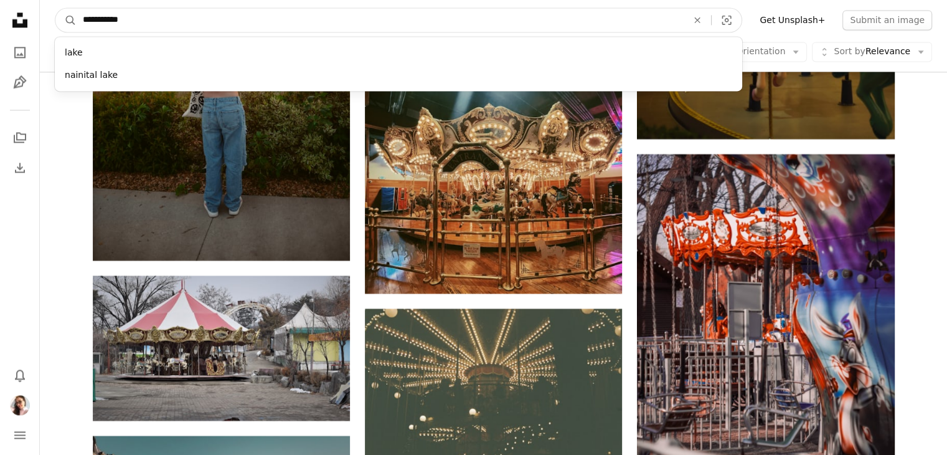
type input "**********"
click button "A magnifying glass" at bounding box center [65, 20] width 21 height 24
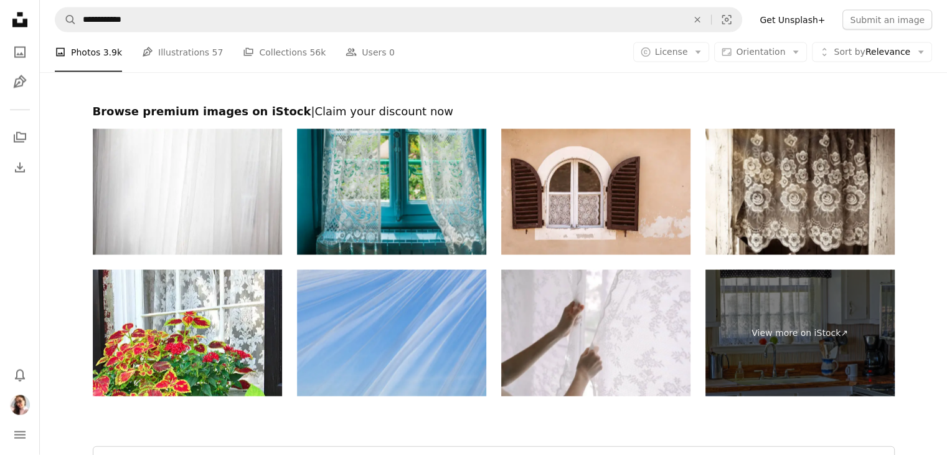
scroll to position [2807, 0]
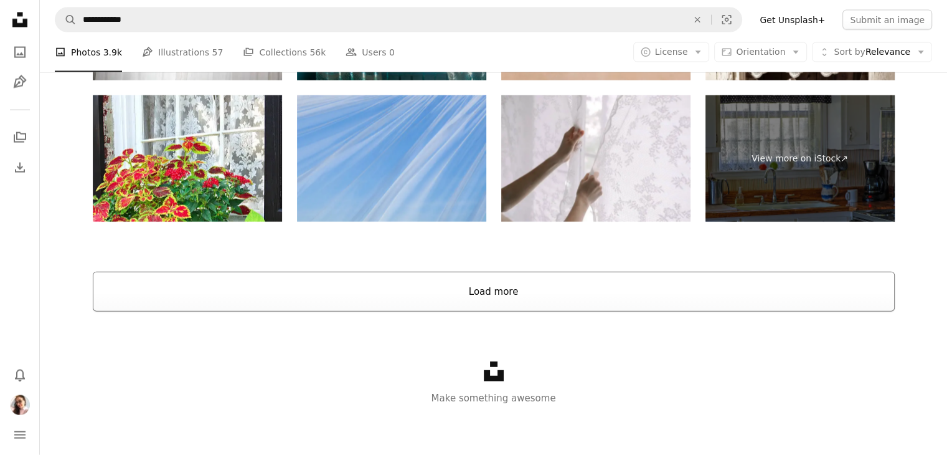
click at [504, 295] on button "Load more" at bounding box center [494, 291] width 802 height 40
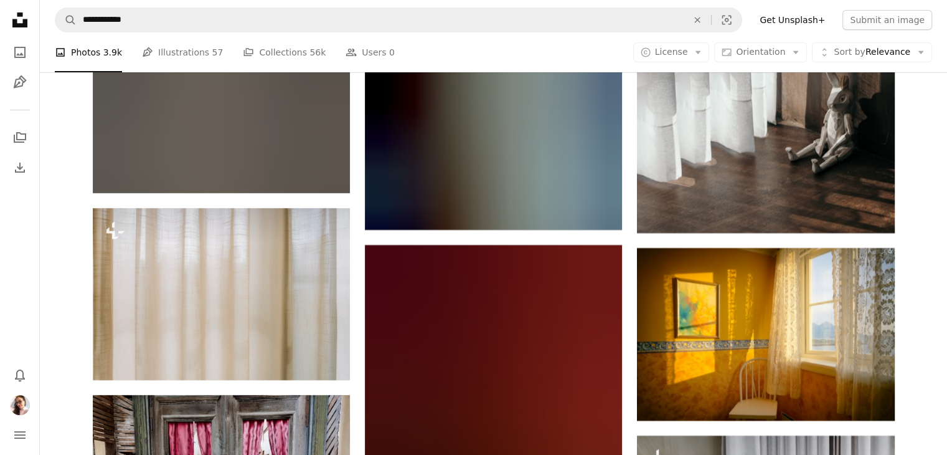
scroll to position [4947, 0]
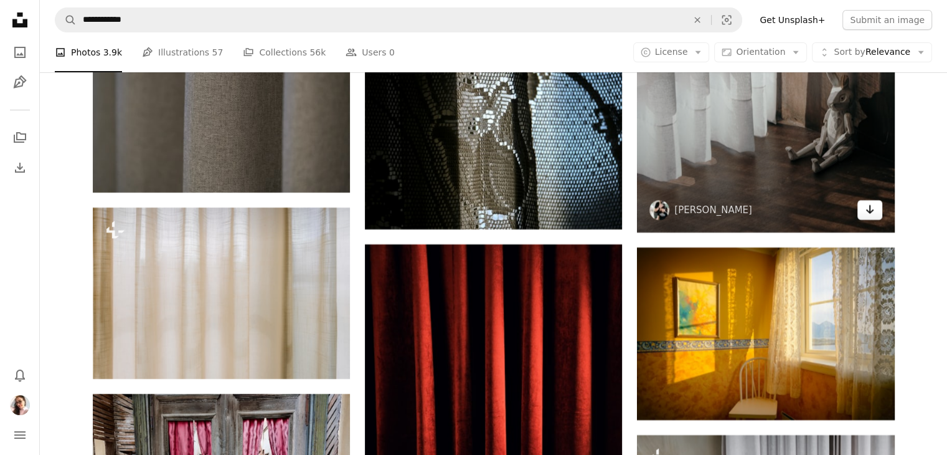
click at [866, 209] on icon "Arrow pointing down" at bounding box center [870, 209] width 10 height 15
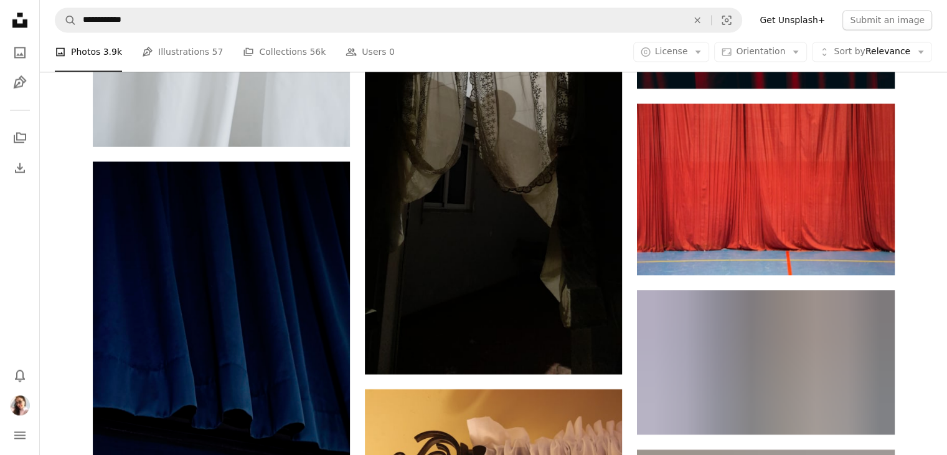
scroll to position [6949, 0]
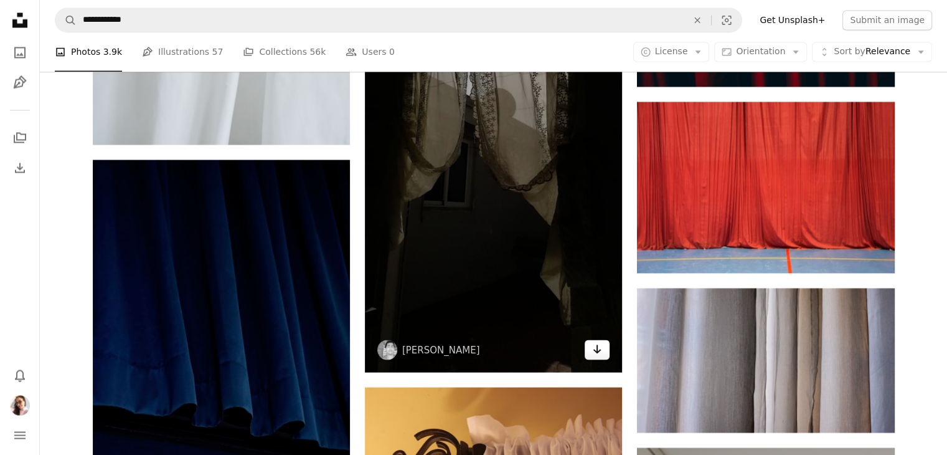
click at [603, 342] on link "Arrow pointing down" at bounding box center [597, 349] width 25 height 20
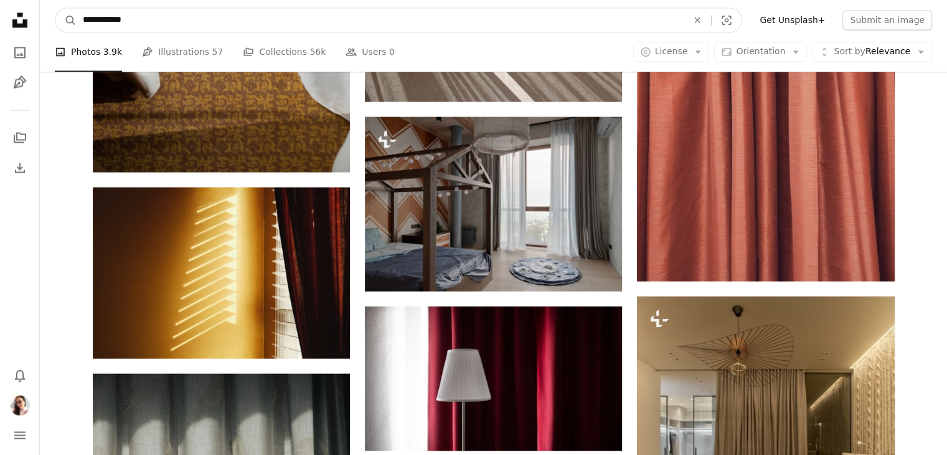
scroll to position [16298, 0]
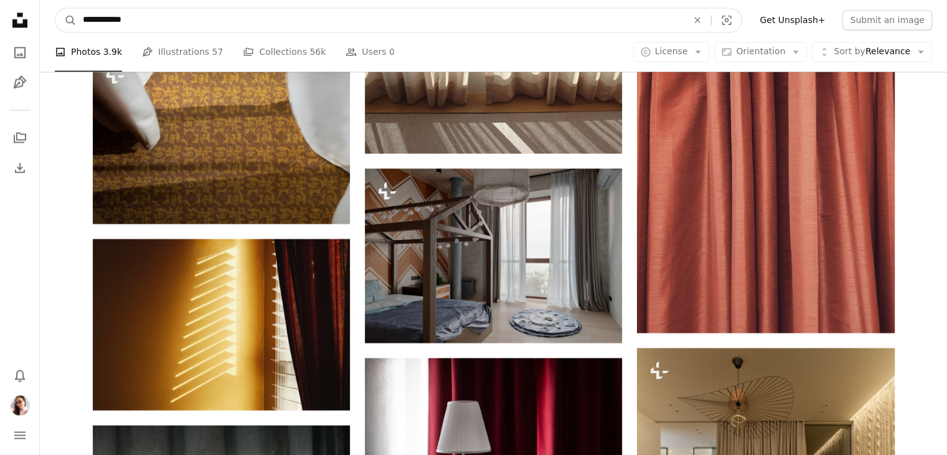
drag, startPoint x: 174, startPoint y: 26, endPoint x: 54, endPoint y: 2, distance: 123.1
click at [54, 2] on nav "**********" at bounding box center [493, 20] width 907 height 40
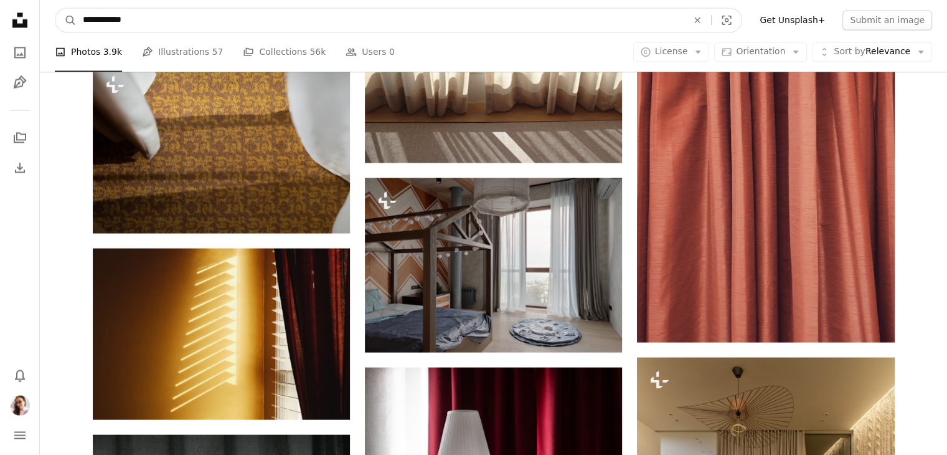
type input "**********"
click button "A magnifying glass" at bounding box center [65, 20] width 21 height 24
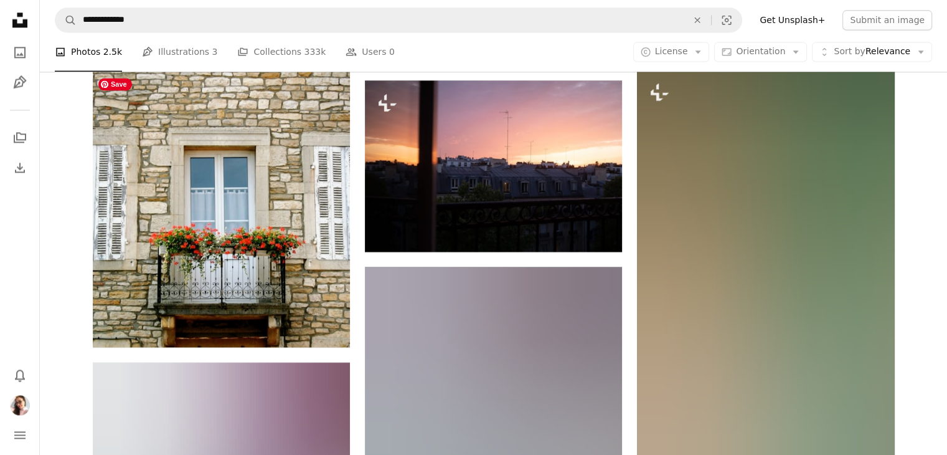
scroll to position [1766, 0]
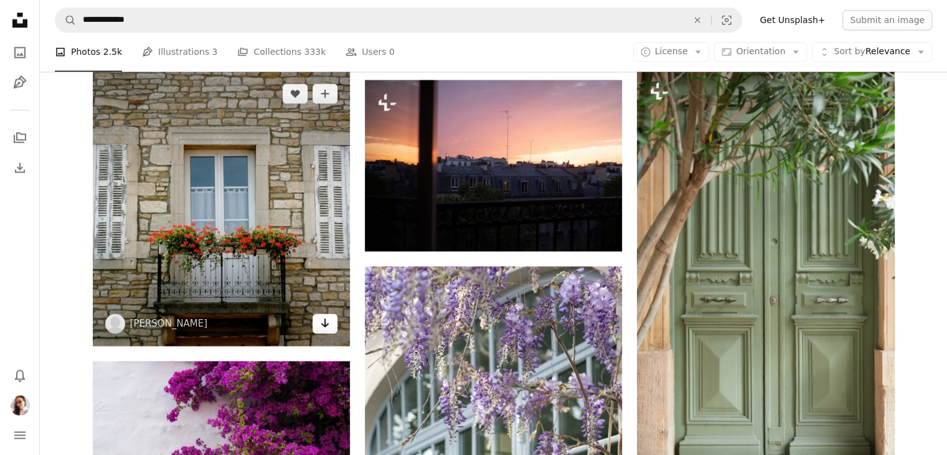
click at [319, 325] on link "Arrow pointing down" at bounding box center [325, 323] width 25 height 20
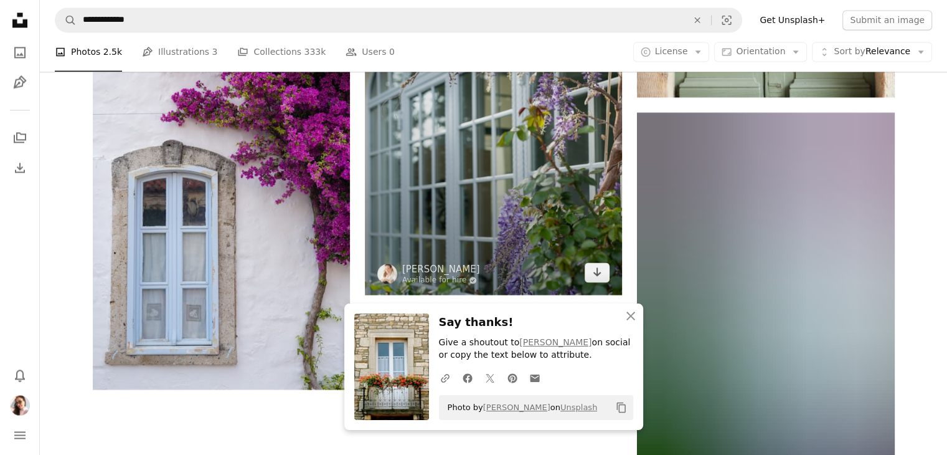
scroll to position [2124, 0]
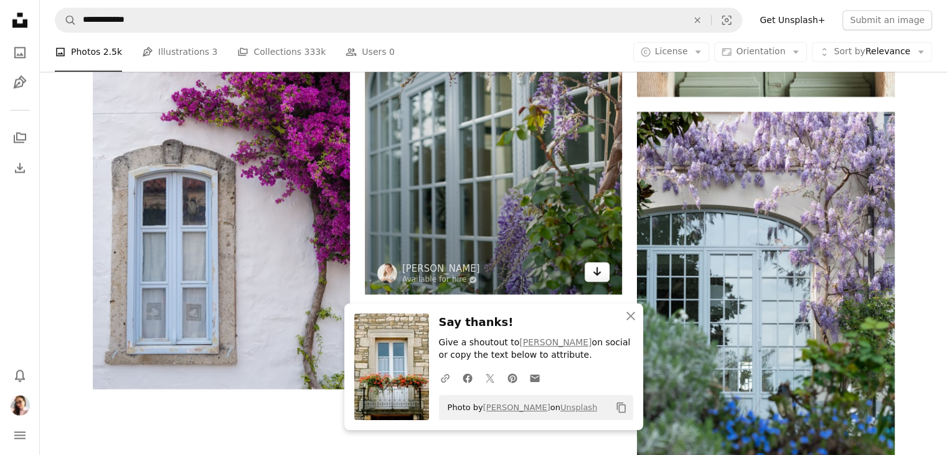
click at [592, 276] on icon "Arrow pointing down" at bounding box center [597, 270] width 10 height 15
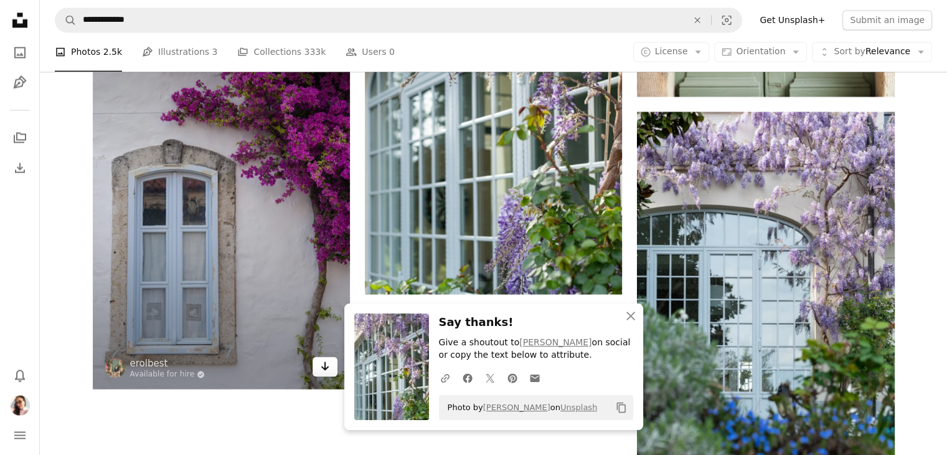
click at [324, 365] on icon "Arrow pointing down" at bounding box center [325, 365] width 10 height 15
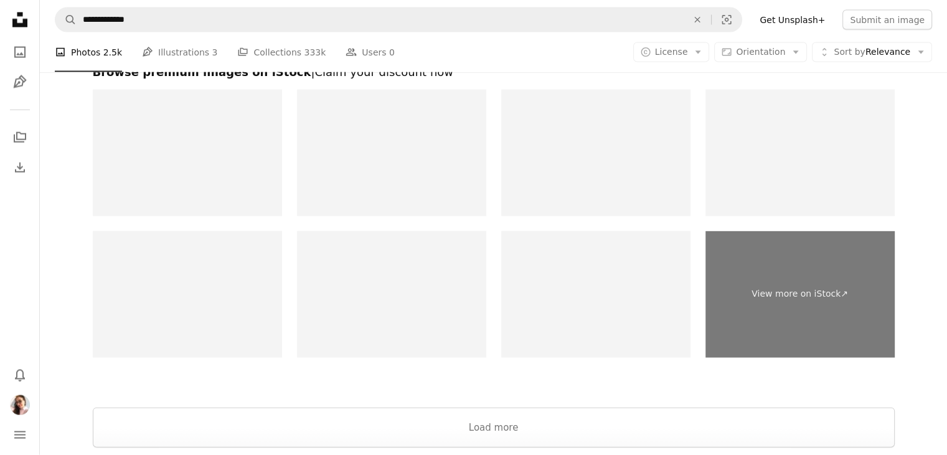
scroll to position [2758, 0]
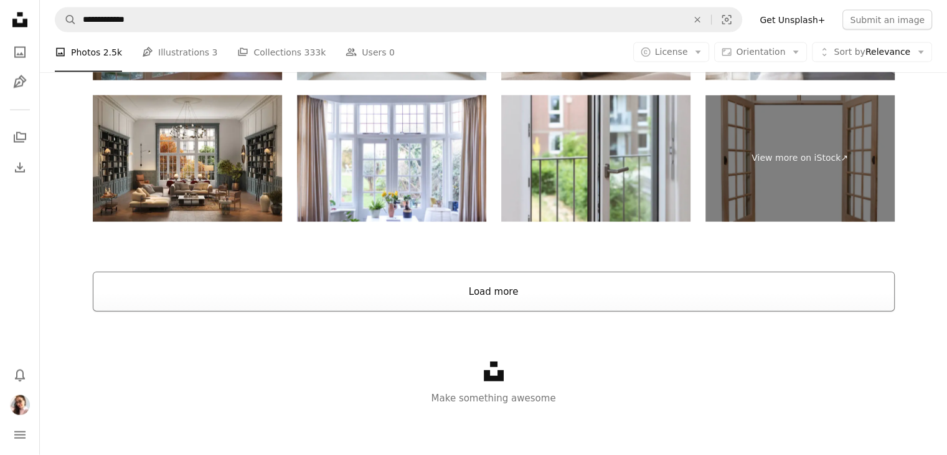
click at [593, 290] on button "Load more" at bounding box center [494, 291] width 802 height 40
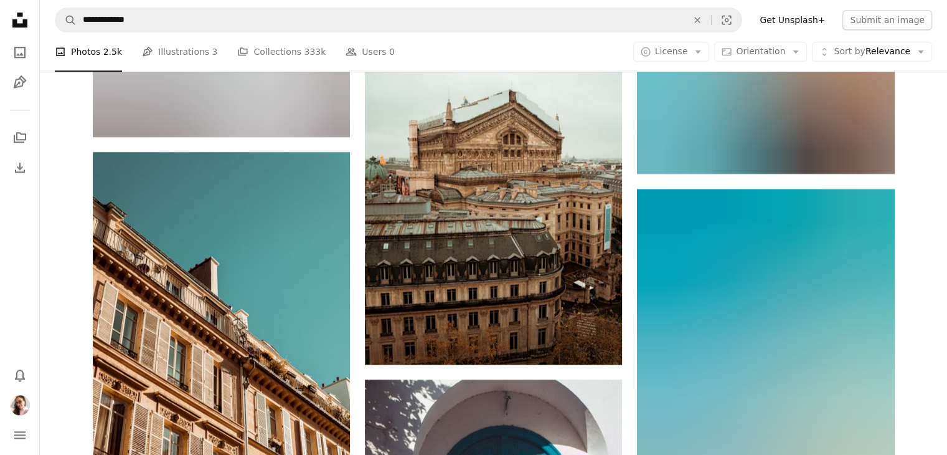
scroll to position [5957, 0]
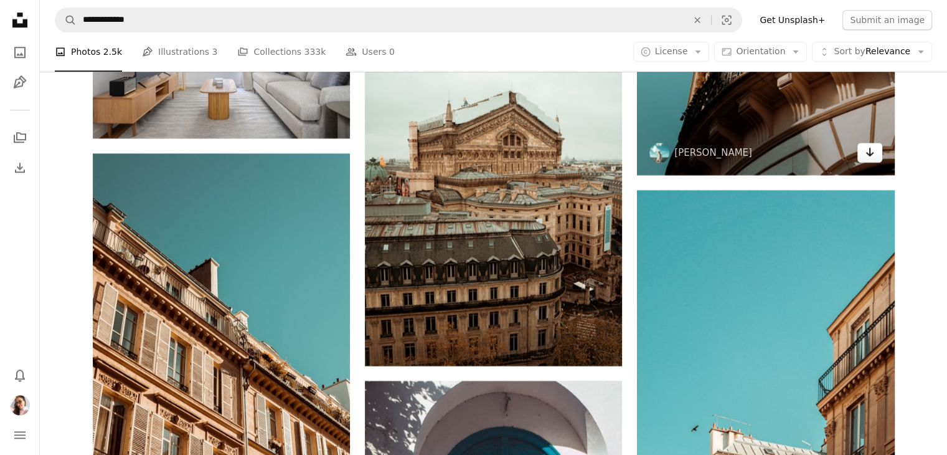
click at [879, 158] on link "Arrow pointing down" at bounding box center [869, 153] width 25 height 20
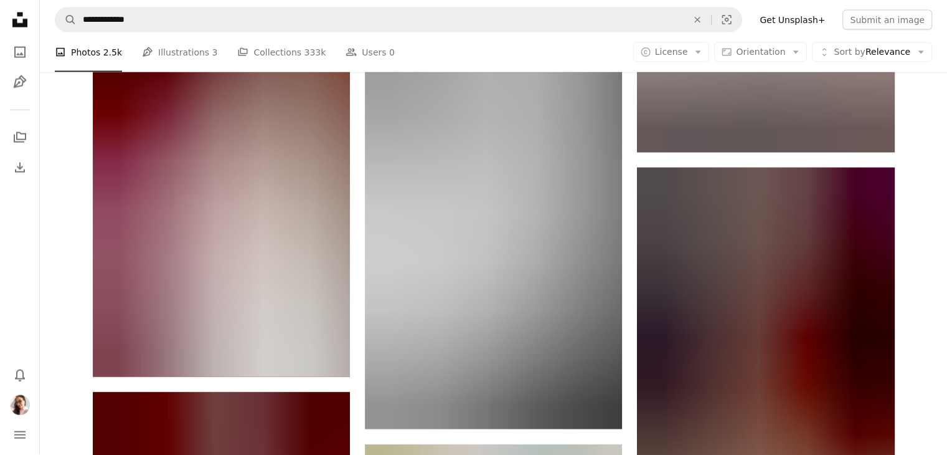
scroll to position [7624, 0]
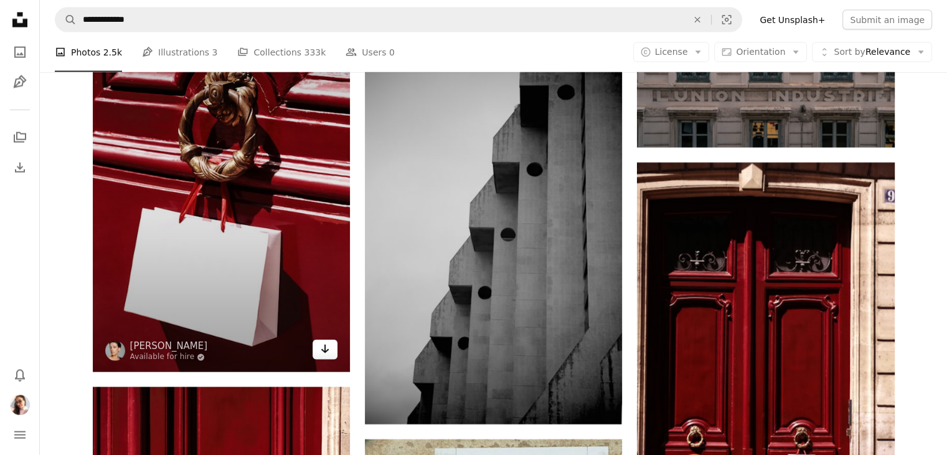
click at [329, 352] on icon "Arrow pointing down" at bounding box center [325, 348] width 10 height 15
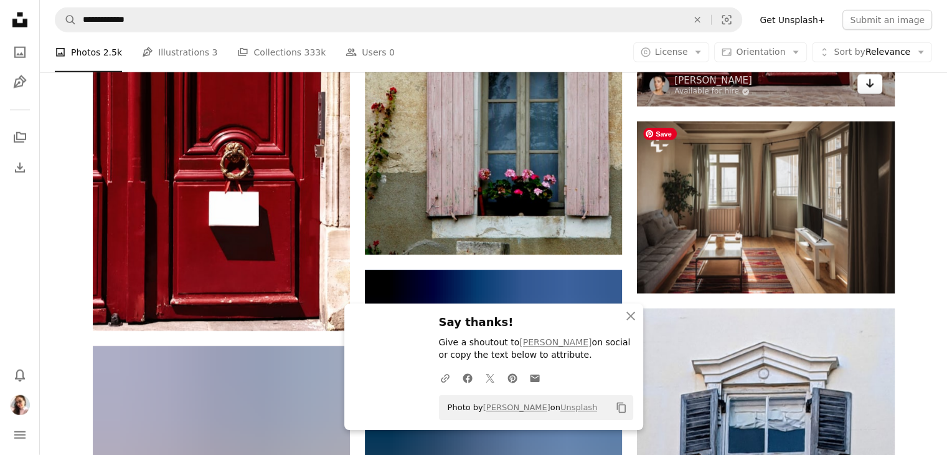
scroll to position [8065, 0]
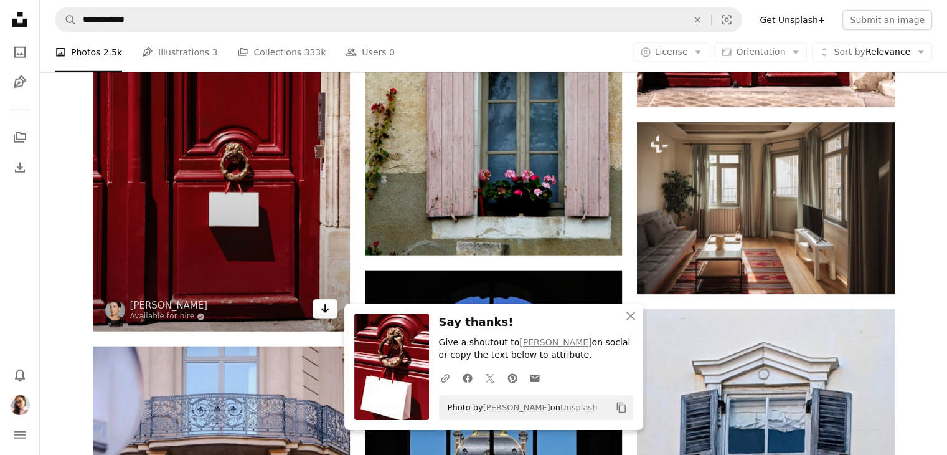
click at [319, 308] on link "Arrow pointing down" at bounding box center [325, 309] width 25 height 20
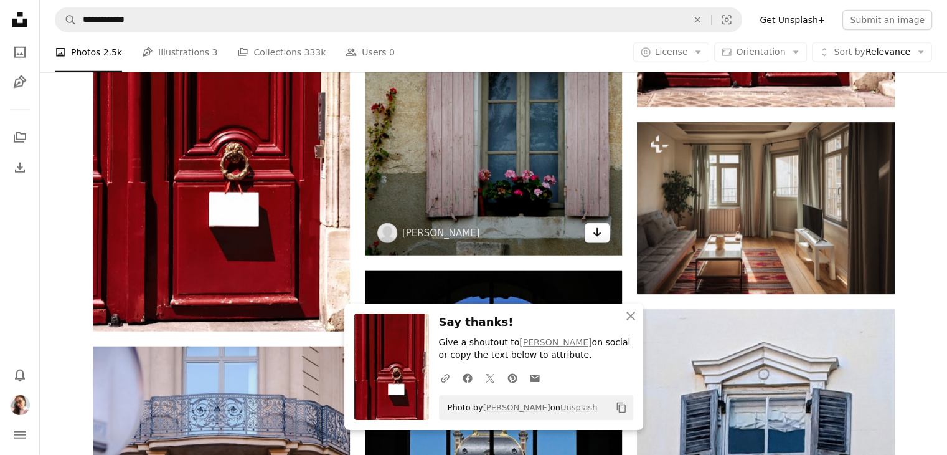
click at [598, 225] on icon "Arrow pointing down" at bounding box center [597, 232] width 10 height 15
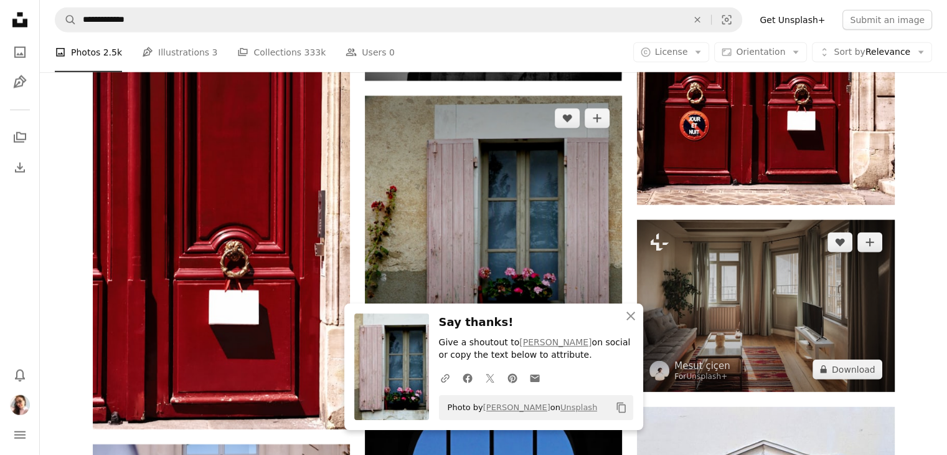
scroll to position [7968, 0]
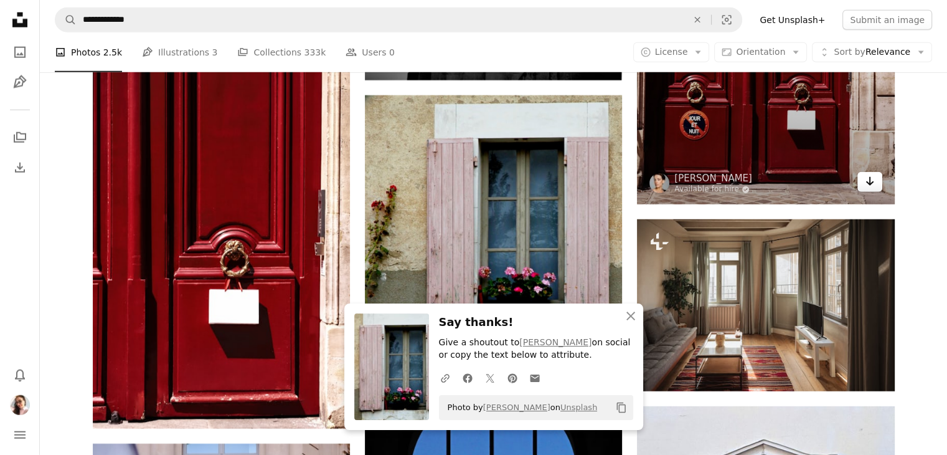
click at [863, 175] on link "Arrow pointing down" at bounding box center [869, 182] width 25 height 20
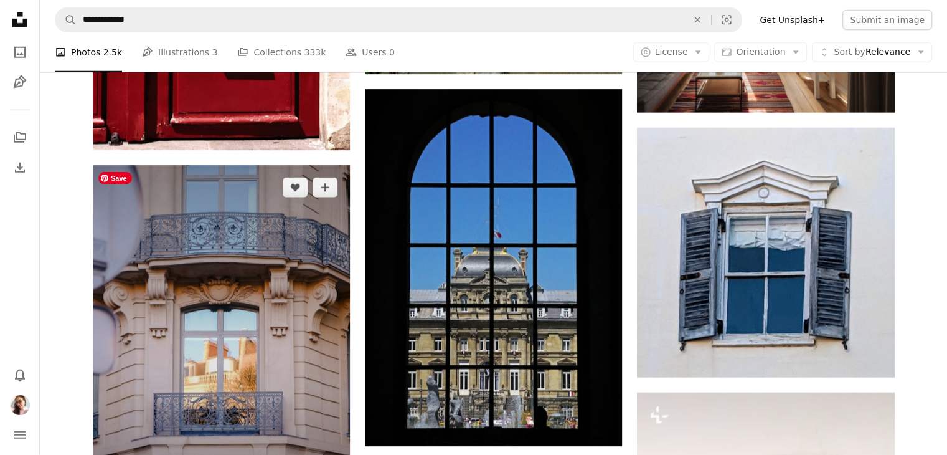
scroll to position [8403, 0]
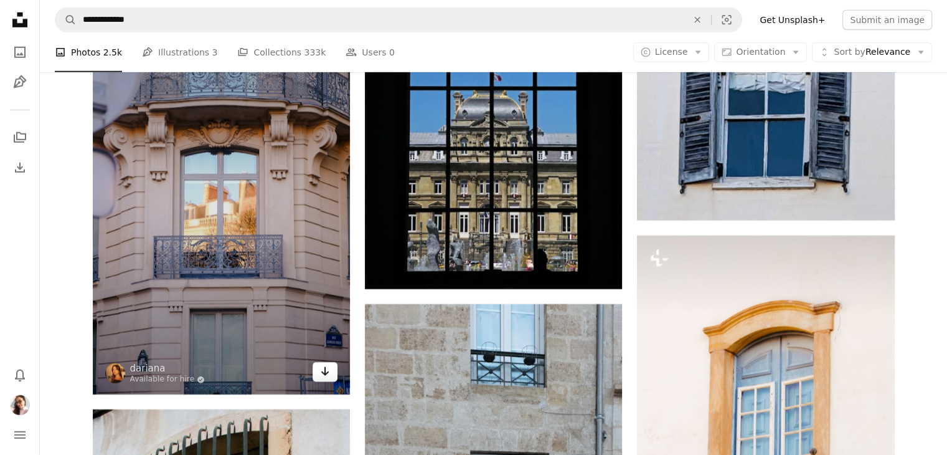
click at [324, 369] on icon "Download" at bounding box center [325, 371] width 8 height 9
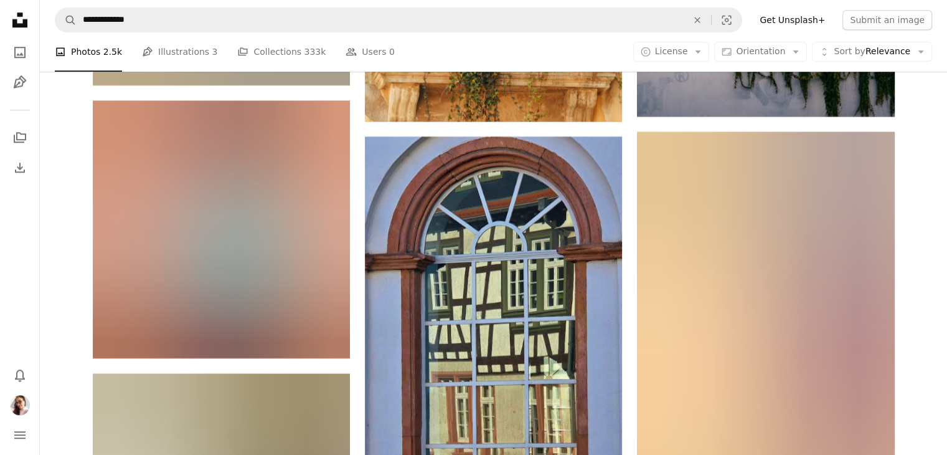
scroll to position [10513, 0]
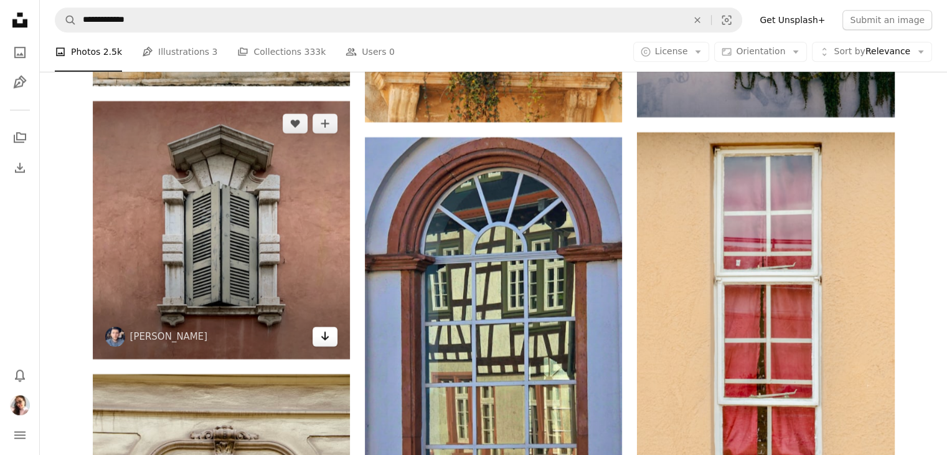
click at [328, 329] on icon "Arrow pointing down" at bounding box center [325, 335] width 10 height 15
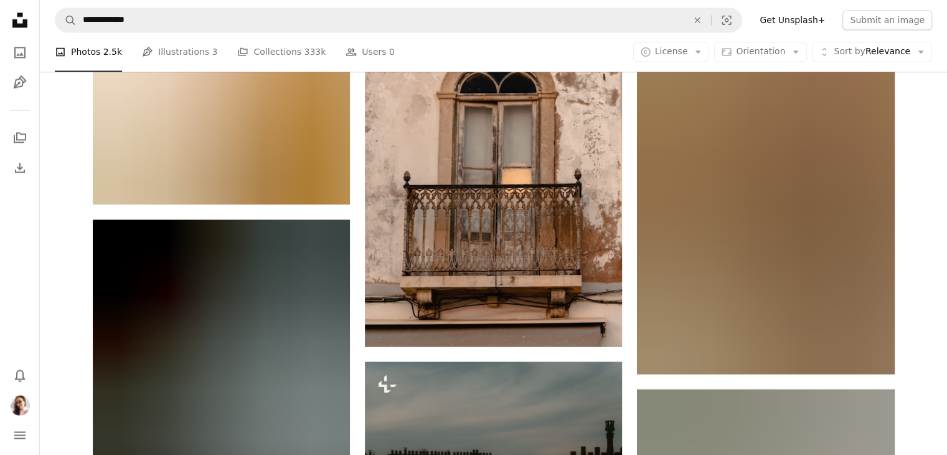
scroll to position [11462, 0]
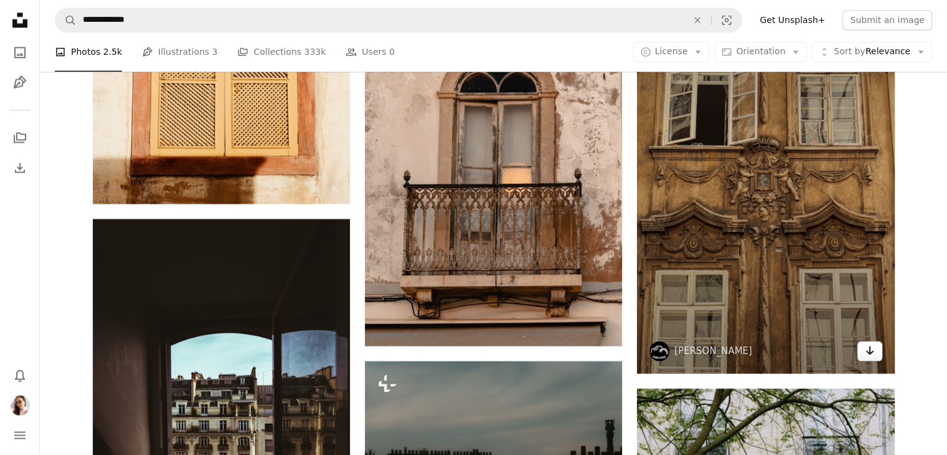
click at [865, 346] on icon "Arrow pointing down" at bounding box center [870, 349] width 10 height 15
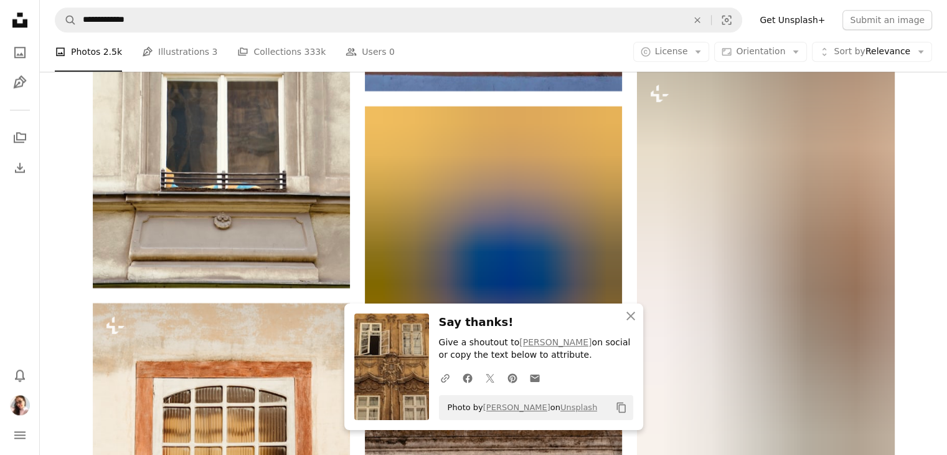
scroll to position [10976, 0]
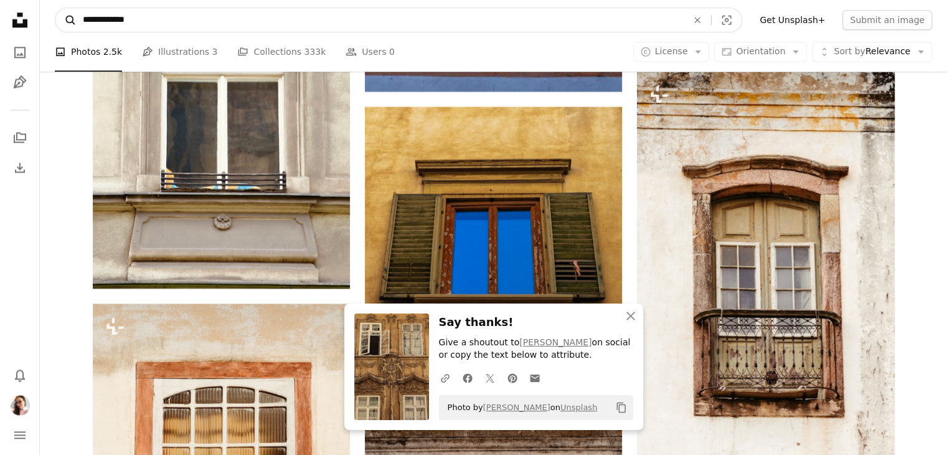
drag, startPoint x: 153, startPoint y: 18, endPoint x: 75, endPoint y: 18, distance: 78.5
click at [75, 18] on form "**********" at bounding box center [398, 19] width 687 height 25
type input "**********"
click button "A magnifying glass" at bounding box center [65, 20] width 21 height 24
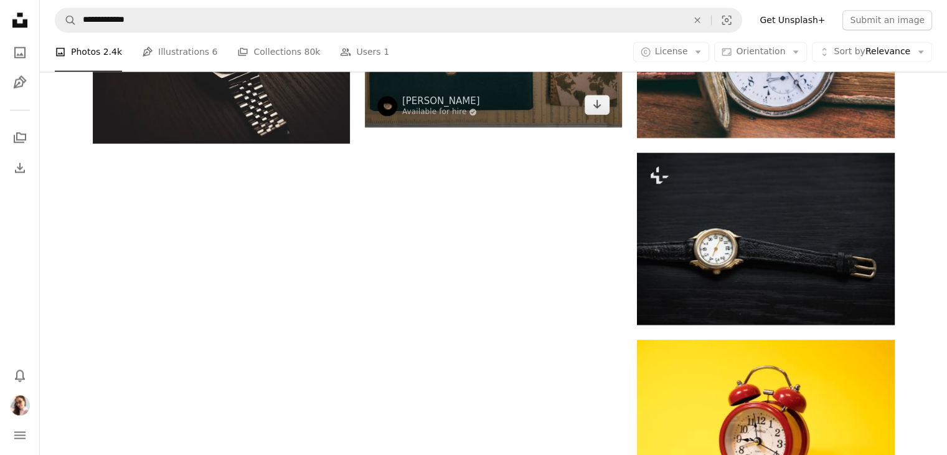
scroll to position [1893, 0]
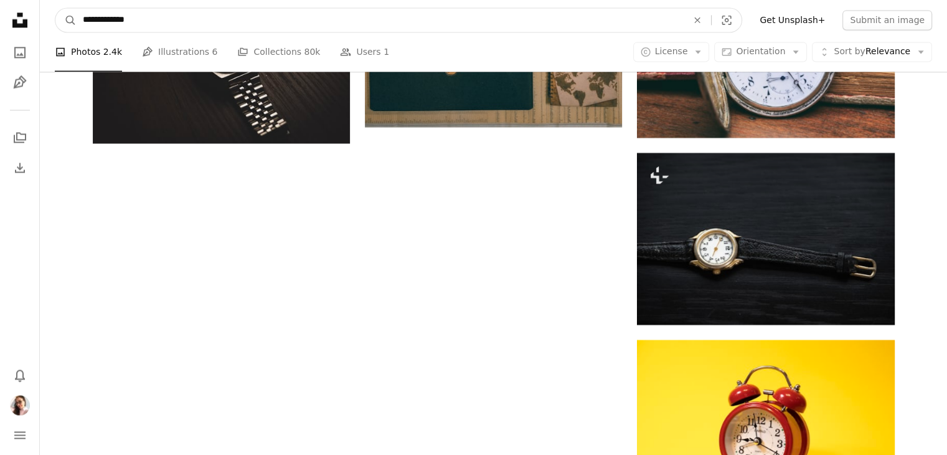
click at [118, 15] on input "**********" at bounding box center [380, 20] width 607 height 24
type input "**********"
click button "A magnifying glass" at bounding box center [65, 20] width 21 height 24
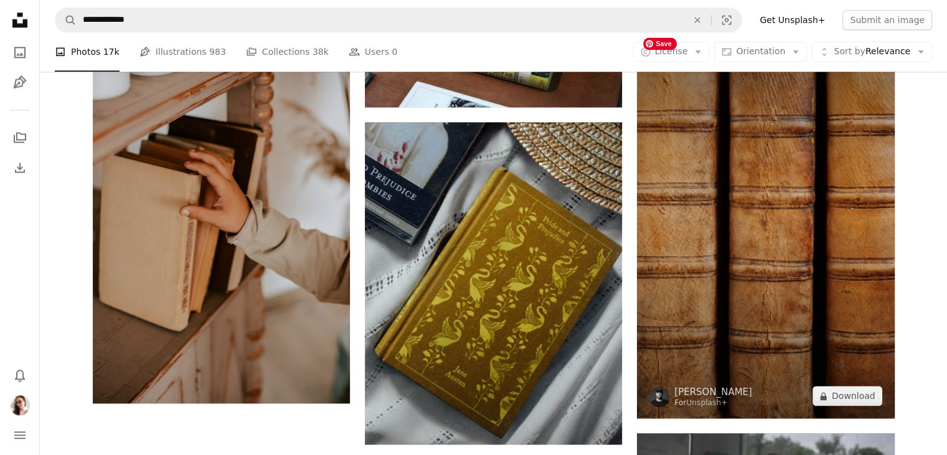
scroll to position [1575, 0]
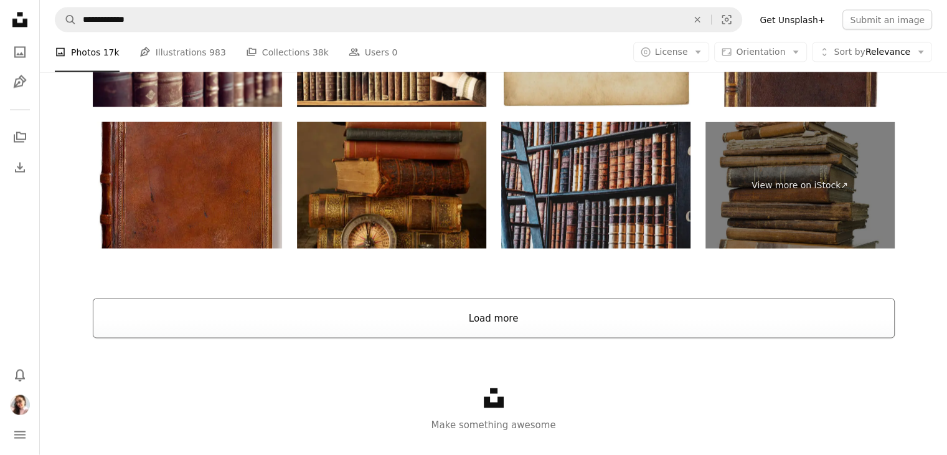
click at [473, 318] on button "Load more" at bounding box center [494, 318] width 802 height 40
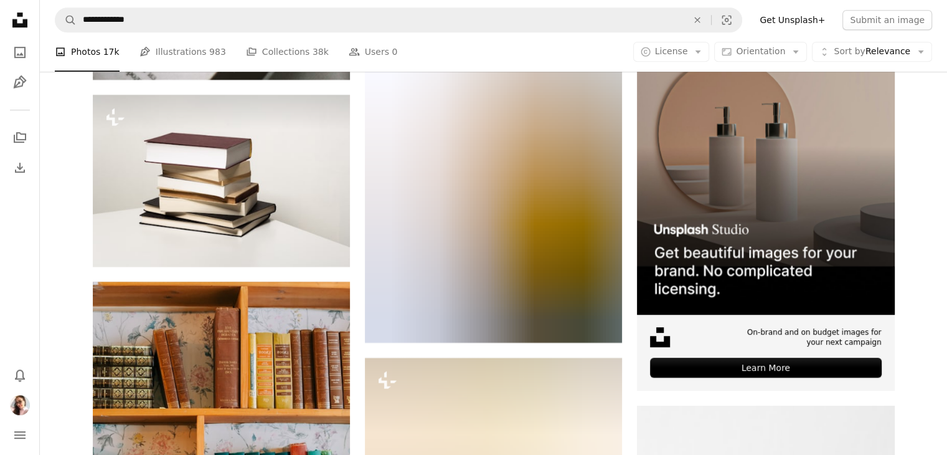
scroll to position [5576, 0]
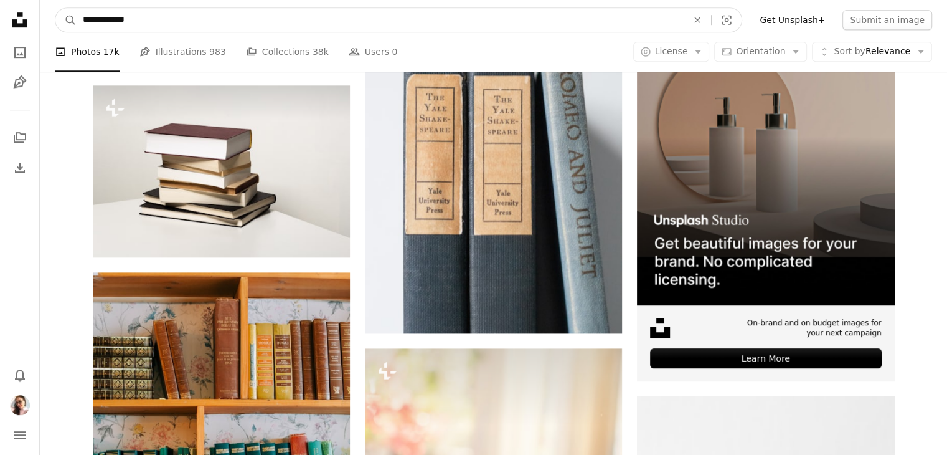
click at [260, 18] on input "**********" at bounding box center [380, 20] width 607 height 24
type input "**********"
click at [55, 8] on button "A magnifying glass" at bounding box center [65, 20] width 21 height 24
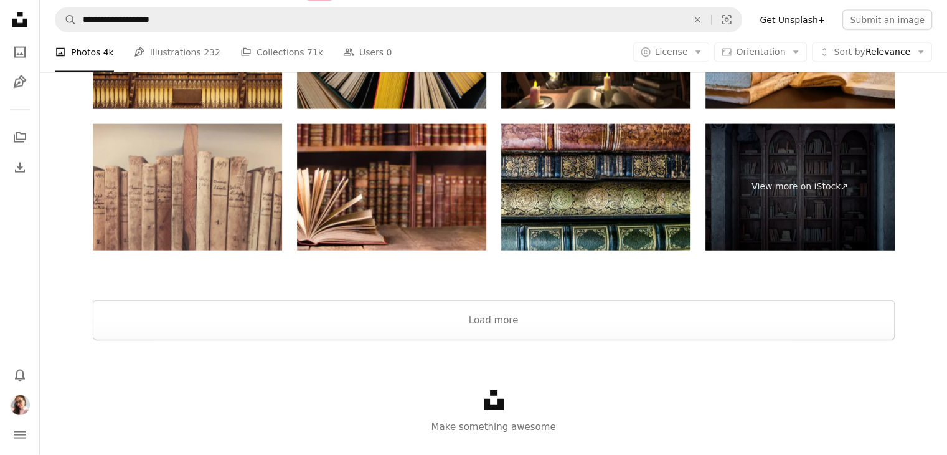
scroll to position [2738, 0]
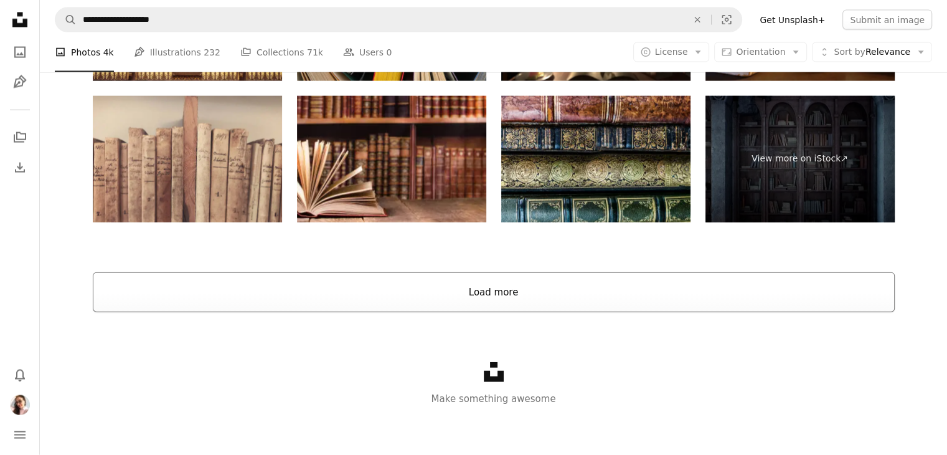
click at [360, 299] on button "Load more" at bounding box center [494, 292] width 802 height 40
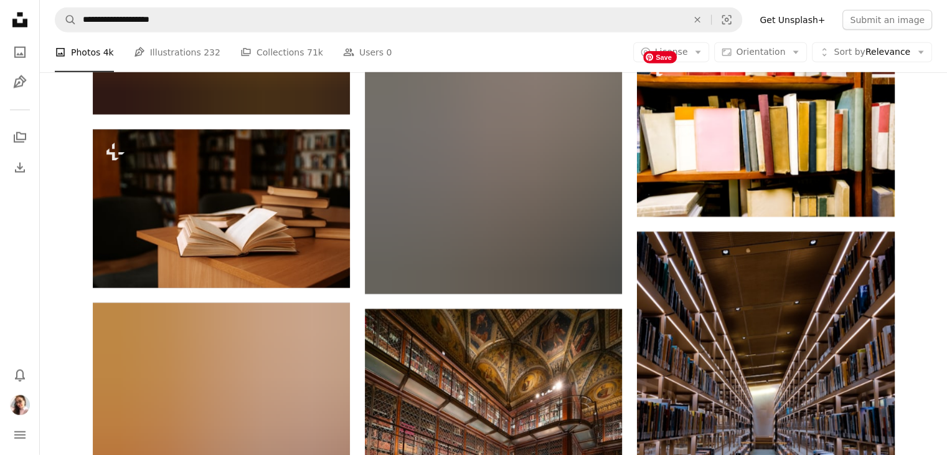
scroll to position [7937, 0]
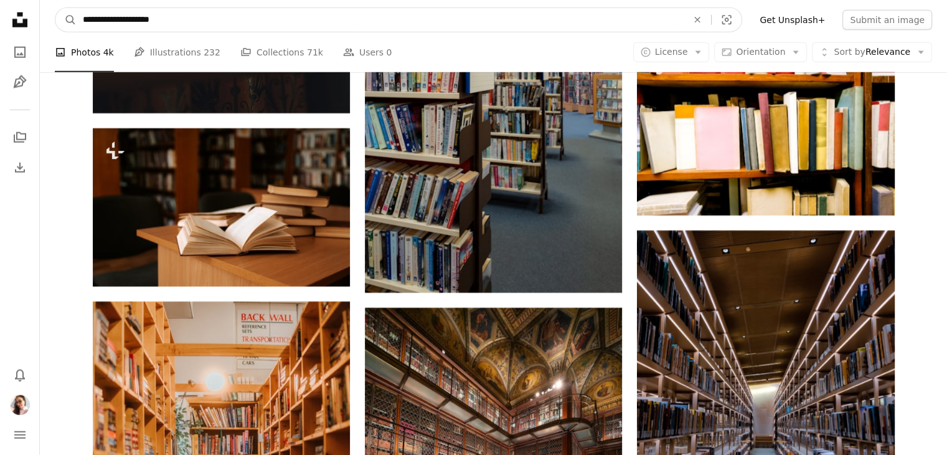
drag, startPoint x: 176, startPoint y: 22, endPoint x: 0, endPoint y: 19, distance: 175.6
type input "**********"
click button "A magnifying glass" at bounding box center [65, 20] width 21 height 24
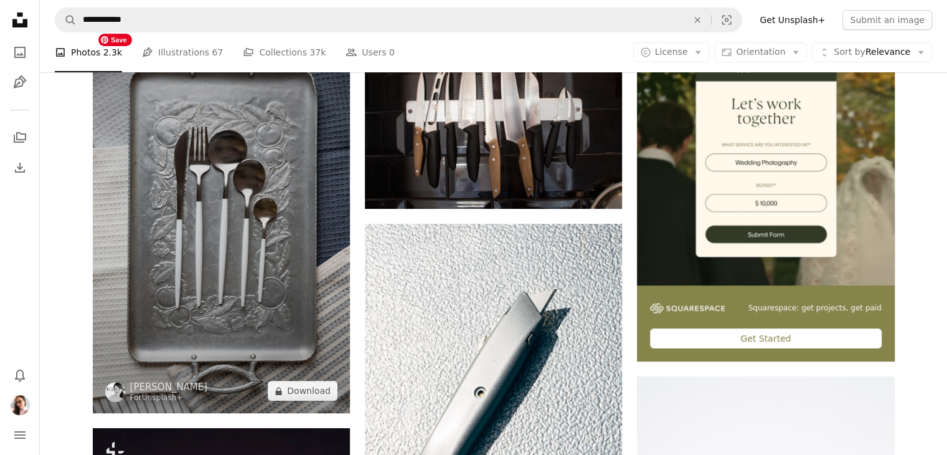
scroll to position [201, 0]
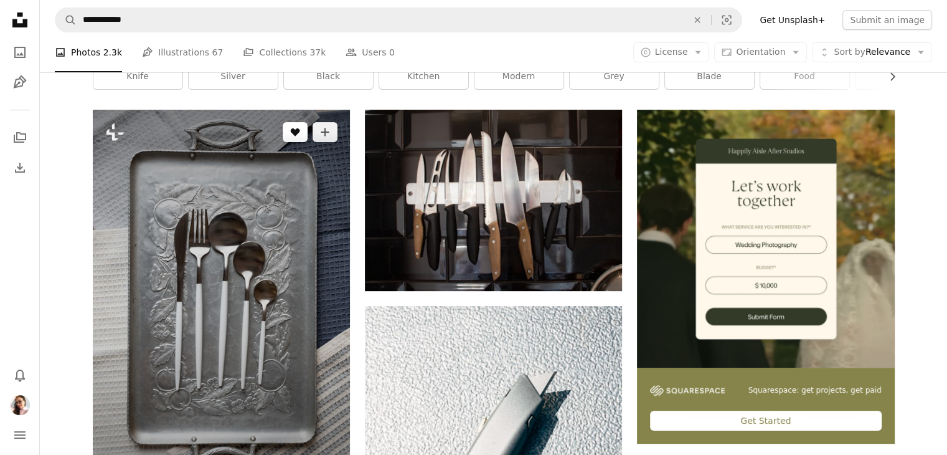
click at [294, 131] on icon "Like" at bounding box center [294, 132] width 9 height 8
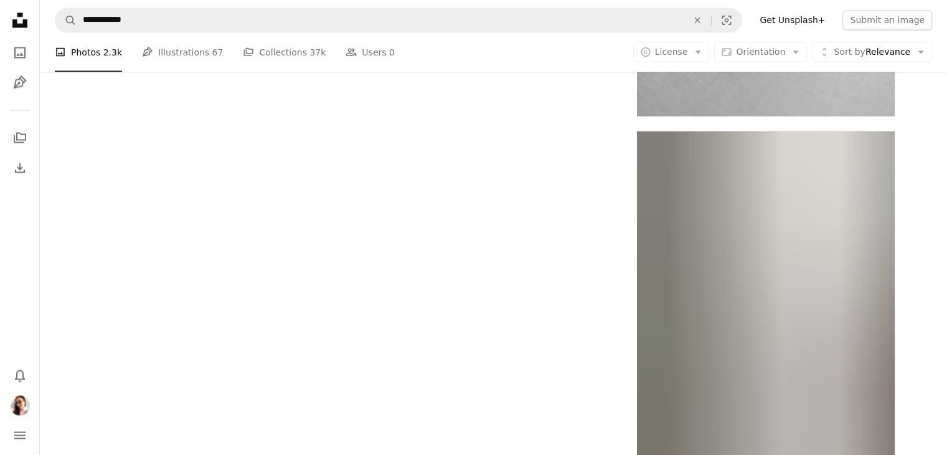
scroll to position [2334, 0]
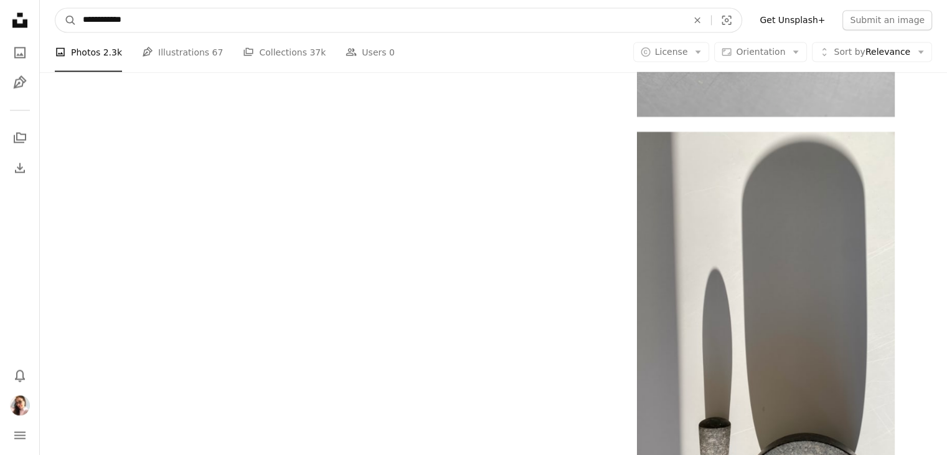
drag, startPoint x: 131, startPoint y: 19, endPoint x: 82, endPoint y: 18, distance: 48.6
click at [82, 18] on input "**********" at bounding box center [380, 20] width 607 height 24
type input "**********"
click button "A magnifying glass" at bounding box center [65, 20] width 21 height 24
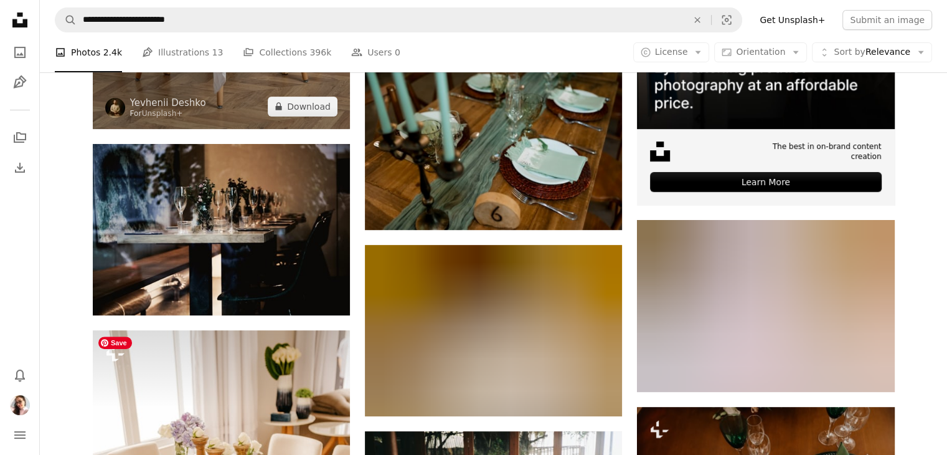
scroll to position [438, 0]
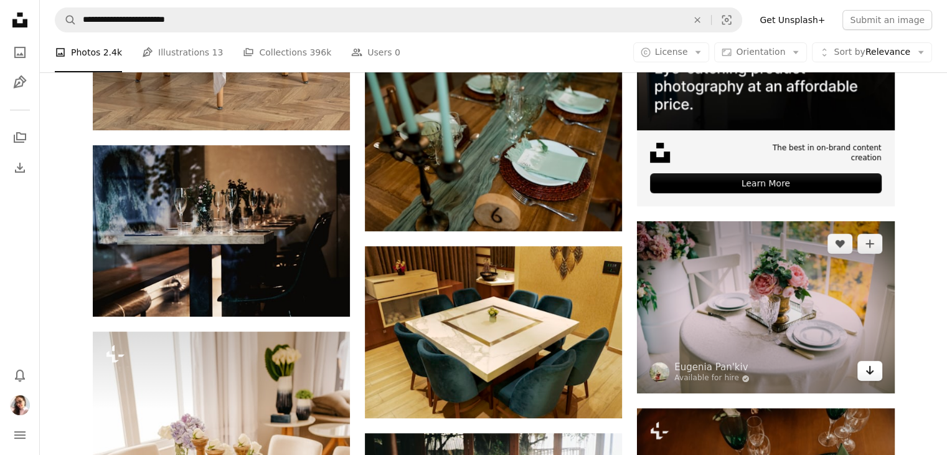
click at [865, 370] on icon "Arrow pointing down" at bounding box center [870, 369] width 10 height 15
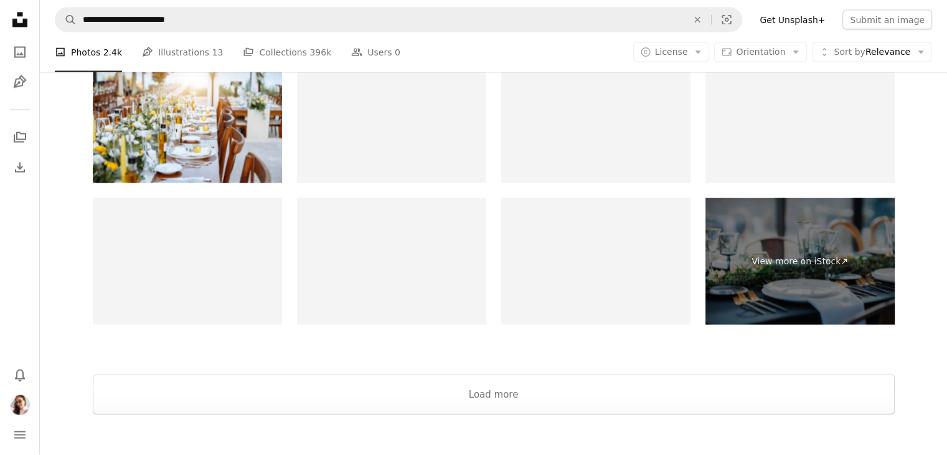
scroll to position [2700, 0]
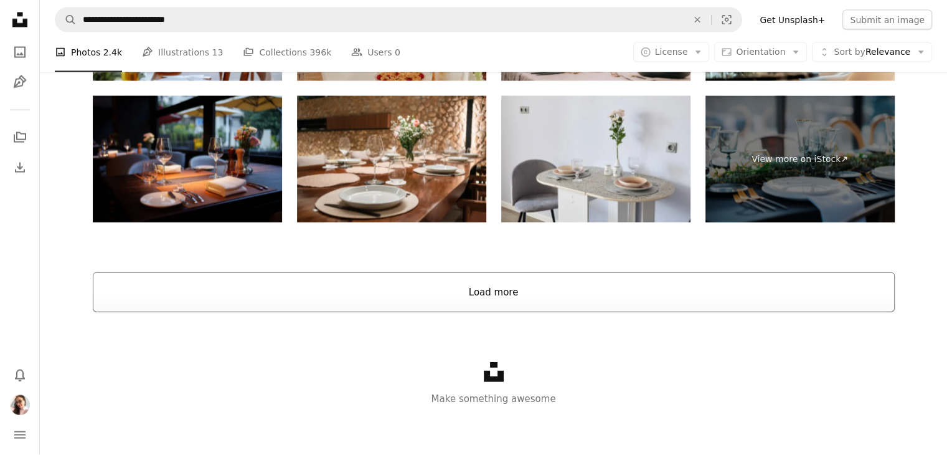
click at [535, 294] on button "Load more" at bounding box center [494, 292] width 802 height 40
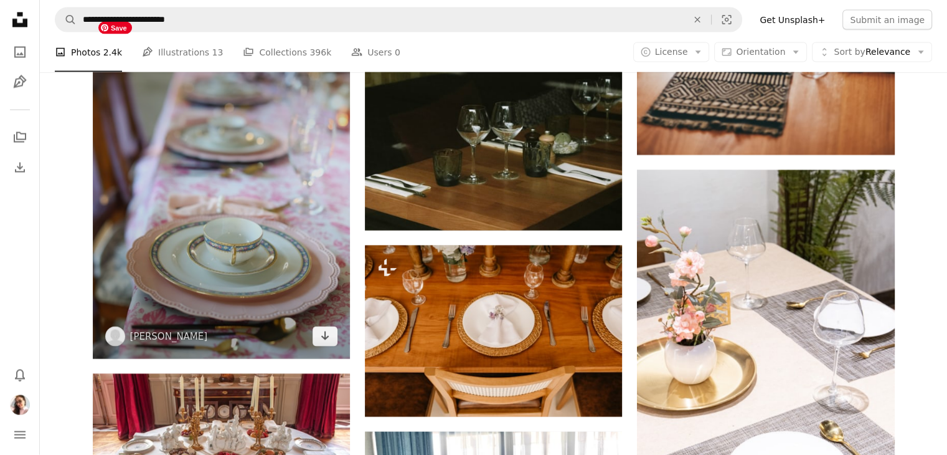
scroll to position [2411, 0]
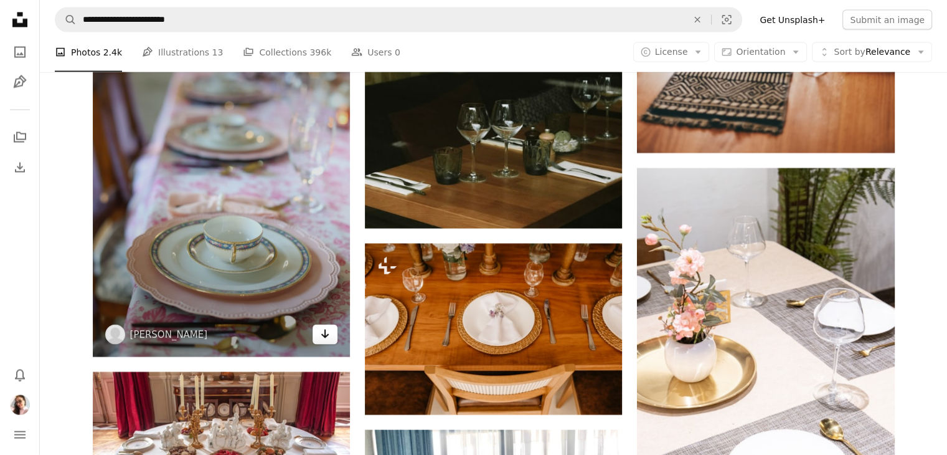
click at [329, 339] on icon "Arrow pointing down" at bounding box center [325, 333] width 10 height 15
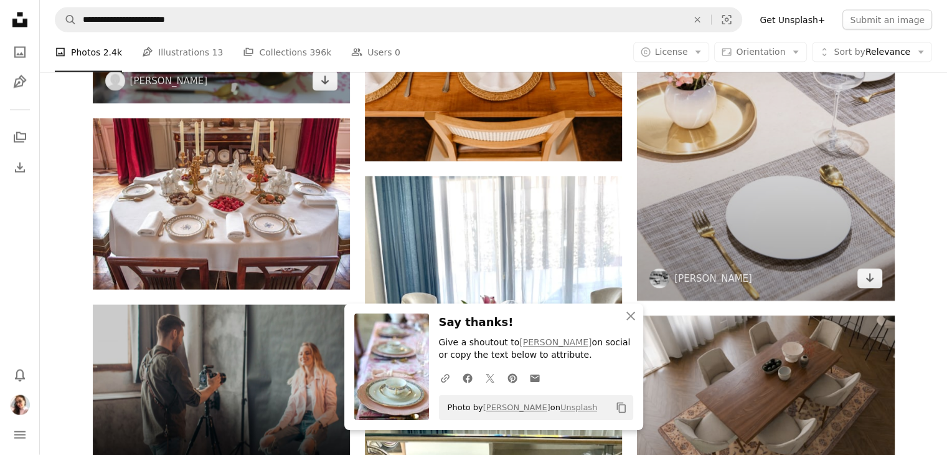
scroll to position [2665, 0]
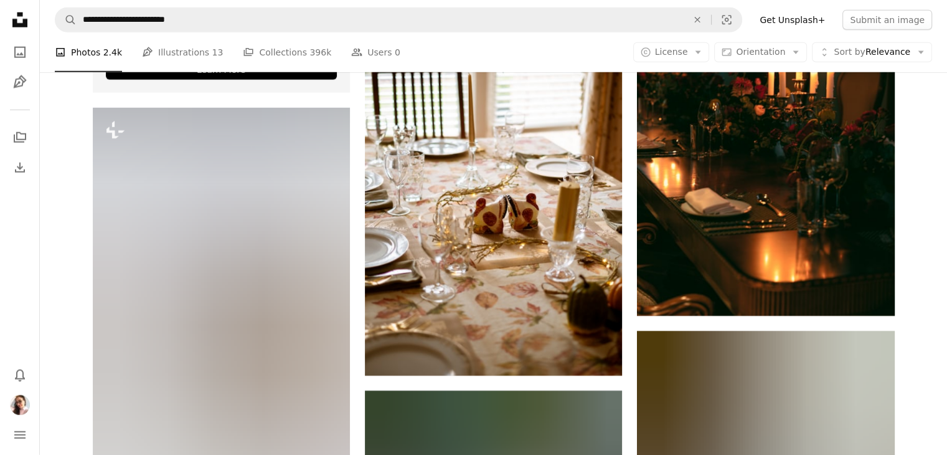
scroll to position [3218, 0]
